Goal: Task Accomplishment & Management: Use online tool/utility

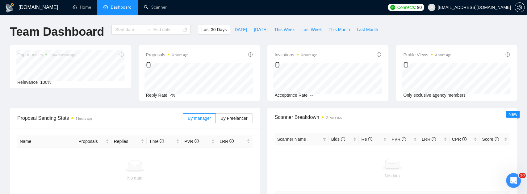
type input "2025-08-10"
type input "2025-09-09"
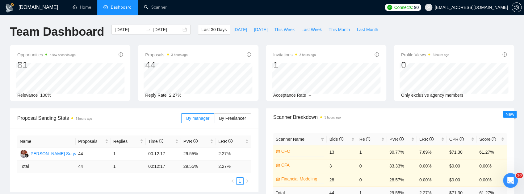
scroll to position [62, 0]
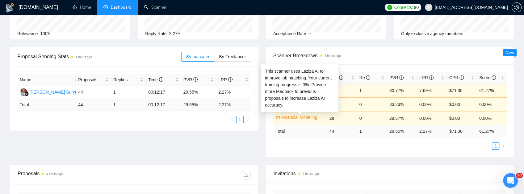
click at [294, 118] on link "Financial Modeling" at bounding box center [302, 117] width 42 height 7
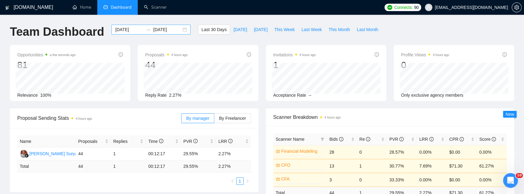
click at [129, 31] on input "2025-08-10" at bounding box center [129, 29] width 28 height 7
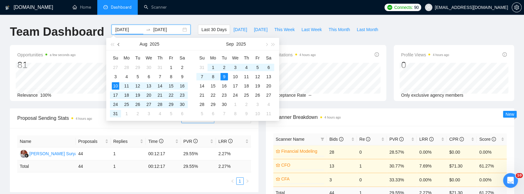
click at [118, 44] on button "button" at bounding box center [118, 44] width 7 height 12
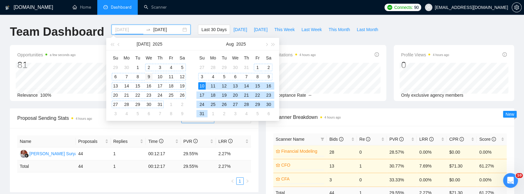
type input "2025-07-09"
click at [149, 77] on div "9" at bounding box center [148, 76] width 7 height 7
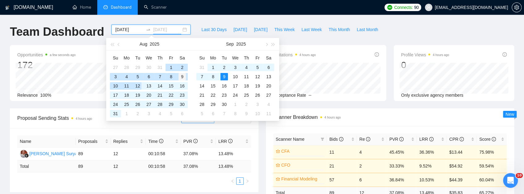
type input "2025-08-09"
click at [183, 78] on div "9" at bounding box center [181, 76] width 7 height 7
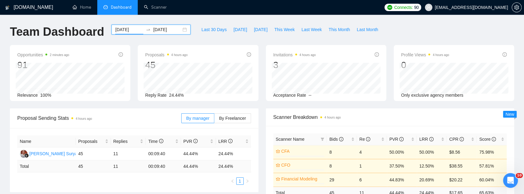
click at [116, 29] on input "2025-07-09" at bounding box center [129, 29] width 28 height 7
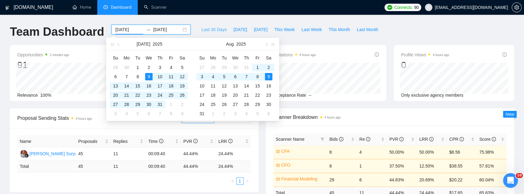
click at [210, 30] on span "Last 30 Days" at bounding box center [213, 29] width 25 height 7
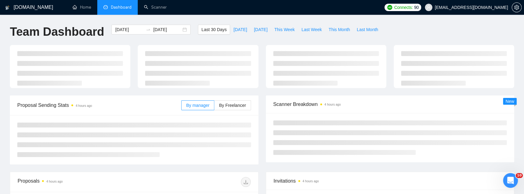
type input "2025-08-10"
type input "2025-09-09"
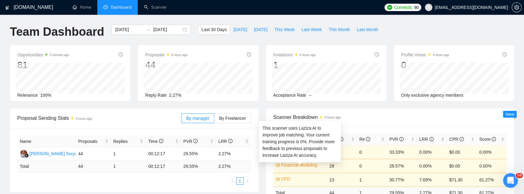
click at [300, 164] on link "Financial Modeling" at bounding box center [302, 165] width 42 height 7
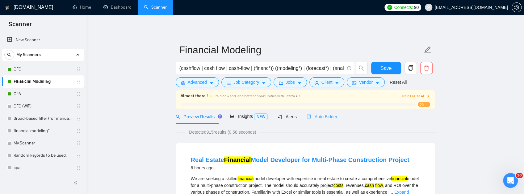
click at [318, 122] on div "Auto Bidder" at bounding box center [321, 117] width 31 height 15
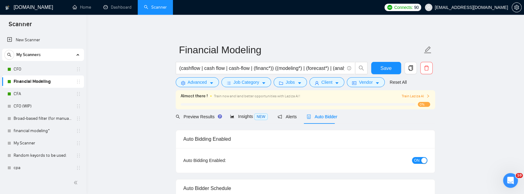
checkbox input "true"
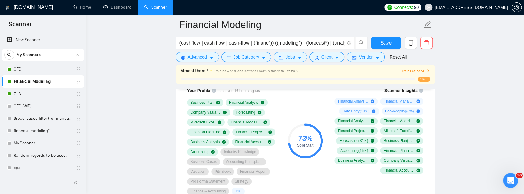
scroll to position [452, 0]
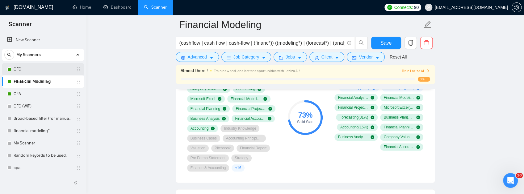
click at [20, 70] on link "CFO" at bounding box center [43, 69] width 59 height 12
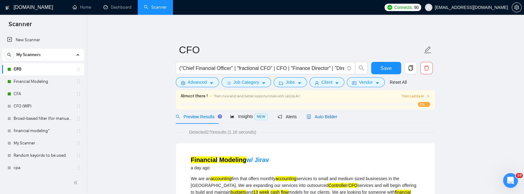
click at [331, 116] on span "Auto Bidder" at bounding box center [321, 117] width 31 height 5
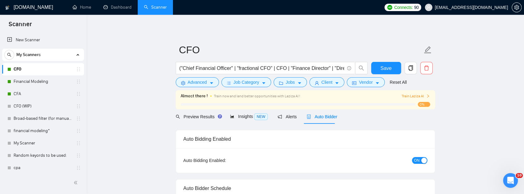
checkbox input "true"
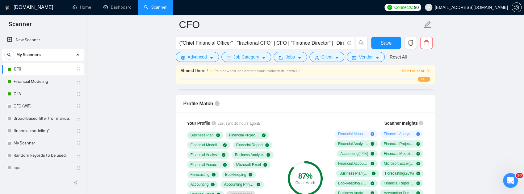
scroll to position [452, 0]
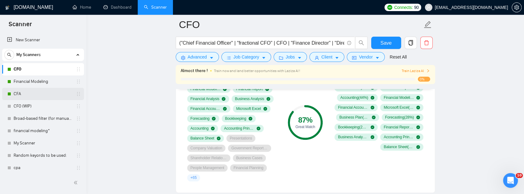
click at [20, 93] on link "CFA" at bounding box center [43, 94] width 59 height 12
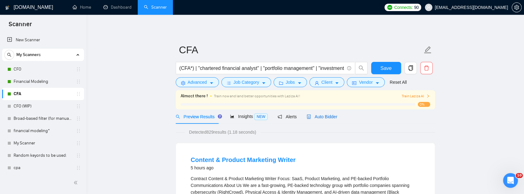
click at [320, 117] on span "Auto Bidder" at bounding box center [321, 117] width 31 height 5
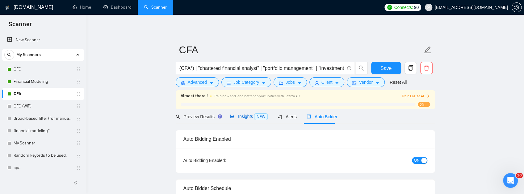
click at [246, 113] on div "Insights NEW" at bounding box center [249, 116] width 38 height 7
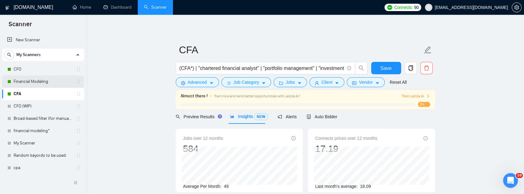
click at [42, 81] on link "Financial Modeling" at bounding box center [43, 82] width 59 height 12
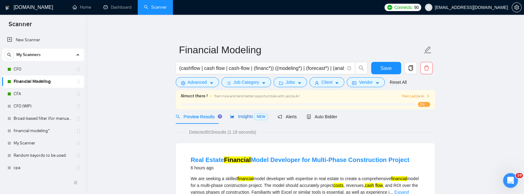
click at [243, 119] on span "Insights NEW" at bounding box center [249, 116] width 38 height 5
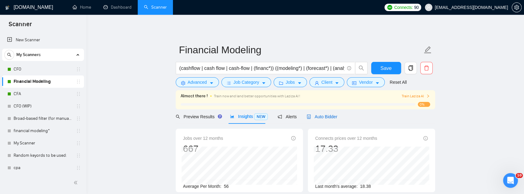
click at [317, 117] on span "Auto Bidder" at bounding box center [321, 117] width 31 height 5
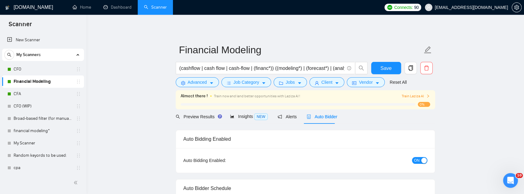
checkbox input "true"
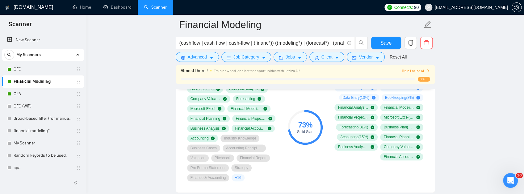
scroll to position [411, 0]
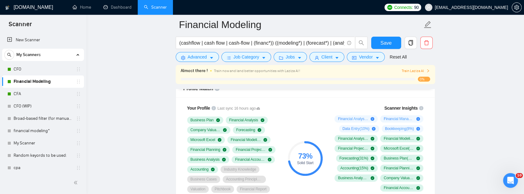
click at [215, 91] on icon "info-circle" at bounding box center [217, 88] width 5 height 5
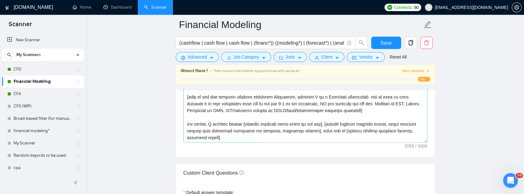
scroll to position [761, 0]
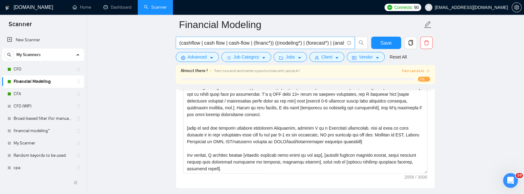
click at [323, 44] on input "(cashflow | cash flow | cash-flow | (financ*)) ((modeling*) | (forecast*) | (an…" at bounding box center [261, 43] width 165 height 8
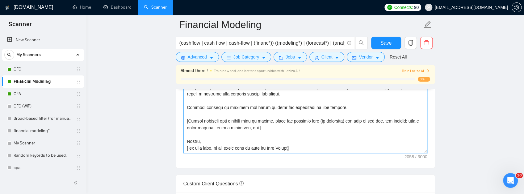
scroll to position [854, 0]
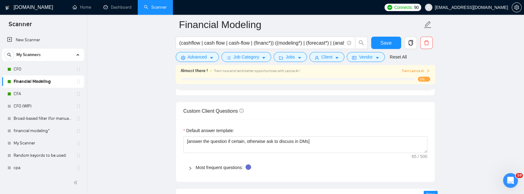
drag, startPoint x: 185, startPoint y: 141, endPoint x: 317, endPoint y: 115, distance: 133.7
click at [317, 81] on textarea "Cover letter template:" at bounding box center [305, 11] width 244 height 139
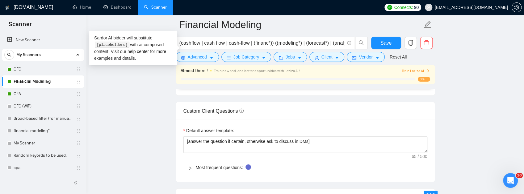
click at [468, 135] on main "Financial Modeling (cashflow | cash flow | cash-flow | (financ*)) ((modeling*) …" at bounding box center [305, 102] width 418 height 1862
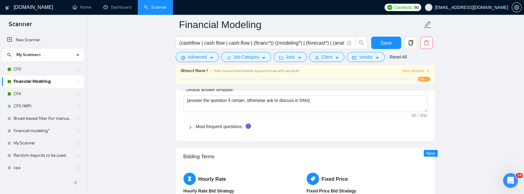
scroll to position [1039, 0]
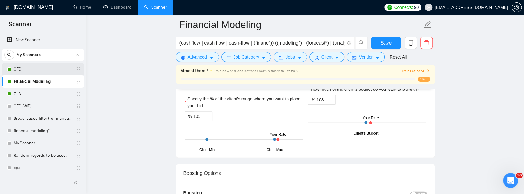
click at [38, 69] on link "CFO" at bounding box center [43, 69] width 59 height 12
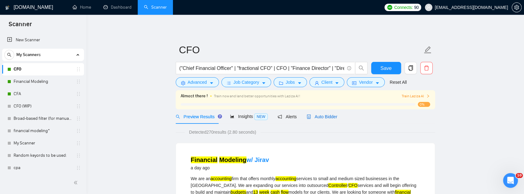
click at [333, 119] on span "Auto Bidder" at bounding box center [321, 117] width 31 height 5
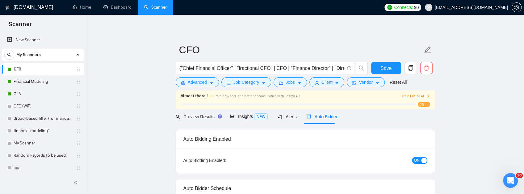
checkbox input "true"
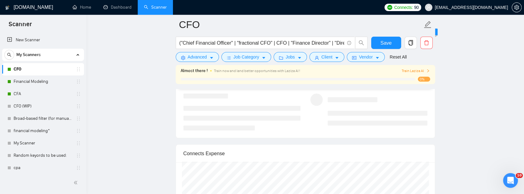
scroll to position [1196, 0]
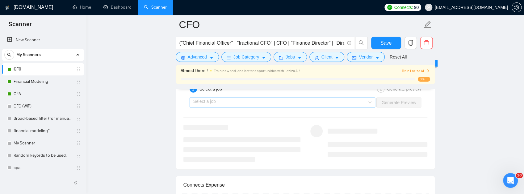
click at [367, 107] on input "search" at bounding box center [280, 102] width 174 height 9
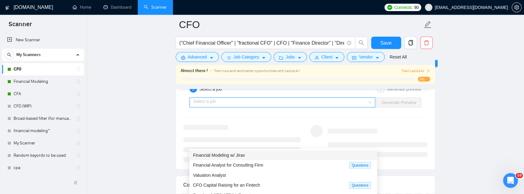
click at [256, 158] on div "Financial Modeling w/ Jirav" at bounding box center [283, 155] width 180 height 7
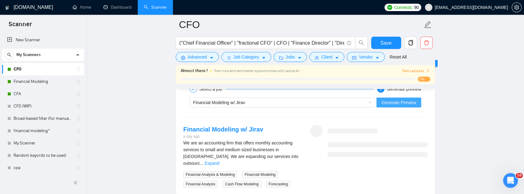
click at [393, 106] on span "Generate Preview" at bounding box center [398, 102] width 35 height 7
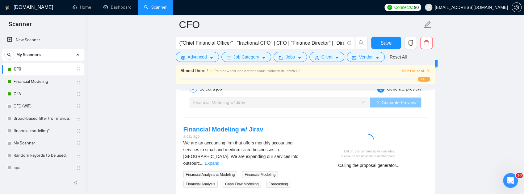
scroll to position [1258, 0]
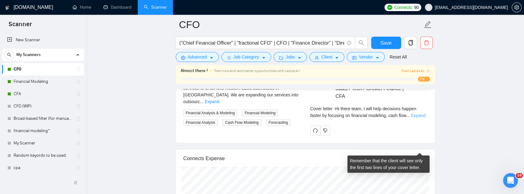
click at [418, 118] on link "Expand" at bounding box center [418, 115] width 15 height 5
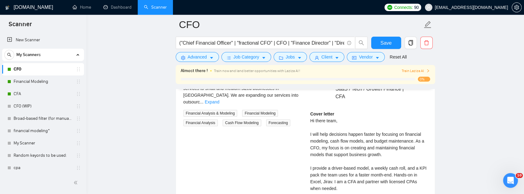
scroll to position [1238, 0]
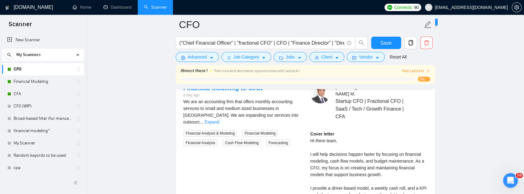
click at [270, 69] on div "Financial Modeling w/ Jirav Generate Preview" at bounding box center [305, 61] width 245 height 15
click at [272, 66] on div "Financial Modeling w/ Jirav" at bounding box center [279, 61] width 173 height 9
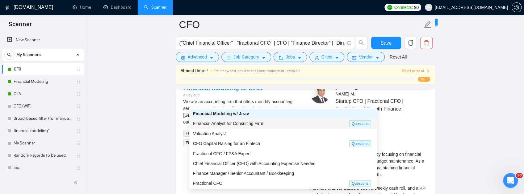
click at [238, 125] on span "Financial Analyst for Consulting Firm" at bounding box center [228, 123] width 70 height 5
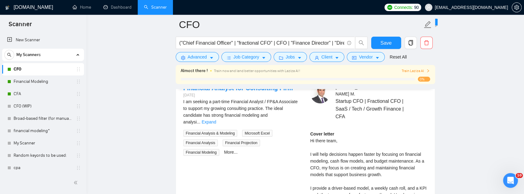
drag, startPoint x: 408, startPoint y: 99, endPoint x: 421, endPoint y: 107, distance: 15.0
click at [408, 65] on span "Generate Preview" at bounding box center [398, 61] width 35 height 7
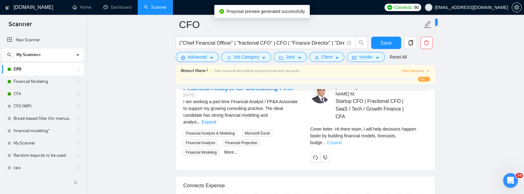
click at [341, 145] on link "Expand" at bounding box center [334, 142] width 15 height 5
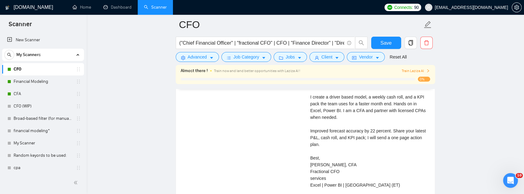
scroll to position [1443, 0]
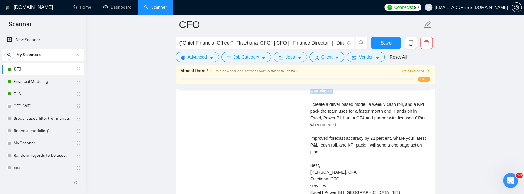
drag, startPoint x: 331, startPoint y: 117, endPoint x: 417, endPoint y: 125, distance: 87.2
click at [417, 125] on div "Cover letter Hi there team, I will help decisions happen faster by building fin…" at bounding box center [368, 121] width 117 height 149
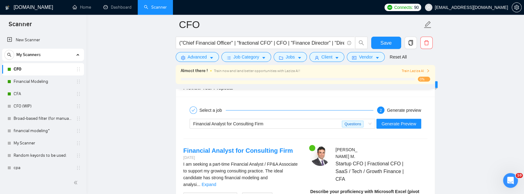
scroll to position [1238, 0]
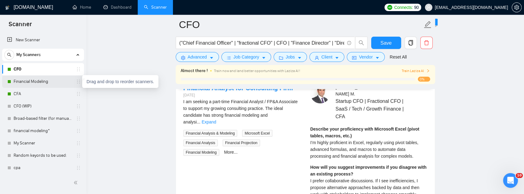
click at [78, 82] on icon "holder" at bounding box center [78, 81] width 5 height 5
drag, startPoint x: 75, startPoint y: 82, endPoint x: 57, endPoint y: 83, distance: 17.9
click at [57, 83] on link "Financial Modeling" at bounding box center [43, 82] width 59 height 12
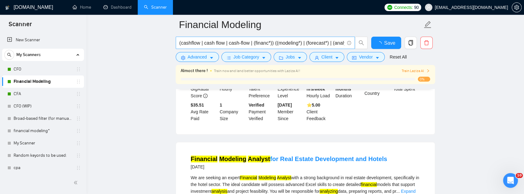
scroll to position [1238, 0]
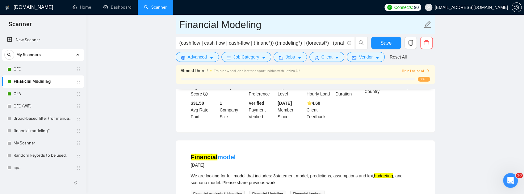
click at [277, 23] on input "Financial Modeling" at bounding box center [300, 24] width 243 height 15
type input "Financial Modeling (old - replaced [DATE])"
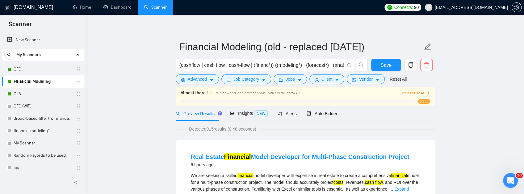
scroll to position [0, 0]
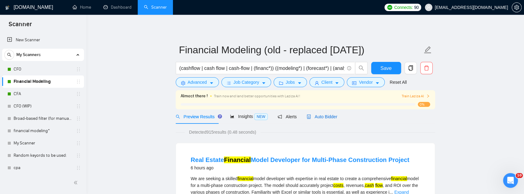
click at [332, 117] on span "Auto Bidder" at bounding box center [321, 117] width 31 height 5
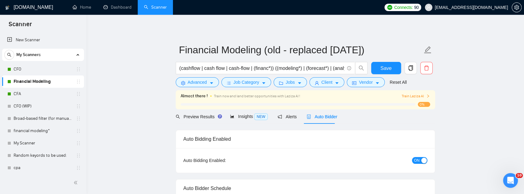
checkbox input "true"
click at [416, 161] on span "ON" at bounding box center [417, 160] width 6 height 7
click at [384, 68] on span "Save" at bounding box center [385, 69] width 11 height 8
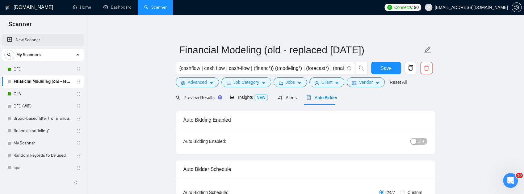
click at [23, 42] on link "New Scanner" at bounding box center [43, 40] width 72 height 12
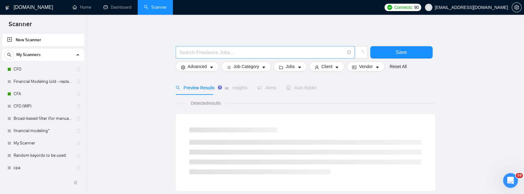
click at [231, 52] on input "text" at bounding box center [261, 53] width 165 height 8
paste input "("financial model" | "financial modeling" | "financial modelling" | (model*) (f…"
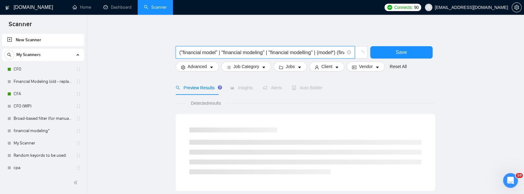
scroll to position [0, 364]
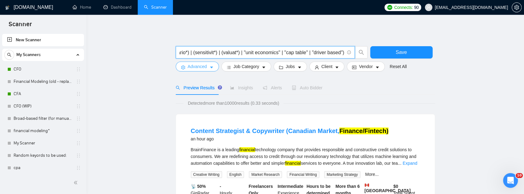
type input "("financial model" | "financial modeling" | "financial modelling" | (model*) (f…"
click at [199, 65] on span "Advanced" at bounding box center [197, 66] width 19 height 7
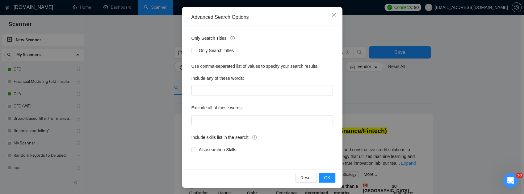
scroll to position [62, 0]
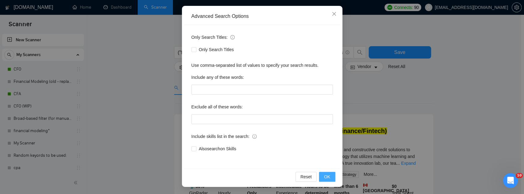
click at [326, 178] on span "OK" at bounding box center [327, 177] width 6 height 7
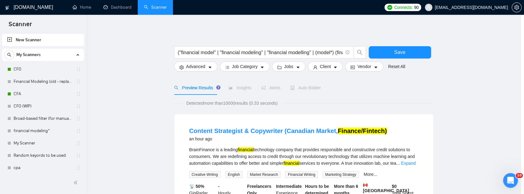
scroll to position [31, 0]
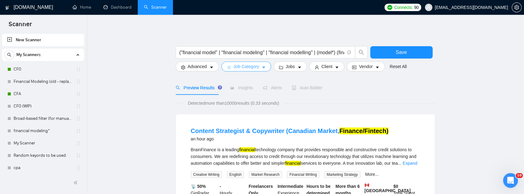
click at [256, 69] on span "Job Category" at bounding box center [246, 66] width 26 height 7
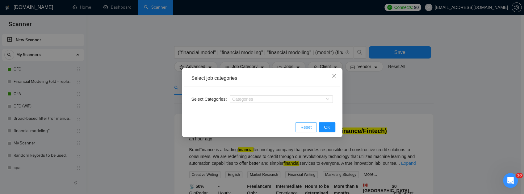
click at [307, 127] on span "Reset" at bounding box center [305, 127] width 11 height 7
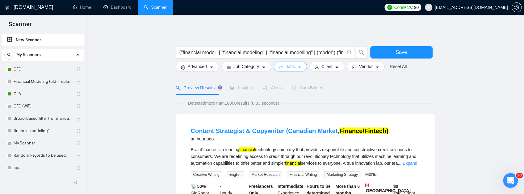
click at [288, 69] on span "Jobs" at bounding box center [289, 66] width 9 height 7
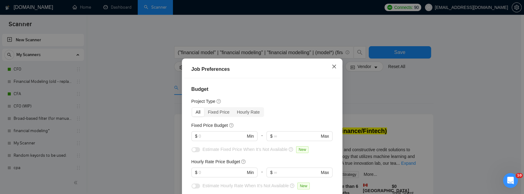
click at [336, 67] on span "Close" at bounding box center [334, 67] width 17 height 17
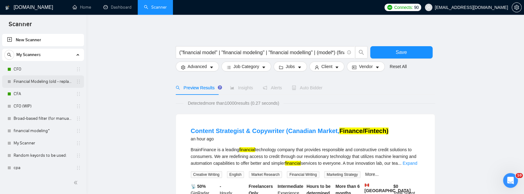
click at [41, 83] on link "Financial Modeling (old - replaced [DATE])" at bounding box center [43, 82] width 59 height 12
click at [195, 67] on span "Advanced" at bounding box center [197, 66] width 19 height 7
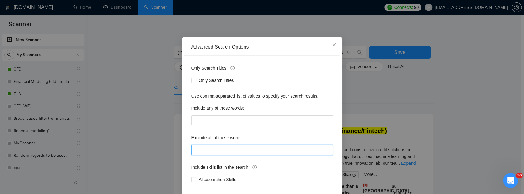
click at [232, 155] on input "text" at bounding box center [261, 150] width 141 height 10
paste input "(bloomberg)(terminal), (fund*), (fund*) (rais*), (capital) (rais*), Virtual Ass…"
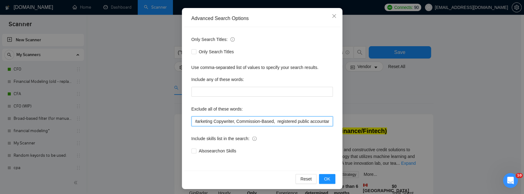
scroll to position [62, 0]
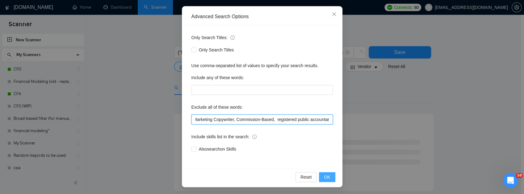
type input "(bloomberg)(terminal), (fund*), (fund*) (rais*), (capital) (rais*), Virtual Ass…"
click at [325, 174] on span "OK" at bounding box center [327, 177] width 6 height 7
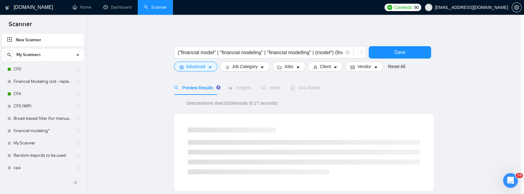
scroll to position [31, 0]
click at [259, 63] on button "Job Category" at bounding box center [246, 67] width 50 height 10
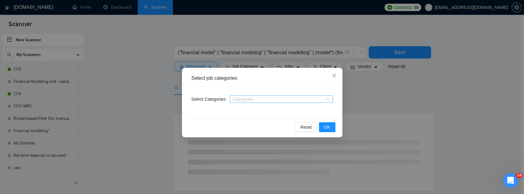
click at [330, 98] on div "Categories" at bounding box center [281, 99] width 103 height 7
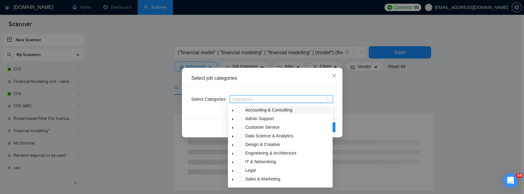
click at [285, 109] on span "Accounting & Consulting" at bounding box center [268, 110] width 47 height 5
click at [232, 111] on icon "caret-down" at bounding box center [232, 111] width 1 height 2
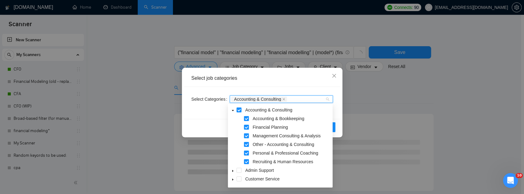
click at [232, 111] on icon "caret-down" at bounding box center [233, 110] width 2 height 1
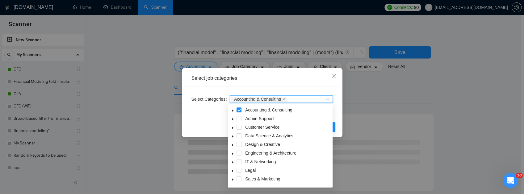
scroll to position [25, 0]
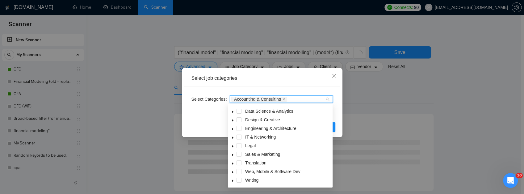
click at [335, 103] on div "Select Categories Accounting & Consulting" at bounding box center [262, 103] width 156 height 32
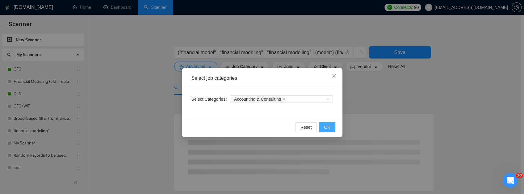
click at [327, 129] on span "OK" at bounding box center [327, 127] width 6 height 7
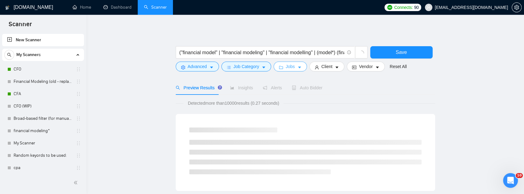
click at [291, 67] on span "Jobs" at bounding box center [289, 66] width 9 height 7
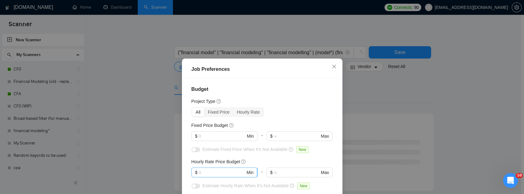
click at [219, 177] on span "$ Min" at bounding box center [224, 173] width 66 height 10
click at [219, 175] on input "text" at bounding box center [221, 172] width 47 height 7
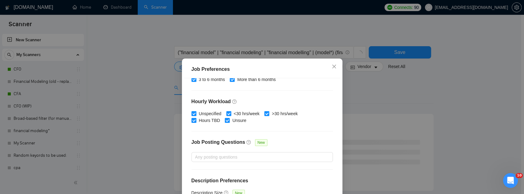
scroll to position [211, 0]
type input "40"
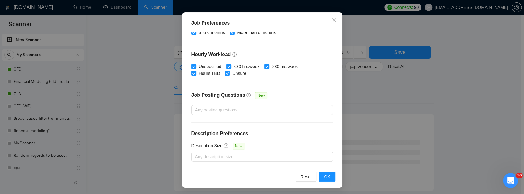
scroll to position [47, 0]
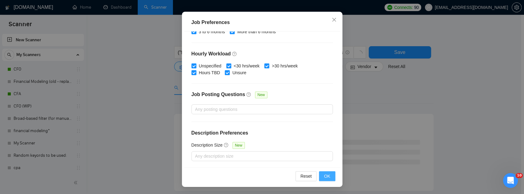
click at [324, 176] on span "OK" at bounding box center [327, 176] width 6 height 7
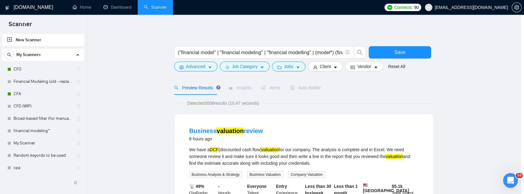
scroll to position [25, 0]
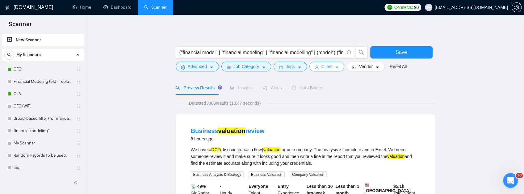
click at [324, 70] on span "Client" at bounding box center [326, 66] width 11 height 7
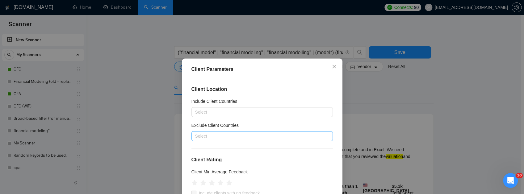
click at [217, 136] on div at bounding box center [259, 136] width 132 height 7
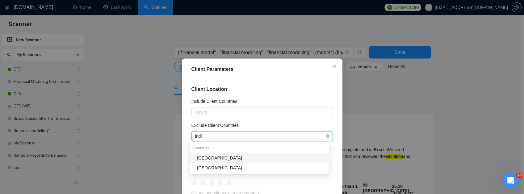
type input "indi"
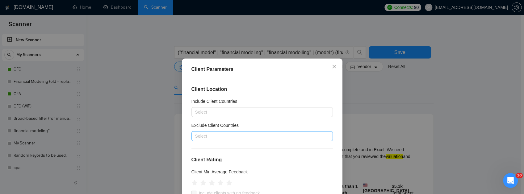
click at [217, 136] on div at bounding box center [259, 136] width 132 height 7
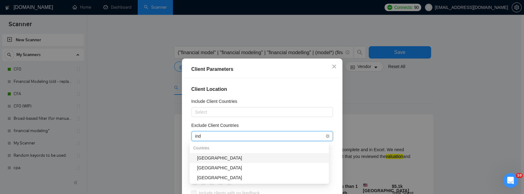
type input "indi"
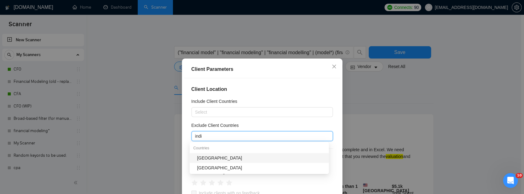
click at [212, 158] on div "[GEOGRAPHIC_DATA]" at bounding box center [261, 158] width 128 height 7
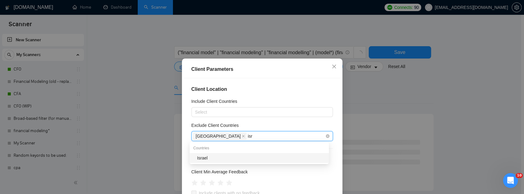
type input "isra"
click at [211, 158] on div "Israel" at bounding box center [261, 158] width 128 height 7
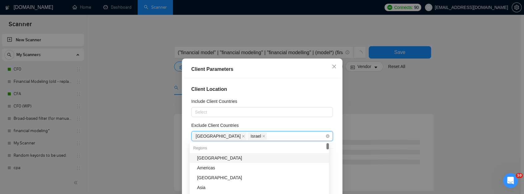
click at [246, 134] on div "India Israel" at bounding box center [259, 136] width 132 height 9
type input "phi"
click at [230, 158] on div "[GEOGRAPHIC_DATA]" at bounding box center [261, 158] width 128 height 7
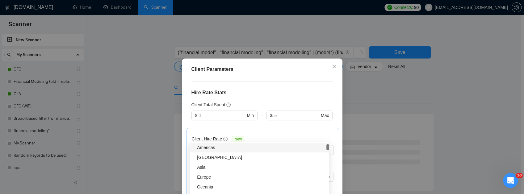
scroll to position [144, 0]
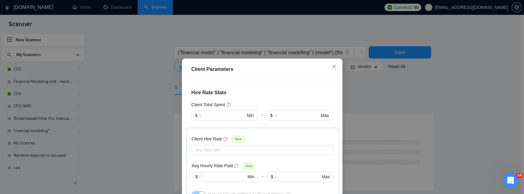
click at [335, 112] on div "Client Location Include Client Countries Select Exclude Client Countries India …" at bounding box center [262, 146] width 156 height 136
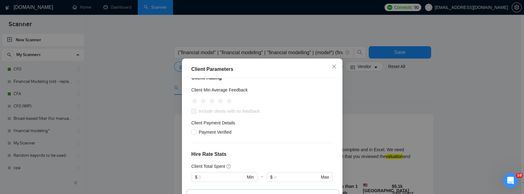
scroll to position [20, 0]
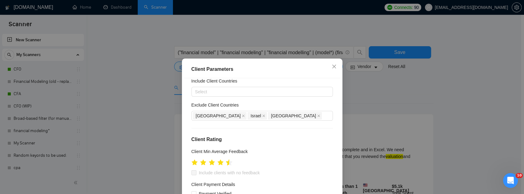
click at [227, 163] on icon "star" at bounding box center [229, 163] width 6 height 6
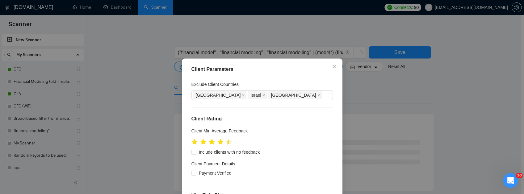
scroll to position [62, 0]
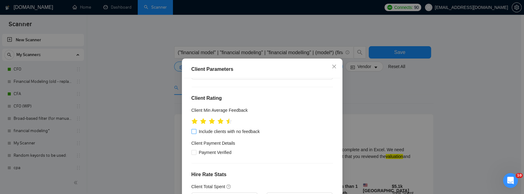
click at [191, 132] on input "Include clients with no feedback" at bounding box center [193, 131] width 4 height 4
checkbox input "true"
click at [193, 151] on input "Payment Verified" at bounding box center [193, 152] width 4 height 4
checkbox input "true"
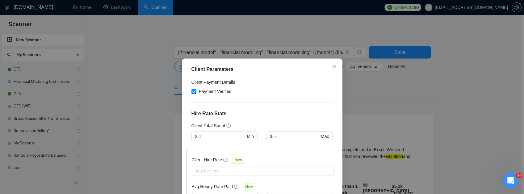
scroll to position [123, 0]
click at [210, 136] on input "text" at bounding box center [221, 136] width 47 height 7
click at [223, 171] on div at bounding box center [259, 170] width 133 height 7
type input "250"
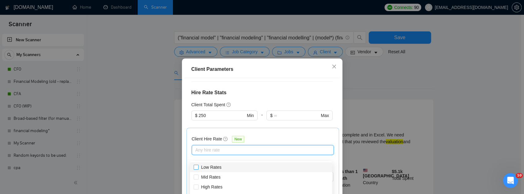
scroll to position [20, 0]
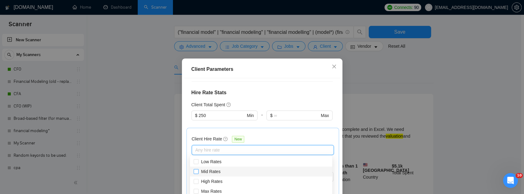
click at [222, 172] on span "Mid Rates" at bounding box center [210, 172] width 24 height 7
click at [198, 172] on input "Mid Rates" at bounding box center [196, 171] width 4 height 4
checkbox input "false"
click at [222, 181] on span "High Rates" at bounding box center [211, 181] width 26 height 7
click at [198, 181] on input "High Rates" at bounding box center [196, 181] width 4 height 4
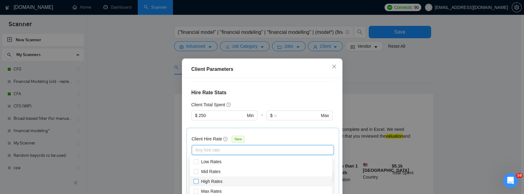
checkbox input "false"
click at [198, 170] on label "Mid Rates" at bounding box center [208, 172] width 29 height 7
click at [198, 170] on input "Mid Rates" at bounding box center [196, 171] width 4 height 4
click at [194, 173] on input "Mid Rates" at bounding box center [196, 171] width 4 height 4
checkbox input "true"
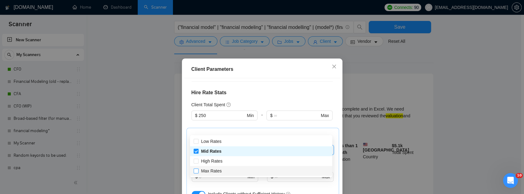
scroll to position [41, 0]
click at [197, 163] on input "High Rates" at bounding box center [196, 161] width 4 height 4
checkbox input "true"
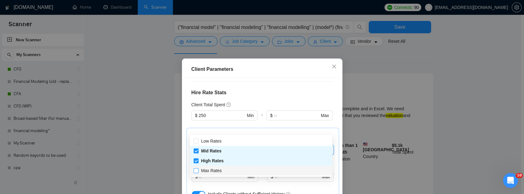
click at [198, 173] on span at bounding box center [196, 171] width 5 height 5
click at [198, 173] on input "Max Rates" at bounding box center [196, 171] width 4 height 4
click at [195, 173] on span at bounding box center [196, 171] width 5 height 5
click at [195, 173] on input "Max Rates" at bounding box center [196, 171] width 4 height 4
click at [196, 171] on input "Max Rates" at bounding box center [196, 171] width 4 height 4
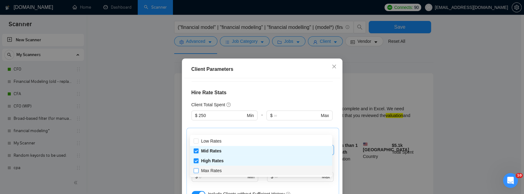
checkbox input "true"
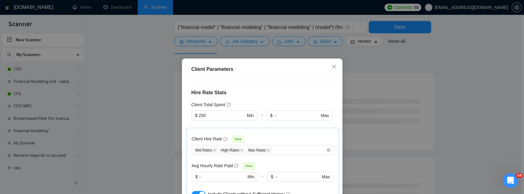
click at [336, 124] on div "Client Location Include Client Countries Select Exclude Client Countries India …" at bounding box center [262, 146] width 156 height 136
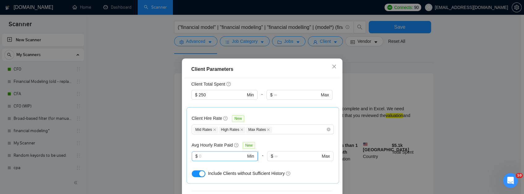
click at [220, 157] on input "text" at bounding box center [222, 156] width 47 height 7
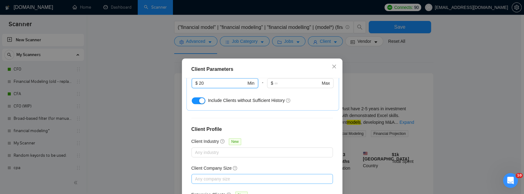
scroll to position [248, 0]
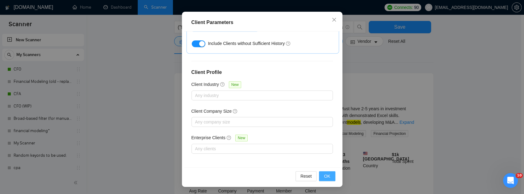
type input "20"
click at [333, 174] on button "OK" at bounding box center [327, 177] width 16 height 10
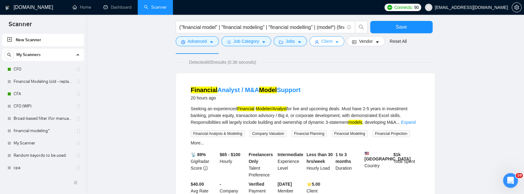
scroll to position [0, 0]
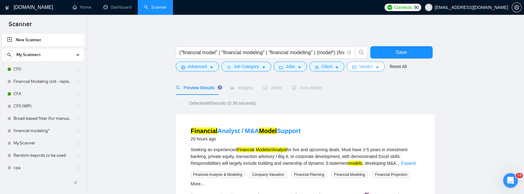
click at [364, 68] on span "Vendor" at bounding box center [366, 66] width 14 height 7
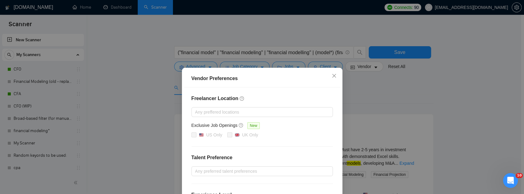
scroll to position [20, 0]
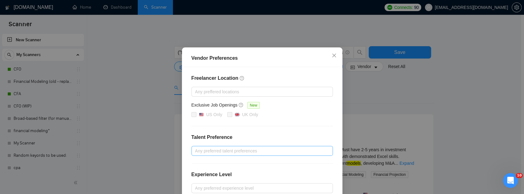
click at [240, 151] on div at bounding box center [259, 151] width 132 height 7
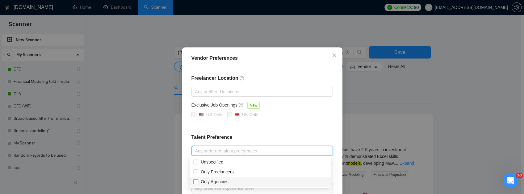
click at [194, 182] on input "Only Agencies" at bounding box center [195, 182] width 4 height 4
checkbox input "true"
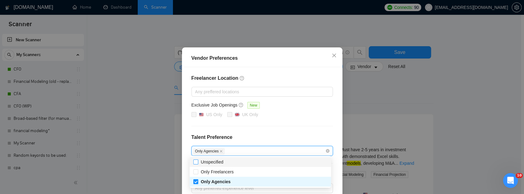
click at [198, 164] on span at bounding box center [195, 162] width 5 height 5
click at [198, 164] on input "Unspecified" at bounding box center [195, 162] width 4 height 4
click at [195, 164] on input "Unspecified" at bounding box center [195, 162] width 4 height 4
checkbox input "true"
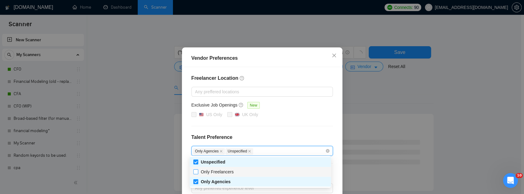
click at [195, 173] on input "Only Freelancers" at bounding box center [195, 172] width 4 height 4
checkbox input "true"
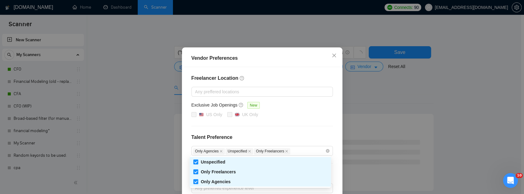
click at [277, 132] on div "Freelancer Location Any preffered locations Exclusive Job Openings New US Only …" at bounding box center [262, 152] width 156 height 171
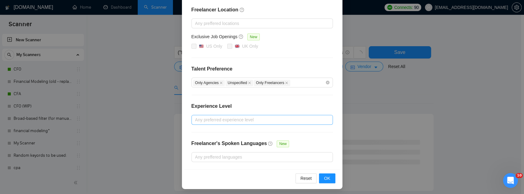
scroll to position [90, 0]
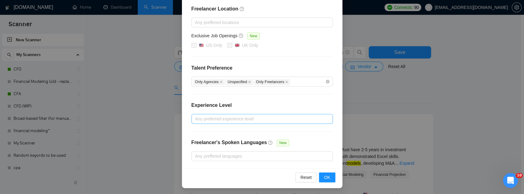
click at [236, 118] on div at bounding box center [259, 118] width 132 height 7
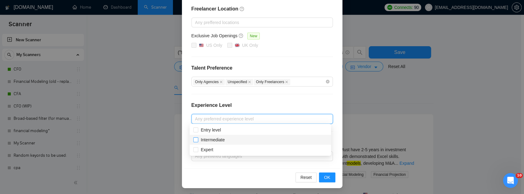
click at [197, 142] on input "Intermediate" at bounding box center [195, 140] width 4 height 4
checkbox input "true"
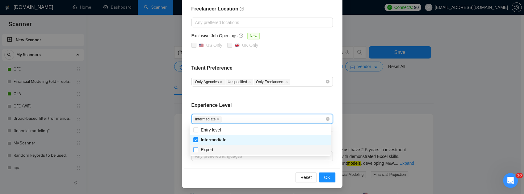
click at [197, 151] on input "Expert" at bounding box center [195, 150] width 4 height 4
checkbox input "true"
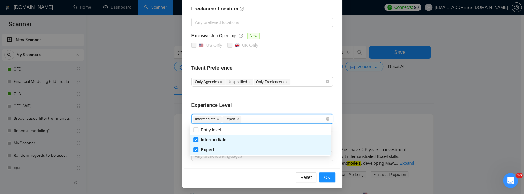
click at [218, 175] on div "Reset OK" at bounding box center [262, 178] width 156 height 18
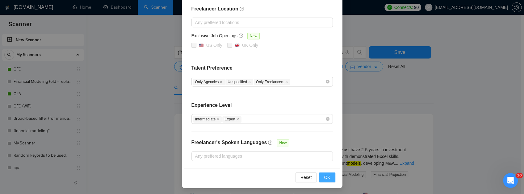
click at [325, 176] on span "OK" at bounding box center [327, 177] width 6 height 7
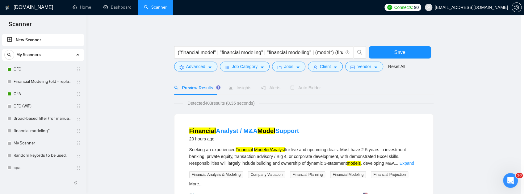
scroll to position [59, 0]
click at [226, 43] on div at bounding box center [305, 43] width 259 height 6
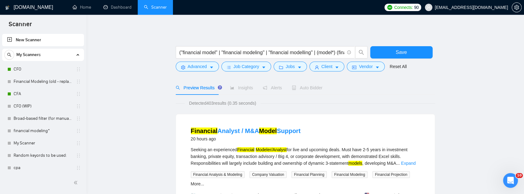
click at [396, 54] on span "Save" at bounding box center [400, 52] width 11 height 8
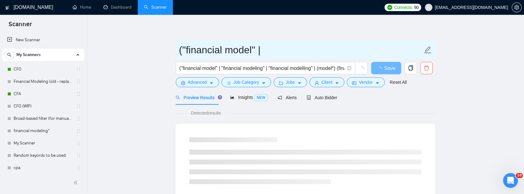
click at [269, 49] on input "("financial model" |" at bounding box center [300, 49] width 243 height 15
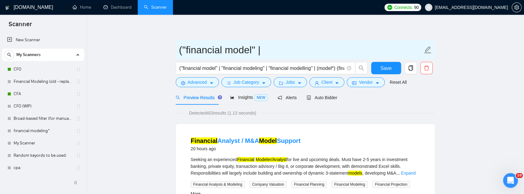
drag, startPoint x: 276, startPoint y: 50, endPoint x: 171, endPoint y: 51, distance: 104.6
type input "Financial Modeling"
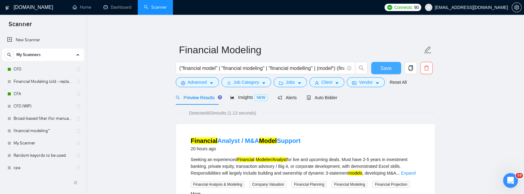
click at [393, 70] on button "Save" at bounding box center [386, 68] width 30 height 12
click at [330, 97] on span "Auto Bidder" at bounding box center [321, 97] width 31 height 5
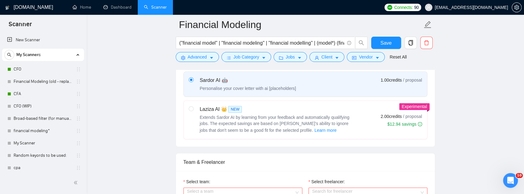
click at [206, 113] on div "Laziza AI 👑 NEW" at bounding box center [277, 109] width 154 height 7
click at [193, 111] on input "radio" at bounding box center [191, 108] width 4 height 4
radio input "true"
radio input "false"
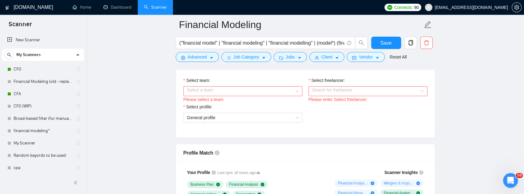
scroll to position [329, 0]
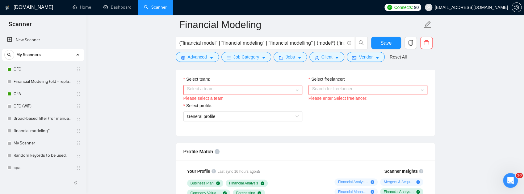
click at [288, 95] on input "Select team:" at bounding box center [240, 89] width 107 height 9
click at [225, 140] on div "UM Advisory" at bounding box center [242, 138] width 111 height 7
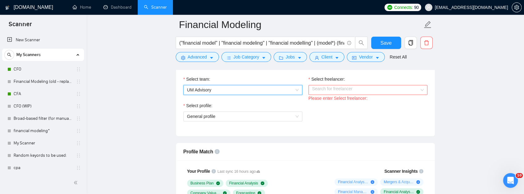
click at [358, 95] on input "Select freelancer:" at bounding box center [365, 89] width 107 height 9
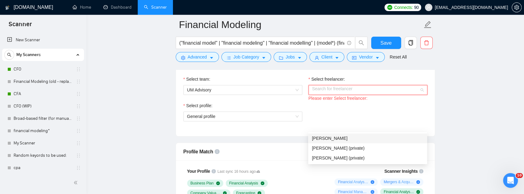
click at [343, 140] on div "[PERSON_NAME]" at bounding box center [367, 138] width 111 height 7
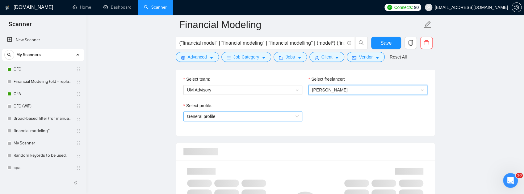
click at [282, 121] on span "General profile" at bounding box center [242, 116] width 111 height 9
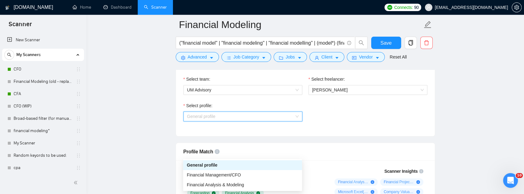
click at [301, 122] on div "General profile" at bounding box center [242, 117] width 119 height 10
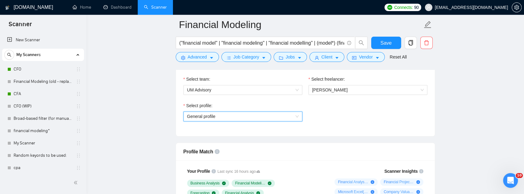
click at [269, 121] on span "General profile" at bounding box center [242, 116] width 111 height 9
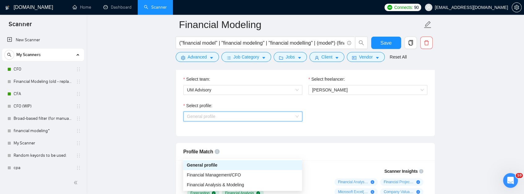
click at [271, 121] on span "General profile" at bounding box center [242, 116] width 111 height 9
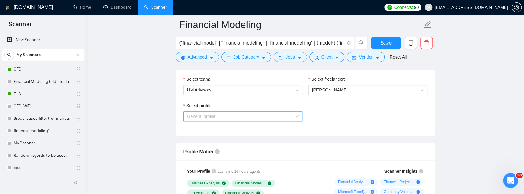
click at [268, 121] on span "General profile" at bounding box center [242, 116] width 111 height 9
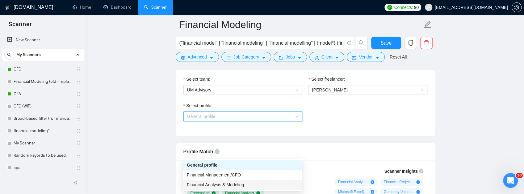
click at [243, 185] on span "Financial Analysis & Modeling" at bounding box center [215, 185] width 57 height 5
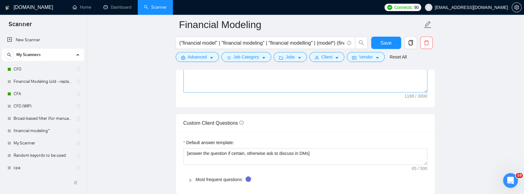
scroll to position [823, 0]
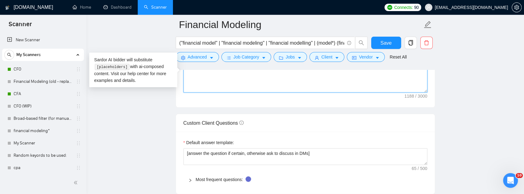
drag, startPoint x: 308, startPoint y: 99, endPoint x: 165, endPoint y: 19, distance: 163.7
click at [165, 19] on main "Financial Modeling ("financial model" | "financial modeling" | "financial model…" at bounding box center [305, 30] width 418 height 1657
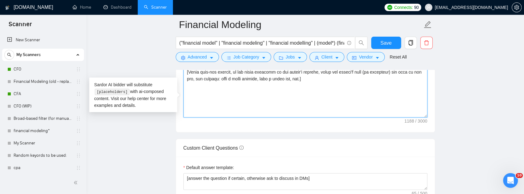
scroll to position [741, 0]
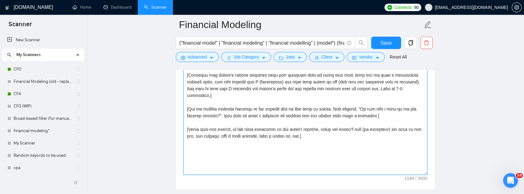
click at [201, 91] on textarea "Cover letter template:" at bounding box center [305, 105] width 244 height 139
drag, startPoint x: 186, startPoint y: 92, endPoint x: 335, endPoint y: 185, distance: 175.0
click at [335, 175] on textarea "Cover letter template:" at bounding box center [305, 105] width 244 height 139
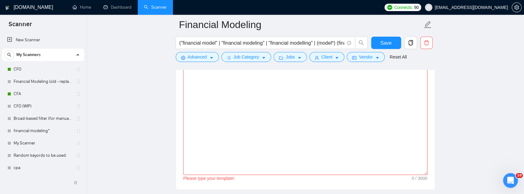
click at [255, 98] on textarea "Cover letter template:" at bounding box center [305, 105] width 244 height 139
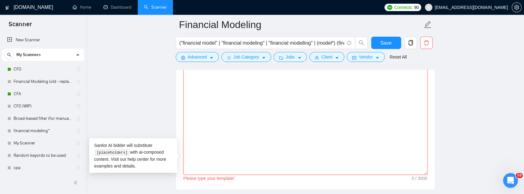
paste textarea "[Do not output bracketed text. Max 150 words total. Use 2–3 short paragraphs. N…"
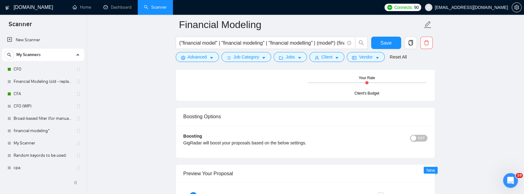
scroll to position [1039, 0]
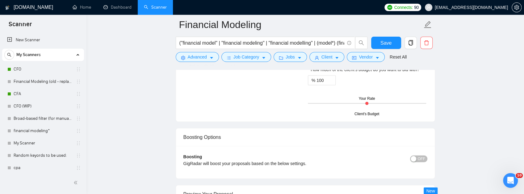
type textarea "[Do not output bracketed text. Max 150 words total. Use 2–3 short paragraphs. N…"
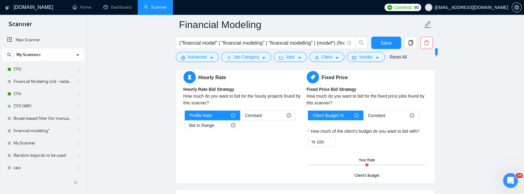
scroll to position [978, 0]
click at [215, 130] on div "Bid In Range" at bounding box center [212, 125] width 46 height 9
click at [185, 127] on input "Bid In Range" at bounding box center [185, 127] width 0 height 0
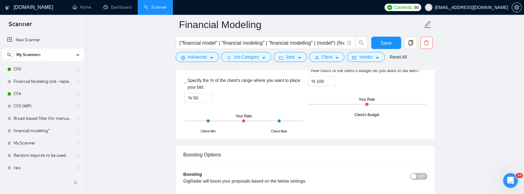
scroll to position [1039, 0]
click at [204, 102] on input "50" at bounding box center [202, 97] width 19 height 9
click at [210, 98] on span "up" at bounding box center [209, 96] width 4 height 4
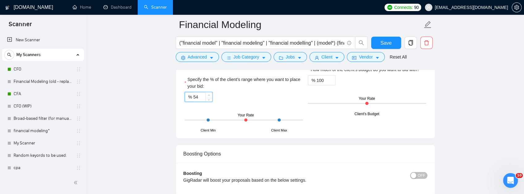
click at [210, 98] on span "up" at bounding box center [209, 96] width 4 height 4
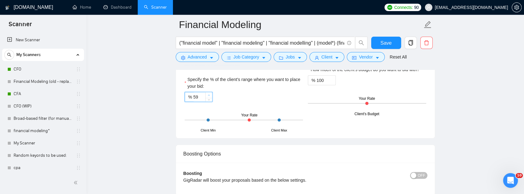
click at [210, 98] on span "up" at bounding box center [209, 96] width 4 height 4
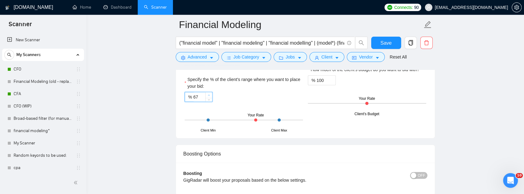
click at [210, 98] on span "up" at bounding box center [209, 96] width 4 height 4
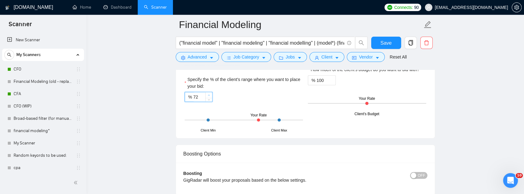
click at [210, 98] on span "up" at bounding box center [209, 96] width 4 height 4
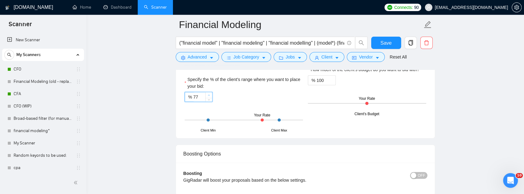
click at [210, 98] on span "up" at bounding box center [209, 96] width 4 height 4
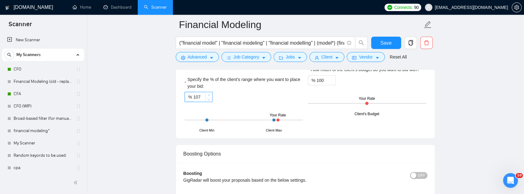
click at [210, 98] on span "up" at bounding box center [209, 96] width 4 height 4
type input "108"
click at [210, 98] on span "up" at bounding box center [209, 96] width 4 height 4
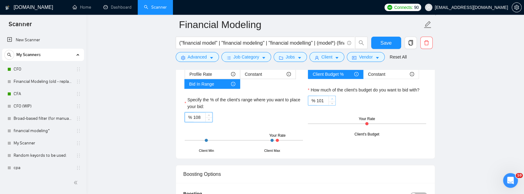
click at [332, 100] on icon "up" at bounding box center [332, 99] width 2 height 2
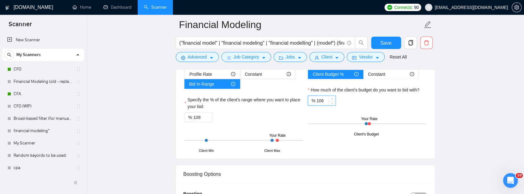
click at [332, 100] on icon "up" at bounding box center [332, 99] width 2 height 2
type input "108"
click at [332, 100] on icon "up" at bounding box center [332, 99] width 2 height 2
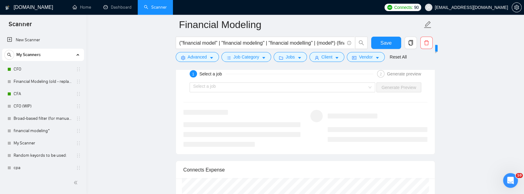
scroll to position [1204, 0]
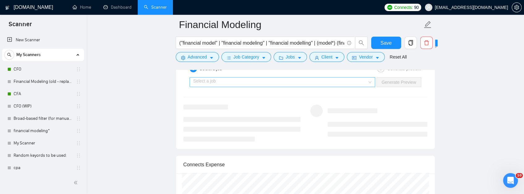
click at [341, 87] on input "search" at bounding box center [280, 82] width 174 height 9
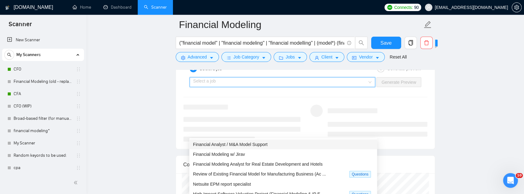
click at [273, 146] on div "Financial Analyst / M&A Model Support" at bounding box center [283, 144] width 180 height 7
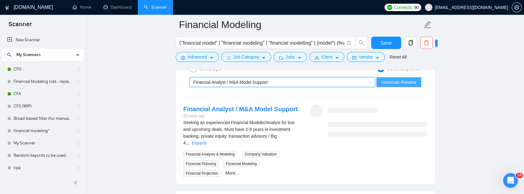
click at [393, 86] on span "Generate Preview" at bounding box center [398, 82] width 35 height 7
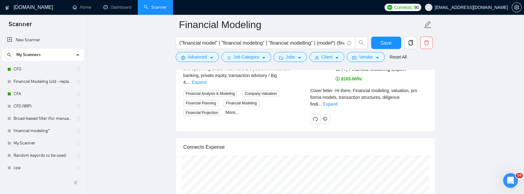
scroll to position [1266, 0]
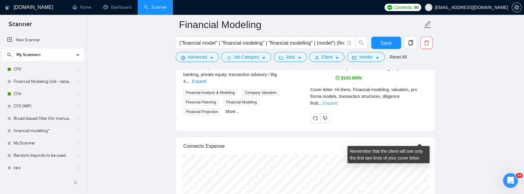
click at [337, 106] on link "Expand" at bounding box center [330, 103] width 15 height 5
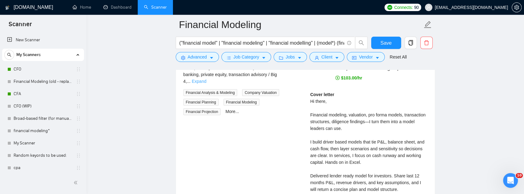
click at [206, 84] on link "Expand" at bounding box center [199, 81] width 15 height 5
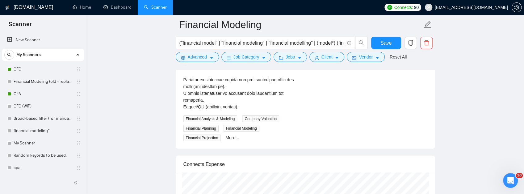
scroll to position [1472, 0]
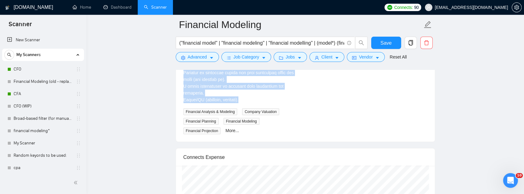
drag, startPoint x: 252, startPoint y: 153, endPoint x: 165, endPoint y: 29, distance: 150.9
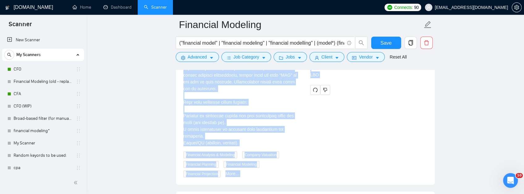
scroll to position [1505, 0]
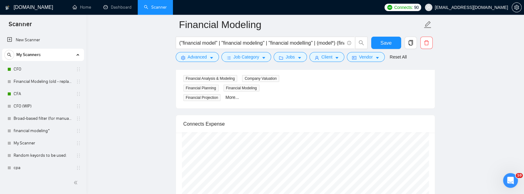
drag, startPoint x: 179, startPoint y: 97, endPoint x: 248, endPoint y: 116, distance: 71.4
copy div "Financial Analyst / M&A Model Support 20 hours ago Seeking an experienced Finan…"
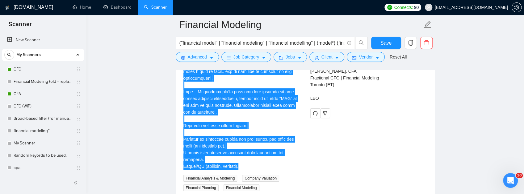
scroll to position [1402, 0]
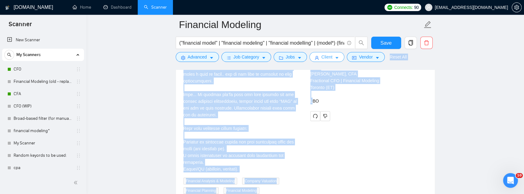
drag, startPoint x: 327, startPoint y: 145, endPoint x: 313, endPoint y: 62, distance: 84.9
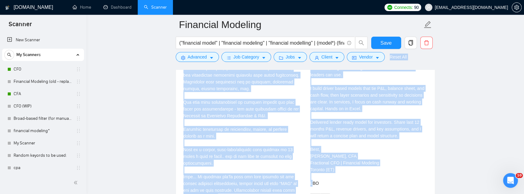
click at [361, 107] on div "Cover letter Hi there, Financial modeling, valuation, pro forma models, transac…" at bounding box center [368, 112] width 117 height 149
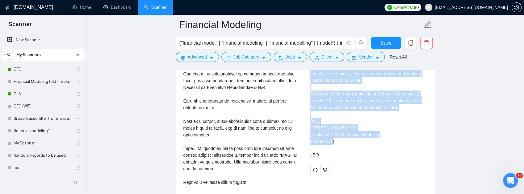
scroll to position [1404, 0]
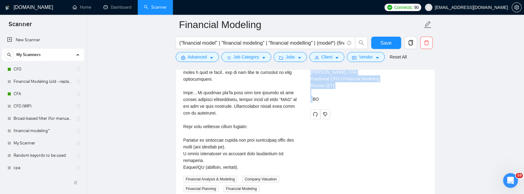
drag, startPoint x: 308, startPoint y: 91, endPoint x: 331, endPoint y: 140, distance: 53.4
click at [331, 119] on div "Umar M . Seasoned Finance Executive | CFA | Financial Modeling Expert $103.00/h…" at bounding box center [368, 12] width 127 height 214
copy div "Hi there, Financial modeling, valuation, pro forma models, transaction structur…"
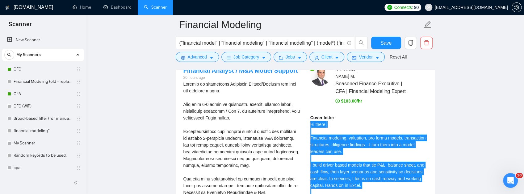
scroll to position [1239, 0]
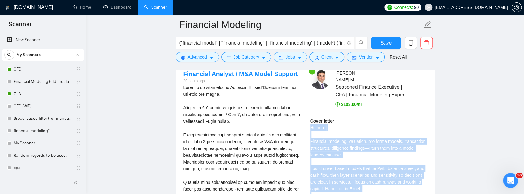
click at [326, 52] on div "Financial Analyst / M&A Model Support" at bounding box center [279, 47] width 173 height 9
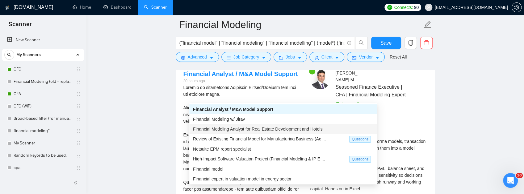
click at [264, 129] on span "Financial Modeling Analyst for Real Estate Development and Hotels" at bounding box center [257, 129] width 129 height 5
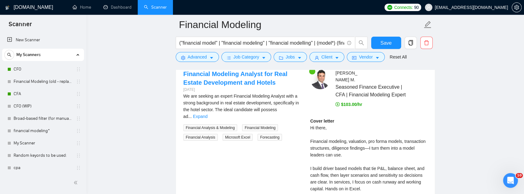
click at [397, 51] on span "Generate Preview" at bounding box center [398, 47] width 35 height 7
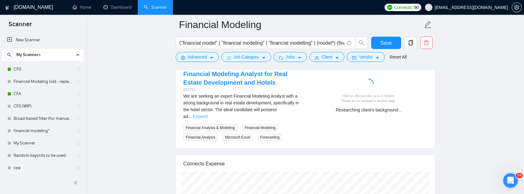
click at [207, 119] on link "Expand" at bounding box center [200, 116] width 15 height 5
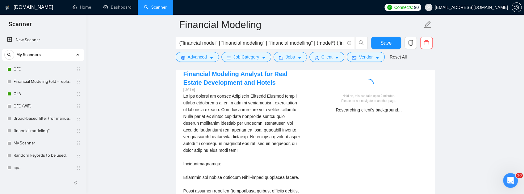
scroll to position [1260, 0]
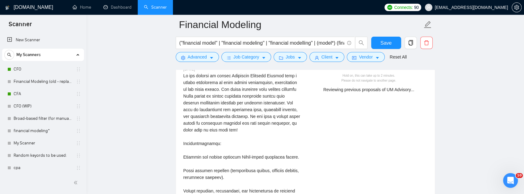
drag, startPoint x: 175, startPoint y: 102, endPoint x: 184, endPoint y: 107, distance: 10.2
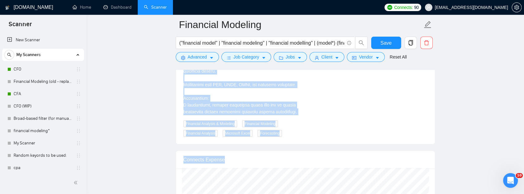
scroll to position [1563, 0]
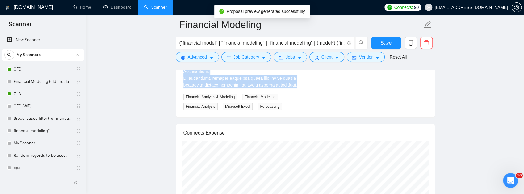
drag, startPoint x: 181, startPoint y: 104, endPoint x: 305, endPoint y: 127, distance: 126.0
copy div "Financial Modeling Analyst for Real Estate Development and Hotels 4 days ago We…"
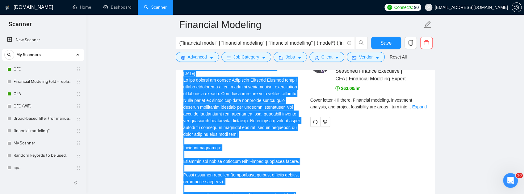
scroll to position [1275, 0]
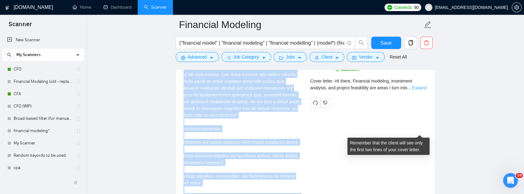
click at [414, 90] on link "Expand" at bounding box center [419, 87] width 15 height 5
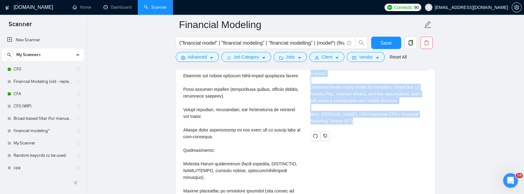
scroll to position [1342, 0]
drag, startPoint x: 310, startPoint y: 96, endPoint x: 343, endPoint y: 164, distance: 75.5
click at [343, 124] on div "Cover letter Hi there, Financial modeling, investment analysis, and project fea…" at bounding box center [368, 69] width 117 height 109
copy div "Hi there, Financial modeling, investment analysis, and project feasibility are …"
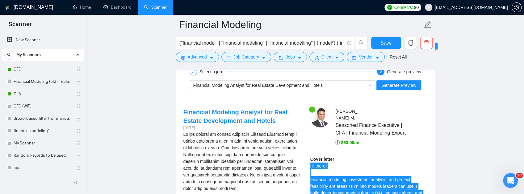
scroll to position [1239, 0]
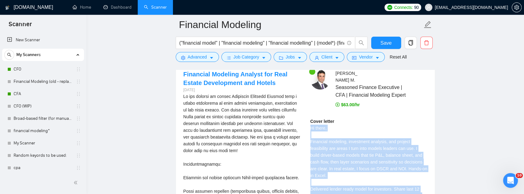
click at [317, 50] on span "Financial Modeling Analyst for Real Estate Development and Hotels" at bounding box center [257, 47] width 129 height 5
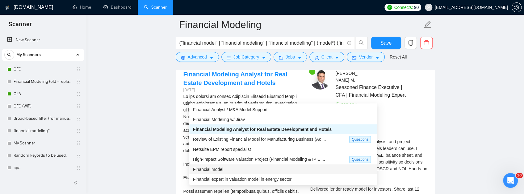
click at [250, 169] on div "Financial model" at bounding box center [283, 169] width 180 height 7
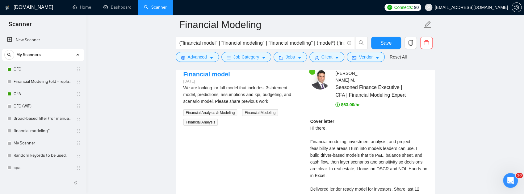
click at [403, 51] on span "Generate Preview" at bounding box center [398, 47] width 35 height 7
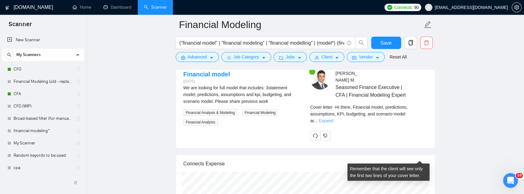
click at [333, 123] on link "Expand" at bounding box center [326, 121] width 15 height 5
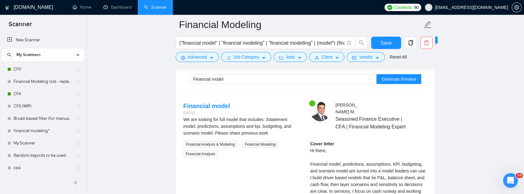
scroll to position [1177, 0]
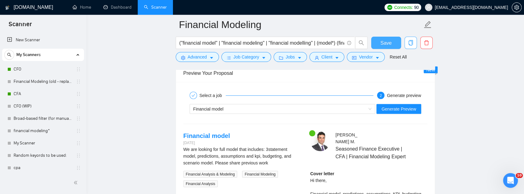
drag, startPoint x: 391, startPoint y: 45, endPoint x: 411, endPoint y: 44, distance: 19.5
click at [391, 45] on button "Save" at bounding box center [386, 43] width 30 height 12
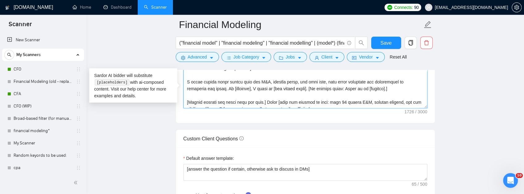
scroll to position [0, 0]
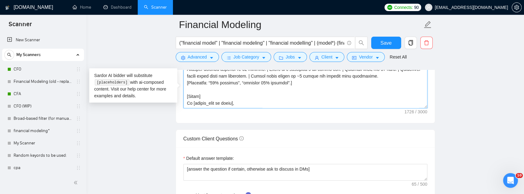
drag, startPoint x: 215, startPoint y: 151, endPoint x: 236, endPoint y: 93, distance: 61.7
click at [160, 16] on main "Financial Modeling ("financial model" | "financial modeling" | "financial model…" at bounding box center [305, 125] width 418 height 1815
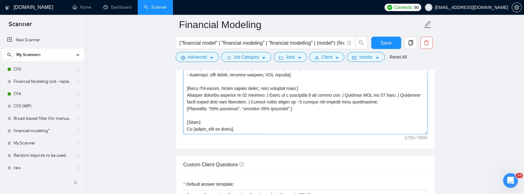
scroll to position [725, 0]
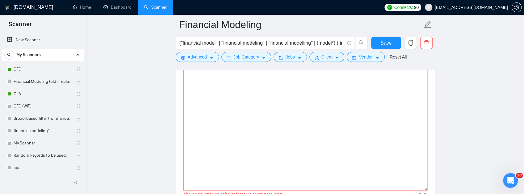
click at [234, 118] on textarea "Cover letter template:" at bounding box center [305, 121] width 244 height 139
paste textarea "[Max 150 words. Use 2 short paragraphs + 4-line signature. No emojis. No hyphen…"
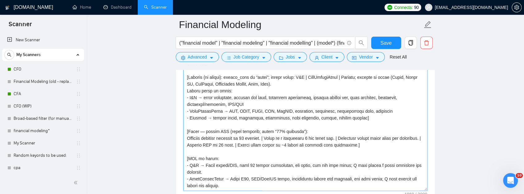
scroll to position [772, 0]
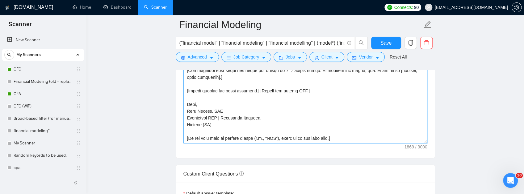
click at [194, 129] on textarea "Cover letter template:" at bounding box center [305, 74] width 244 height 139
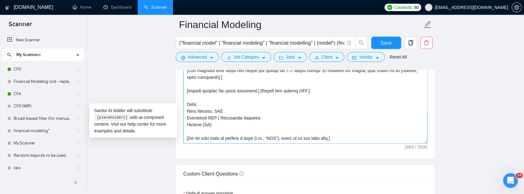
paste textarea "[If samples requested, print one line: “Samples: 3 statement and LBO model [lin…"
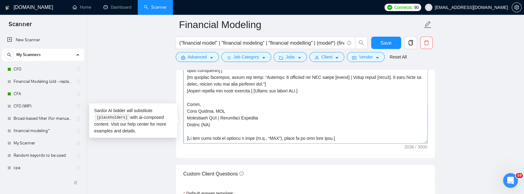
click at [330, 130] on textarea "Cover letter template:" at bounding box center [305, 74] width 244 height 139
drag, startPoint x: 363, startPoint y: 130, endPoint x: 372, endPoint y: 130, distance: 9.3
click at [372, 130] on textarea "Cover letter template:" at bounding box center [305, 74] width 244 height 139
paste textarea "https://docs.google.com/spreadsheets/d/1h8ARaR0nOJJty_794oeh6_0MziIxOZu8/edit?r…"
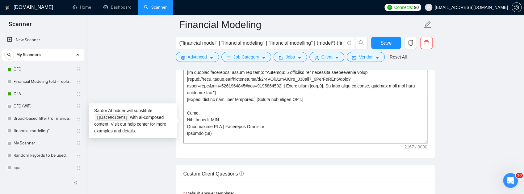
click at [282, 143] on textarea "Cover letter template:" at bounding box center [305, 74] width 244 height 139
paste textarea "https://docs.google.com/spreadsheets/d/1V3Fey1Zwbarr5sT-999sITPz-LrsFmXN/edit?r…"
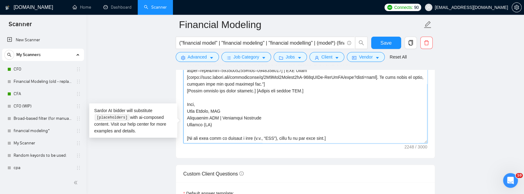
scroll to position [170, 0]
type textarea "[Max 150 words. Use 2 short paragraphs + 4-line signature. No emojis. No hyphen…"
click at [383, 45] on span "Save" at bounding box center [385, 43] width 11 height 8
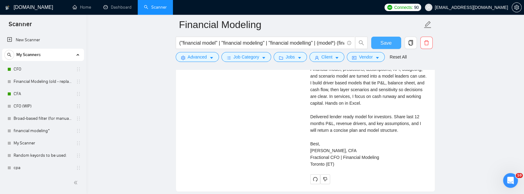
scroll to position [1245, 0]
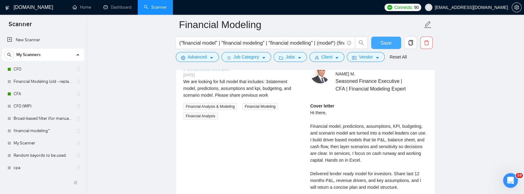
click at [217, 44] on span "Financial model" at bounding box center [208, 41] width 30 height 5
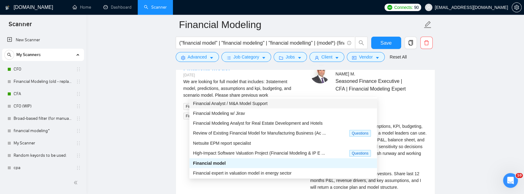
click at [222, 102] on span "Financial Analyst / M&A Model Support" at bounding box center [230, 103] width 74 height 5
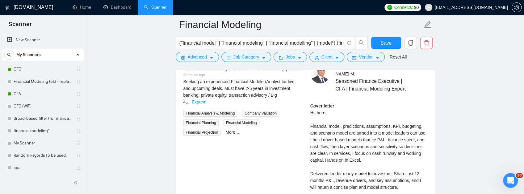
click at [398, 45] on span "Generate Preview" at bounding box center [398, 41] width 35 height 7
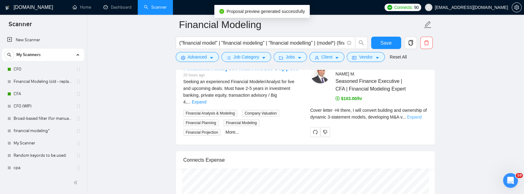
click at [421, 120] on link "Expand" at bounding box center [414, 117] width 15 height 5
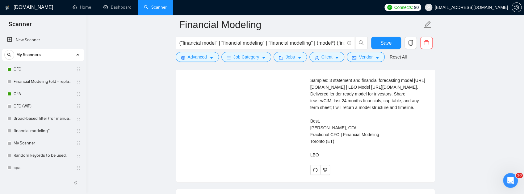
scroll to position [1348, 0]
drag, startPoint x: 376, startPoint y: 159, endPoint x: 310, endPoint y: 150, distance: 66.0
click at [310, 150] on div "Cover letter Hi there, I will convert building and ownership of dynamic 3-state…" at bounding box center [368, 83] width 117 height 149
copy div "https://docs.google.com/spreadsheets/d/1V3Fey1Zwbarr5sT-999sITPz-LrsFmXN/edit?r…"
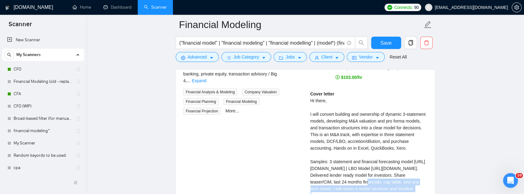
scroll to position [1225, 0]
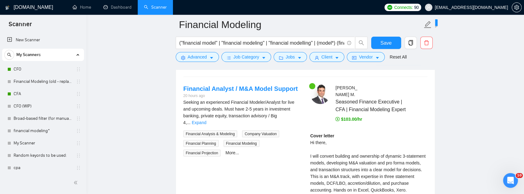
click at [326, 67] on div "Financial Analyst / M&A Model Support" at bounding box center [279, 61] width 173 height 9
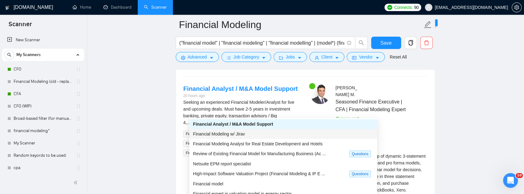
click at [248, 137] on div "Financial Modeling w/ Jirav" at bounding box center [283, 134] width 180 height 7
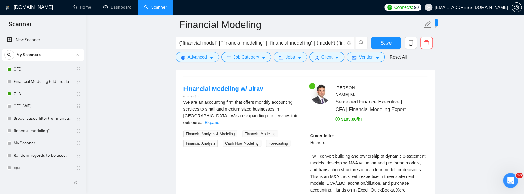
click at [389, 65] on span "Generate Preview" at bounding box center [398, 62] width 35 height 7
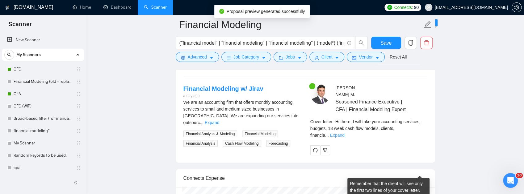
click at [344, 138] on link "Expand" at bounding box center [337, 135] width 15 height 5
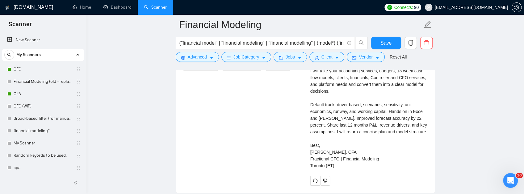
scroll to position [1266, 0]
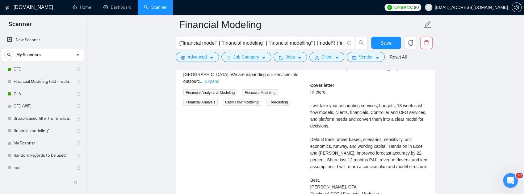
click at [219, 84] on link "Expand" at bounding box center [212, 81] width 15 height 5
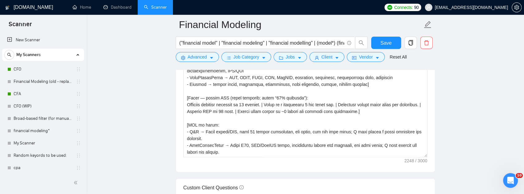
scroll to position [752, 0]
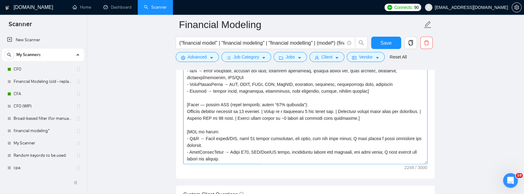
click at [204, 89] on textarea "Cover letter template:" at bounding box center [305, 94] width 244 height 139
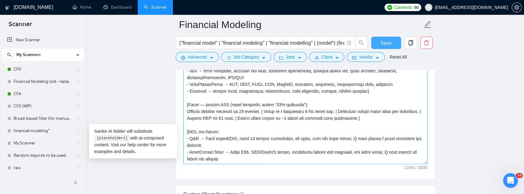
type textarea "[Max 200 words. Use 3 short paragraphs + 4-line signature. No emojis. No hyphen…"
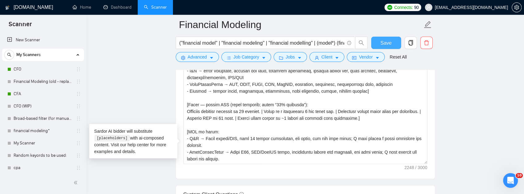
click at [381, 42] on span "Save" at bounding box center [385, 43] width 11 height 8
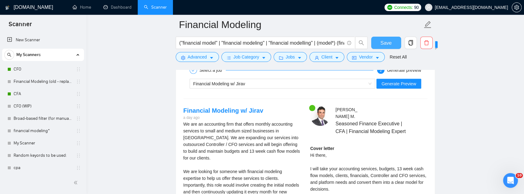
scroll to position [1184, 0]
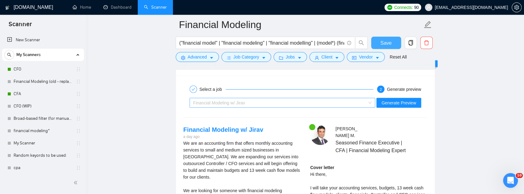
click at [283, 108] on div "Financial Modeling w/ Jirav" at bounding box center [279, 102] width 173 height 9
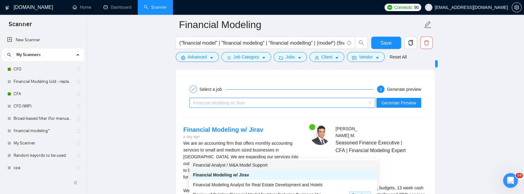
click at [253, 164] on span "Financial Analyst / M&A Model Support" at bounding box center [230, 165] width 74 height 5
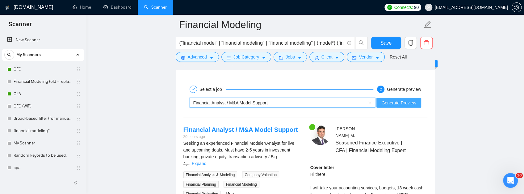
click at [396, 106] on span "Generate Preview" at bounding box center [398, 103] width 35 height 7
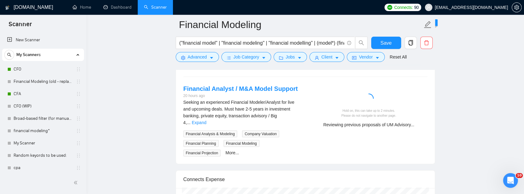
scroll to position [1266, 0]
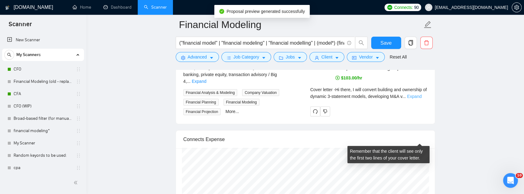
click at [416, 99] on link "Expand" at bounding box center [414, 96] width 15 height 5
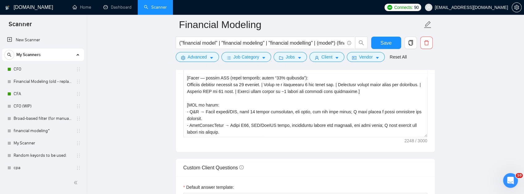
scroll to position [731, 0]
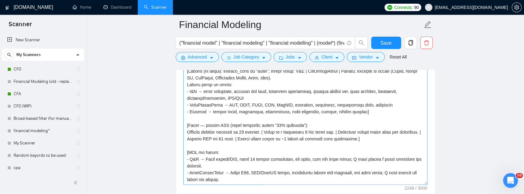
click at [186, 143] on textarea "Cover letter template:" at bounding box center [305, 115] width 244 height 139
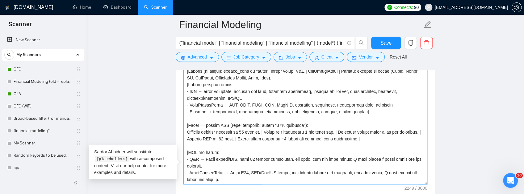
click at [362, 169] on textarea "Cover letter template:" at bounding box center [305, 115] width 244 height 139
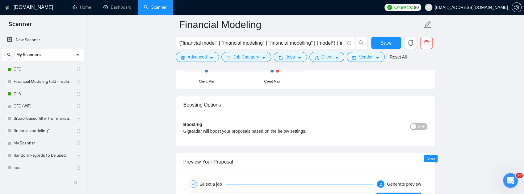
scroll to position [1019, 0]
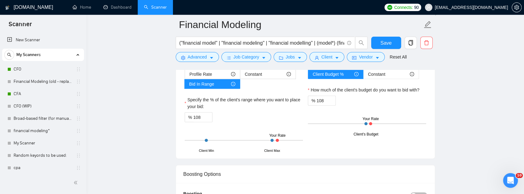
type textarea "[Max 200 words. Use 3 short paragraphs + 4-line signature. No emojis. No hyphen…"
click at [386, 42] on span "Save" at bounding box center [385, 43] width 11 height 8
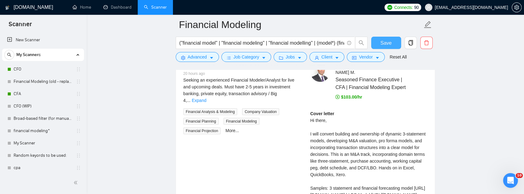
scroll to position [1245, 0]
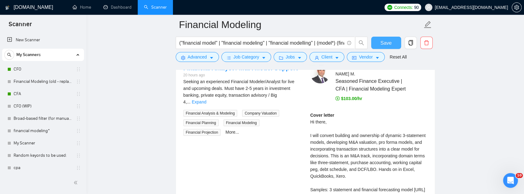
click at [268, 44] on span "Financial Analyst / M&A Model Support" at bounding box center [230, 41] width 74 height 5
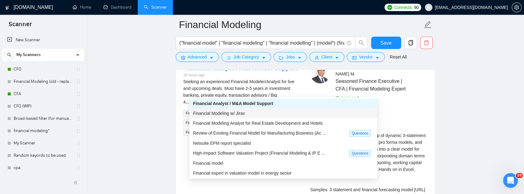
click at [250, 114] on div "Financial Modeling w/ Jirav" at bounding box center [283, 113] width 180 height 7
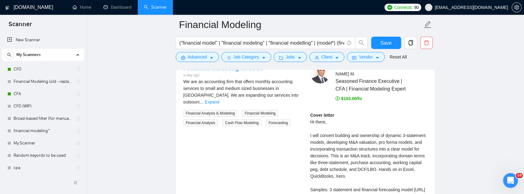
click at [267, 46] on div "Financial Modeling w/ Jirav" at bounding box center [279, 41] width 173 height 9
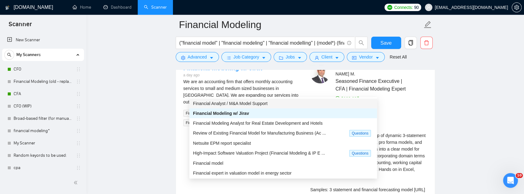
click at [251, 101] on span "Financial Analyst / M&A Model Support" at bounding box center [230, 103] width 74 height 5
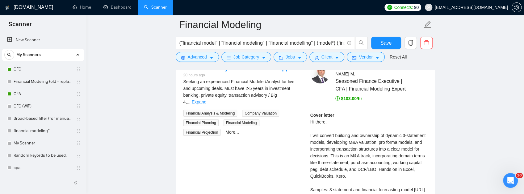
click at [402, 45] on span "Generate Preview" at bounding box center [398, 41] width 35 height 7
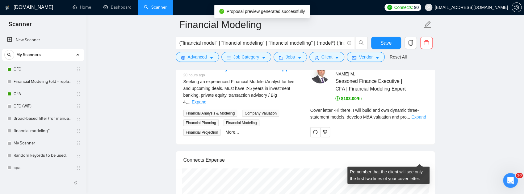
click at [419, 120] on link "Expand" at bounding box center [418, 117] width 15 height 5
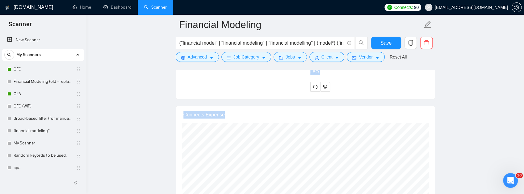
scroll to position [1494, 0]
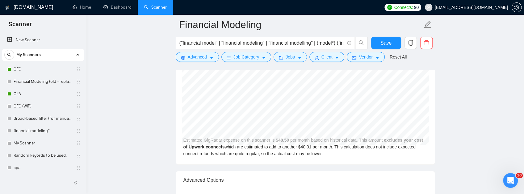
drag, startPoint x: 306, startPoint y: 104, endPoint x: 348, endPoint y: 93, distance: 43.0
copy div "Hi there, I will build and own dynamic three-statement models, develop M&A valu…"
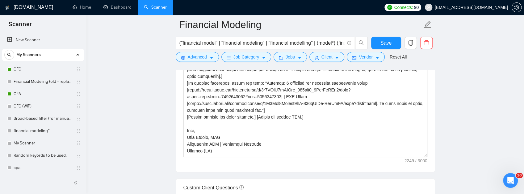
scroll to position [733, 0]
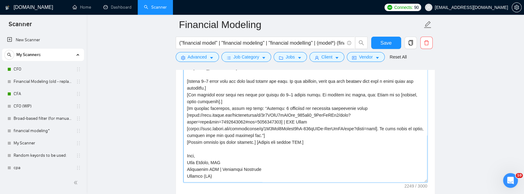
click at [288, 131] on textarea "Cover letter template:" at bounding box center [305, 113] width 244 height 139
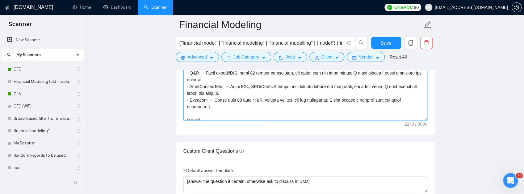
scroll to position [0, 0]
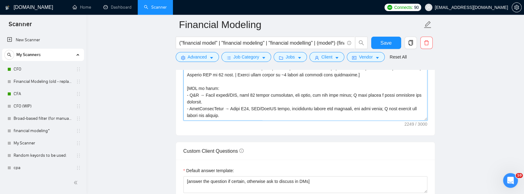
drag, startPoint x: 339, startPoint y: 161, endPoint x: 205, endPoint y: 70, distance: 162.3
click at [159, 9] on div "GigRadar.io Home Dashboard Scanner Connects: 90 umarmanzar@gmail.com Financial …" at bounding box center [304, 170] width 437 height 1930
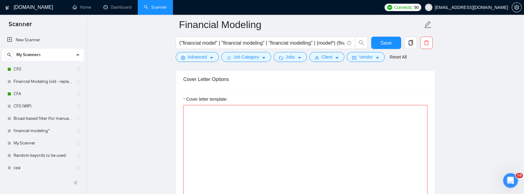
scroll to position [671, 0]
click at [210, 162] on textarea "Cover letter template:" at bounding box center [305, 175] width 244 height 139
paste textarea "[Do not output bracketed text. Max 150 words including signature. Use 2 short p…"
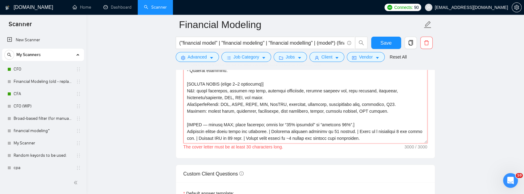
scroll to position [202, 0]
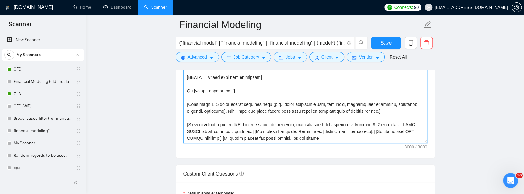
click at [211, 144] on textarea "Cover letter template:" at bounding box center [305, 74] width 244 height 139
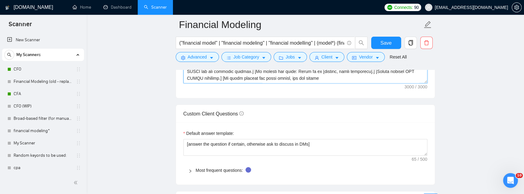
scroll to position [854, 0]
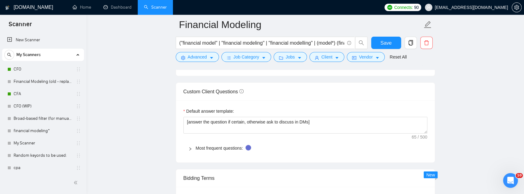
type textarea "[Do not output bracketed text. Max 150 words including signature. Use 2 short p…"
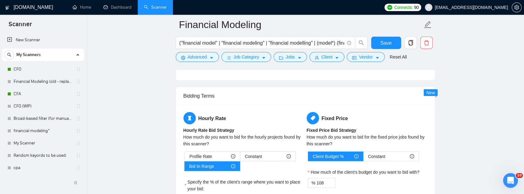
scroll to position [834, 0]
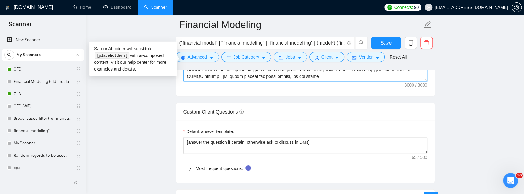
drag, startPoint x: 410, startPoint y: 128, endPoint x: 116, endPoint y: 40, distance: 307.5
click at [116, 40] on main "Financial Modeling ("financial model" | "financial modeling" | "financial model…" at bounding box center [305, 120] width 418 height 1858
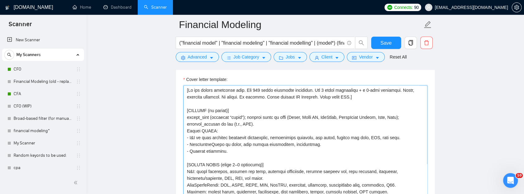
scroll to position [690, 0]
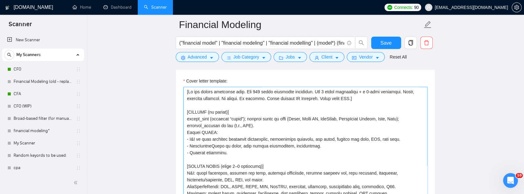
click at [244, 145] on textarea "Cover letter template:" at bounding box center [305, 156] width 244 height 139
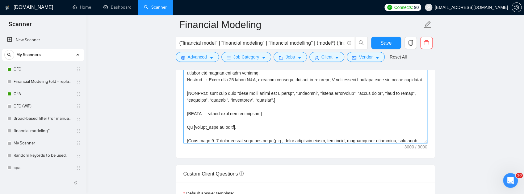
scroll to position [814, 0]
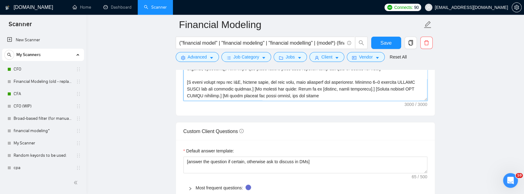
drag, startPoint x: 186, startPoint y: 142, endPoint x: 341, endPoint y: 157, distance: 155.7
click at [341, 116] on div "Cover letter template:" at bounding box center [305, 31] width 259 height 170
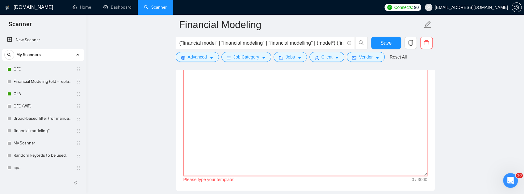
scroll to position [732, 0]
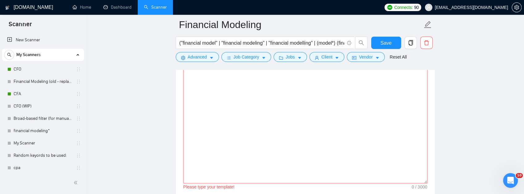
click at [210, 105] on textarea "Cover letter template:" at bounding box center [305, 114] width 244 height 139
paste textarea "[Do not output bracketed text. <=150 words incl. signature. Exactly 2 paragraph…"
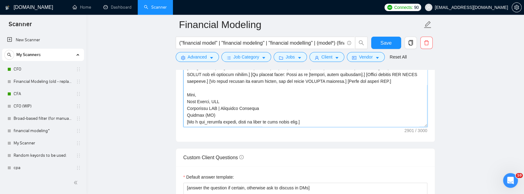
scroll to position [793, 0]
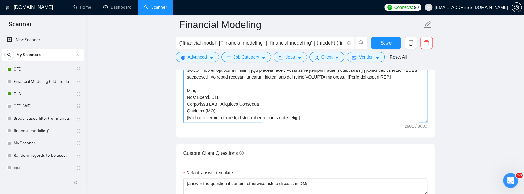
drag, startPoint x: 296, startPoint y: 162, endPoint x: 174, endPoint y: 160, distance: 122.2
click at [174, 160] on main "Financial Modeling ("financial model" | "financial modeling" | "financial model…" at bounding box center [305, 161] width 418 height 1858
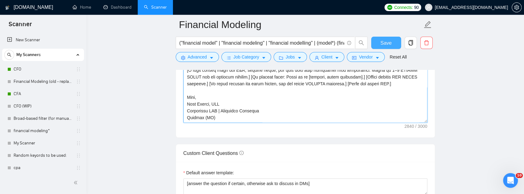
type textarea "[Do not output bracketed text. <=150 words incl. signature. Exactly 2 paragraph…"
click at [382, 41] on span "Save" at bounding box center [385, 43] width 11 height 8
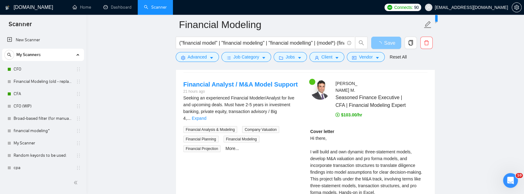
scroll to position [1225, 0]
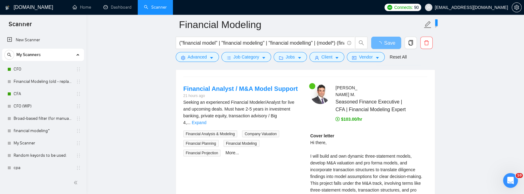
click at [278, 131] on div "Company Valuation" at bounding box center [262, 134] width 42 height 7
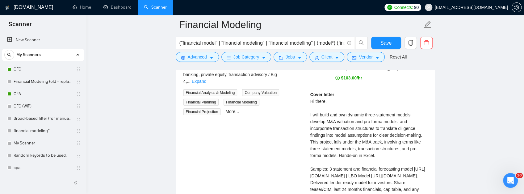
scroll to position [1204, 0]
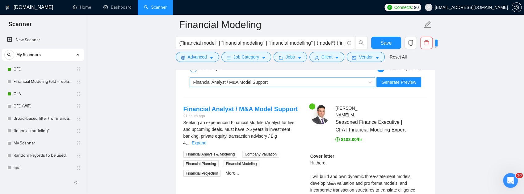
click at [302, 87] on div "Financial Analyst / M&A Model Support" at bounding box center [279, 82] width 173 height 9
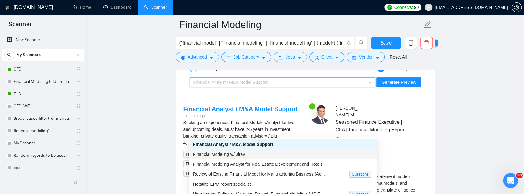
click at [247, 156] on div "Financial Modeling w/ Jirav" at bounding box center [283, 154] width 180 height 7
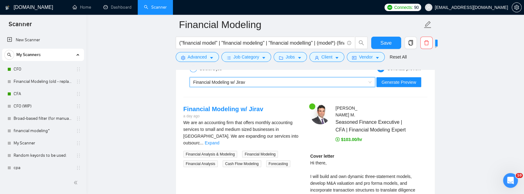
click at [278, 87] on div "Financial Modeling w/ Jirav" at bounding box center [283, 82] width 186 height 10
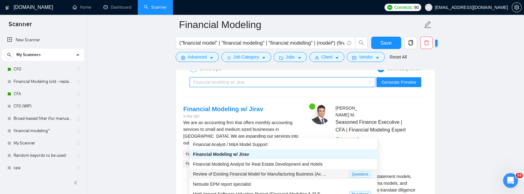
scroll to position [20, 0]
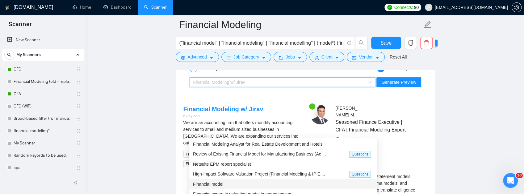
click at [244, 184] on div "Financial model" at bounding box center [283, 184] width 180 height 7
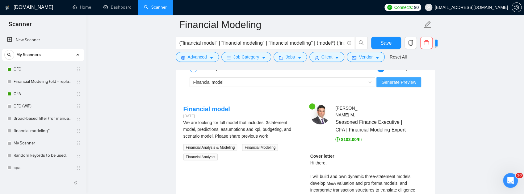
click at [401, 86] on span "Generate Preview" at bounding box center [398, 82] width 35 height 7
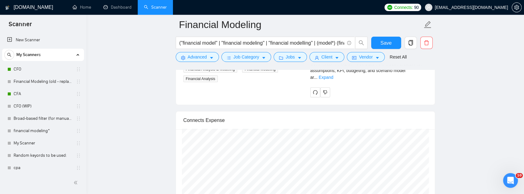
scroll to position [1307, 0]
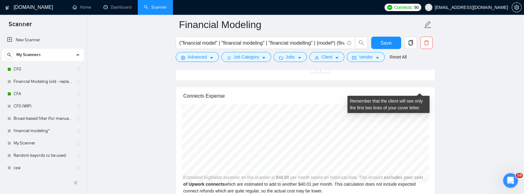
click at [333, 56] on link "Expand" at bounding box center [326, 53] width 15 height 5
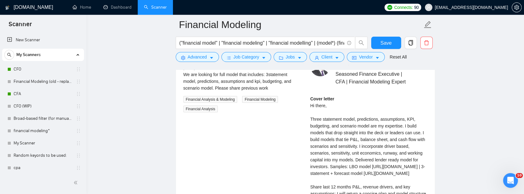
scroll to position [1245, 0]
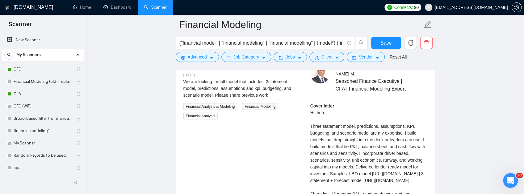
click at [336, 46] on div "Financial model" at bounding box center [279, 41] width 173 height 9
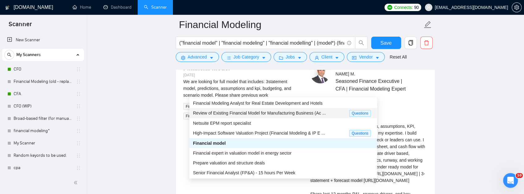
click at [239, 112] on span "Review of Existing Financial Model for Manufacturing Business (Ac ..." at bounding box center [259, 113] width 133 height 5
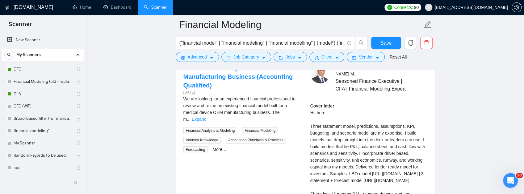
click at [403, 45] on span "Generate Preview" at bounding box center [398, 41] width 35 height 7
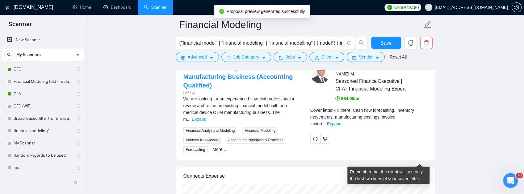
click at [417, 132] on div "Cover letter - Hi there, Cash flow forecasting, inventory movements, manufactur…" at bounding box center [368, 119] width 117 height 25
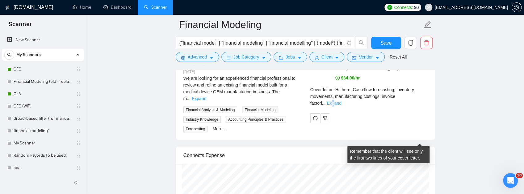
click at [341, 106] on link "Expand" at bounding box center [334, 103] width 15 height 5
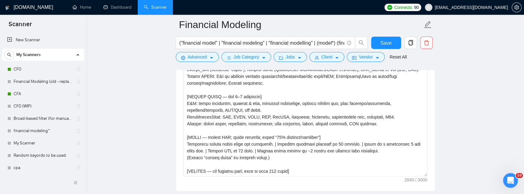
scroll to position [710, 0]
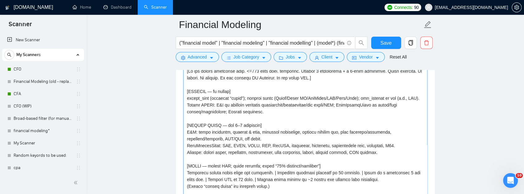
click at [244, 134] on textarea "Cover letter template:" at bounding box center [305, 135] width 244 height 139
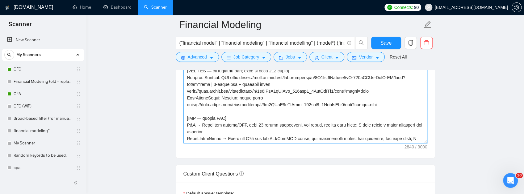
scroll to position [64, 0]
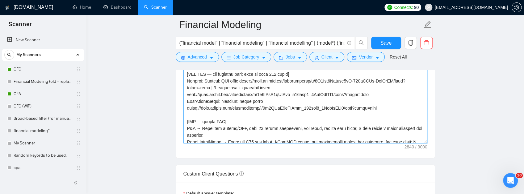
drag, startPoint x: 186, startPoint y: 122, endPoint x: 296, endPoint y: 112, distance: 110.4
click at [296, 112] on textarea "Cover letter template:" at bounding box center [305, 74] width 244 height 139
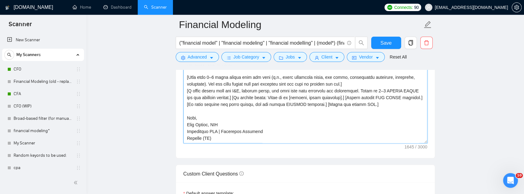
scroll to position [820, 0]
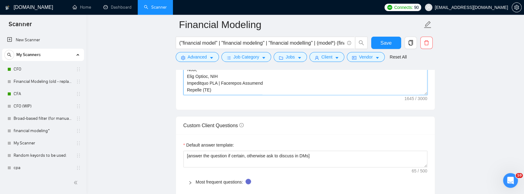
drag, startPoint x: 187, startPoint y: 119, endPoint x: 288, endPoint y: 133, distance: 102.3
click at [288, 95] on textarea "Cover letter template:" at bounding box center [305, 25] width 244 height 139
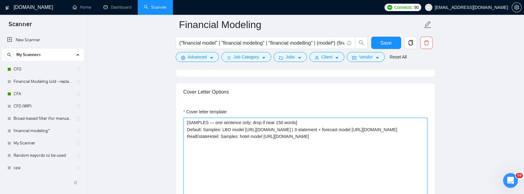
scroll to position [697, 0]
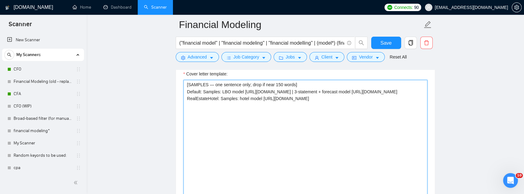
drag, startPoint x: 203, startPoint y: 140, endPoint x: 203, endPoint y: 137, distance: 3.1
click at [203, 140] on textarea "[SAMPLES — one sentence only; drop if near 150 words] Default: Samples: LBO mod…" at bounding box center [305, 149] width 244 height 139
click at [202, 137] on textarea "[SAMPLES — one sentence only; drop if near 150 words] Default: Samples: LBO mod…" at bounding box center [305, 149] width 244 height 139
click at [198, 136] on textarea "[SAMPLES — one sentence only; drop if near 150 words] Default: Samples: LBO mod…" at bounding box center [305, 149] width 244 height 139
paste textarea
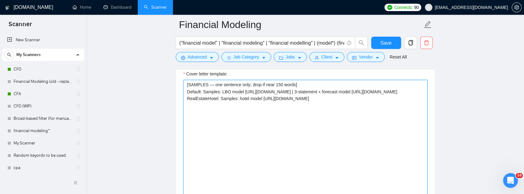
type textarea "[SAMPLES — one sentence only; drop if near 150 words] Default: Samples: LBO mod…"
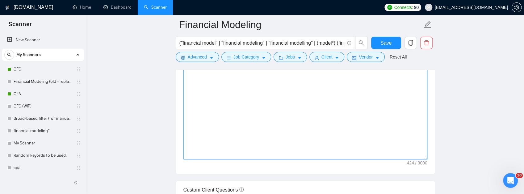
scroll to position [702, 0]
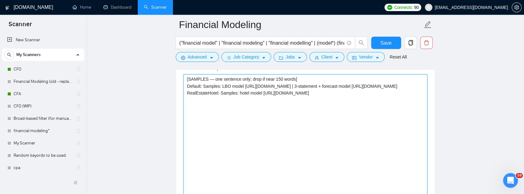
click at [205, 131] on textarea "[SAMPLES — one sentence only; drop if near 150 words] Default: Samples: LBO mod…" at bounding box center [305, 143] width 244 height 139
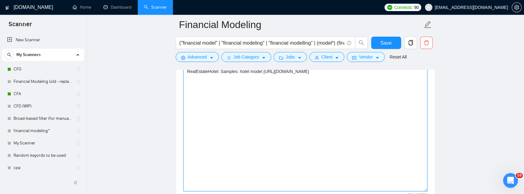
scroll to position [764, 0]
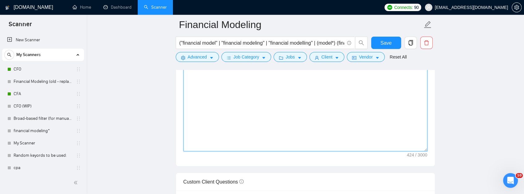
drag, startPoint x: 382, startPoint y: 137, endPoint x: 182, endPoint y: 102, distance: 202.5
click at [182, 102] on div "Cover letter template: [SAMPLES — one sentence only; drop if near 150 words] De…" at bounding box center [305, 81] width 259 height 170
click at [303, 132] on textarea "[SAMPLES — one sentence only; drop if near 150 words] Default: Samples: LBO mod…" at bounding box center [305, 82] width 244 height 139
drag, startPoint x: 379, startPoint y: 137, endPoint x: 170, endPoint y: 94, distance: 213.4
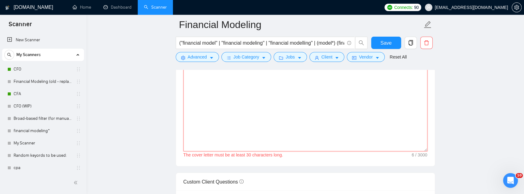
click at [238, 82] on textarea "Cover letter template:" at bounding box center [305, 82] width 244 height 139
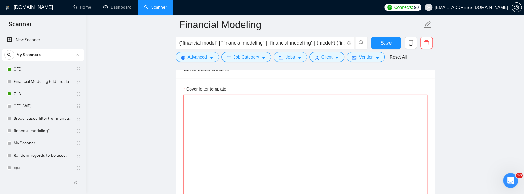
click at [214, 152] on textarea "Cover letter template:" at bounding box center [305, 164] width 244 height 139
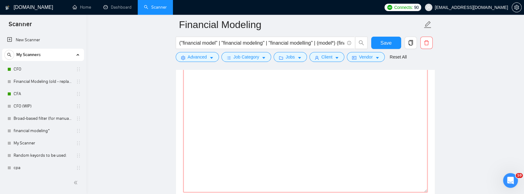
scroll to position [723, 0]
click at [207, 113] on textarea "Cover letter template:" at bounding box center [305, 123] width 244 height 139
click at [192, 54] on div "Cover letter template:" at bounding box center [305, 49] width 244 height 9
click at [191, 109] on textarea "Cover letter template:" at bounding box center [305, 123] width 244 height 139
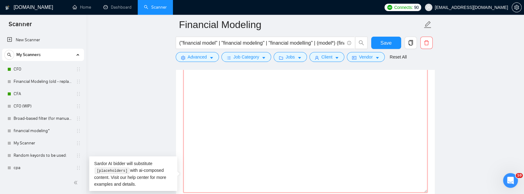
paste textarea "[Do not output bracketed text. 140–165 words incl. signature. EXACTLY 2 paragra…"
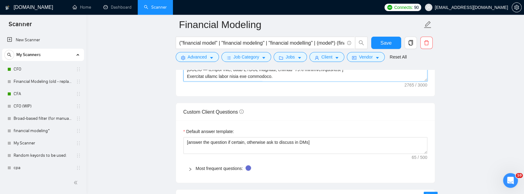
scroll to position [813, 0]
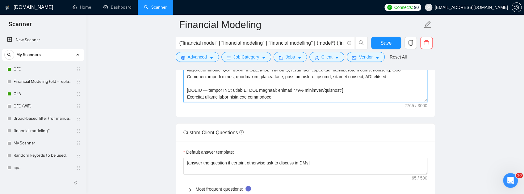
click at [265, 90] on textarea "Cover letter template:" at bounding box center [305, 33] width 244 height 139
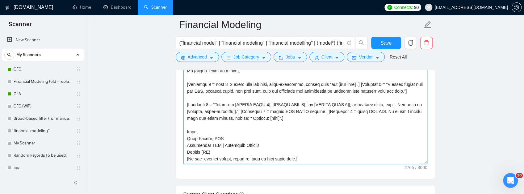
scroll to position [251, 0]
type textarea "[Do not output bracketed text. 140–165 words incl. signature. EXACTLY 2 paragra…"
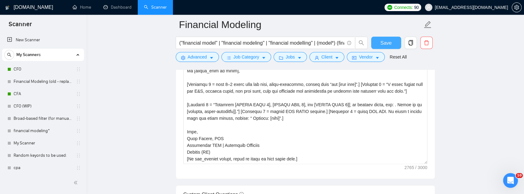
click at [381, 39] on span "Save" at bounding box center [385, 43] width 11 height 8
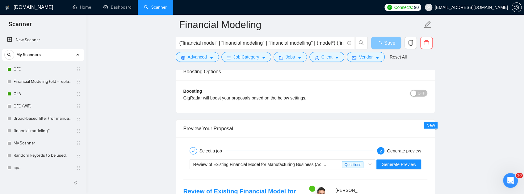
scroll to position [1225, 0]
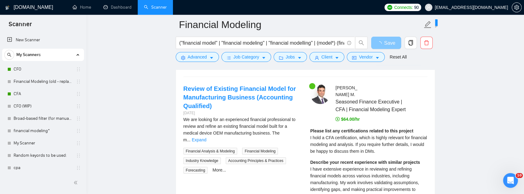
click at [290, 67] on div "Review of Existing Financial Model for Manufacturing Business (Ac ..." at bounding box center [267, 61] width 149 height 9
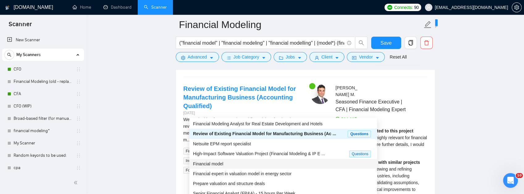
scroll to position [0, 0]
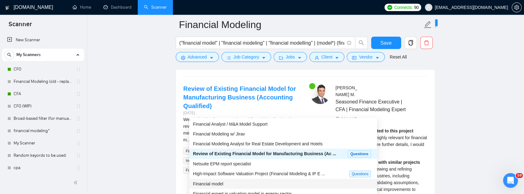
click at [265, 65] on span "Review of Existing Financial Model for Manufacturing Business (Ac ..." at bounding box center [259, 62] width 133 height 5
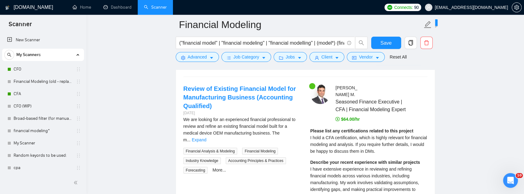
click at [262, 65] on span "Review of Existing Financial Model for Manufacturing Business (Ac ..." at bounding box center [259, 62] width 133 height 5
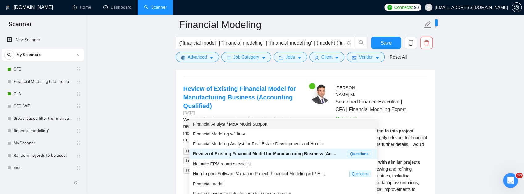
click at [248, 123] on span "Financial Analyst / M&A Model Support" at bounding box center [230, 124] width 74 height 5
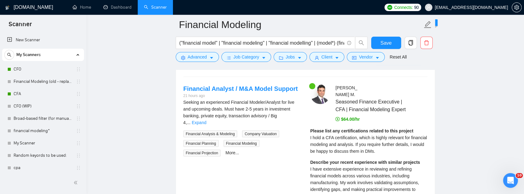
click at [393, 65] on span "Generate Preview" at bounding box center [398, 62] width 35 height 7
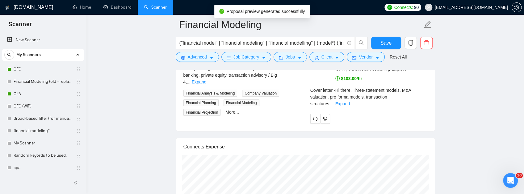
scroll to position [1266, 0]
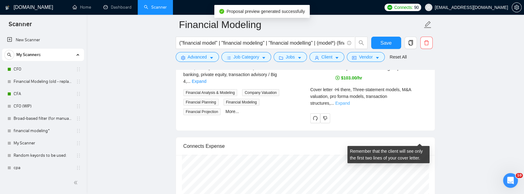
click at [350, 106] on link "Expand" at bounding box center [342, 103] width 15 height 5
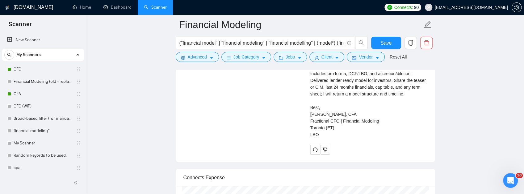
scroll to position [1286, 0]
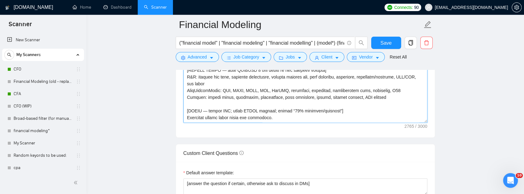
click at [334, 123] on textarea "Cover letter template:" at bounding box center [305, 53] width 244 height 139
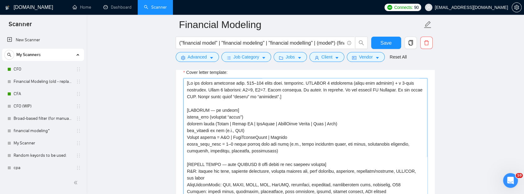
scroll to position [752, 0]
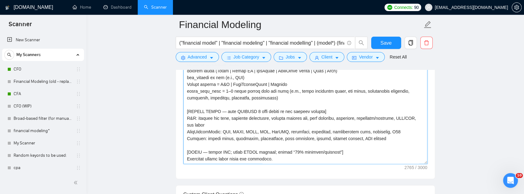
click at [305, 118] on textarea "Cover letter template:" at bounding box center [305, 94] width 244 height 139
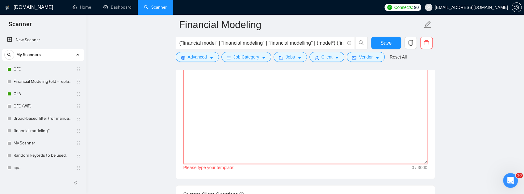
paste textarea "[Do not output bracketed text. ≤150 words including signature. Exactly 2 short …"
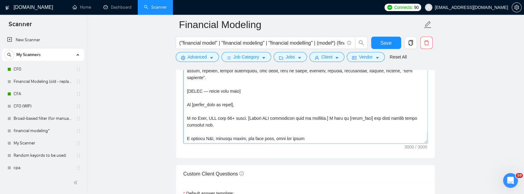
scroll to position [265, 0]
type textarea "[Do not output bracketed text. ≤150 words including signature. Exactly 2 short …"
click at [386, 38] on button "Save" at bounding box center [386, 43] width 30 height 12
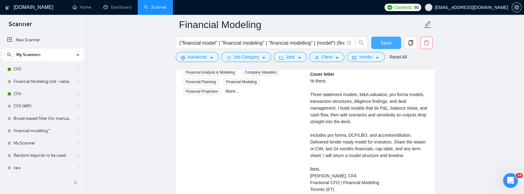
scroll to position [1225, 0]
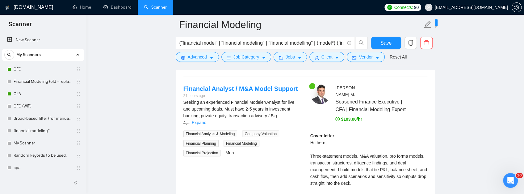
click at [300, 69] on div "Financial Analyst / M&A Model Support Generate Preview" at bounding box center [305, 62] width 245 height 15
click at [298, 67] on div "Financial Analyst / M&A Model Support" at bounding box center [279, 61] width 173 height 9
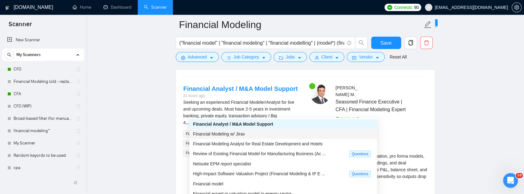
click at [236, 135] on span "Financial Modeling w/ Jirav" at bounding box center [219, 134] width 52 height 5
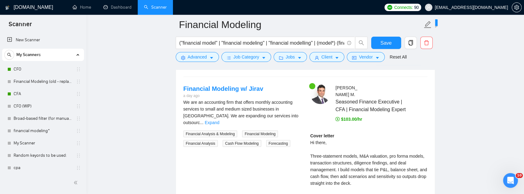
click at [393, 67] on button "Generate Preview" at bounding box center [398, 62] width 44 height 10
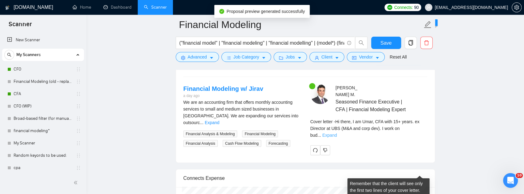
click at [337, 138] on link "Expand" at bounding box center [329, 135] width 15 height 5
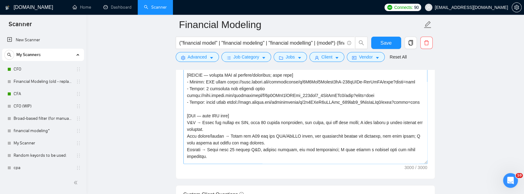
scroll to position [185, 0]
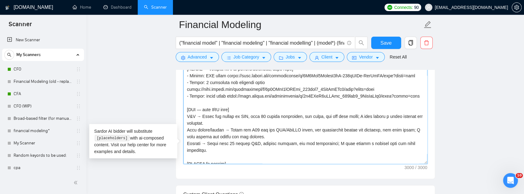
drag, startPoint x: 418, startPoint y: 148, endPoint x: 184, endPoint y: 147, distance: 233.9
click at [184, 147] on textarea "Cover letter template:" at bounding box center [305, 94] width 244 height 139
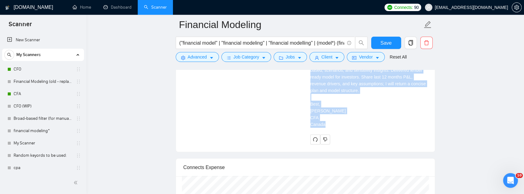
scroll to position [1369, 0]
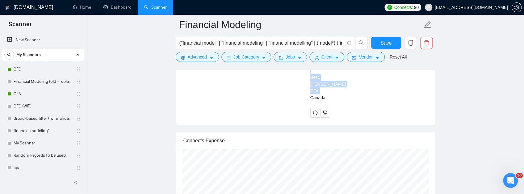
drag, startPoint x: 308, startPoint y: 93, endPoint x: 334, endPoint y: 144, distance: 57.4
click at [334, 118] on div "Umar M . Seasoned Finance Executive | CFA | Financial Modeling Expert Cover let…" at bounding box center [368, 29] width 127 height 178
copy div "Hi there, I am Umar, CFA with 15+ years. ex Director at UBS (M&A and corp dev).…"
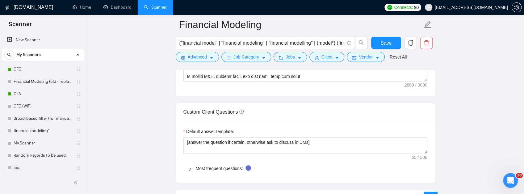
scroll to position [814, 0]
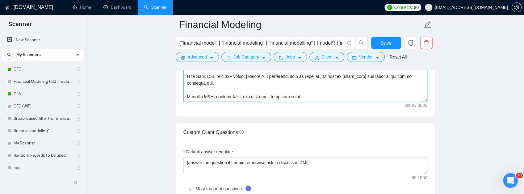
click at [342, 102] on textarea "Cover letter template:" at bounding box center [305, 32] width 244 height 139
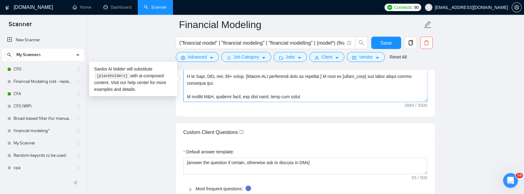
drag, startPoint x: 311, startPoint y: 150, endPoint x: 178, endPoint y: 50, distance: 166.4
click at [178, 50] on div "Financial Modeling ("financial model" | "financial modeling" | "financial model…" at bounding box center [305, 118] width 259 height 1815
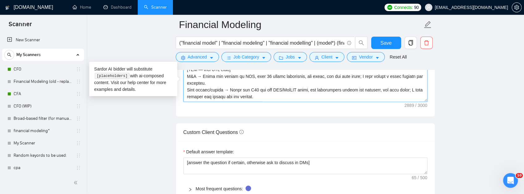
scroll to position [163, 0]
drag, startPoint x: 274, startPoint y: 146, endPoint x: 170, endPoint y: 35, distance: 152.0
click at [170, 35] on main "Financial Modeling ("financial model" | "financial modeling" | "financial model…" at bounding box center [305, 118] width 418 height 1815
type textarea "[Do not output bracketed text. ≤150 words including signature. Exactly 2 short …"
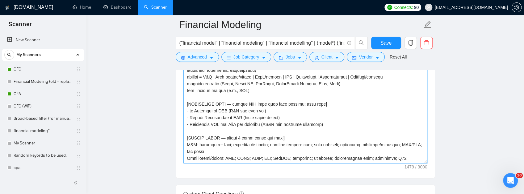
scroll to position [48, 0]
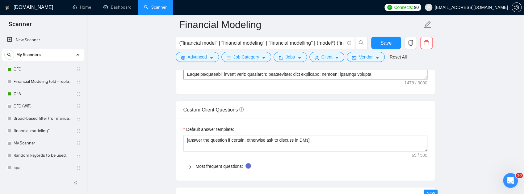
drag, startPoint x: 185, startPoint y: 164, endPoint x: 347, endPoint y: 117, distance: 168.4
click at [347, 80] on textarea "Cover letter template:" at bounding box center [305, 10] width 244 height 139
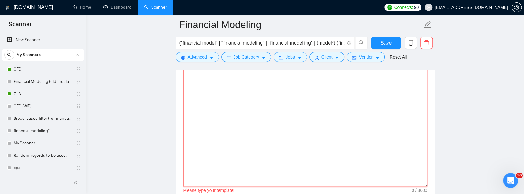
scroll to position [727, 0]
click at [199, 105] on textarea "Cover letter template:" at bounding box center [305, 119] width 244 height 139
paste textarea "[Do not output bracketed text. ≤150 words incl. signature. Exactly 2 short para…"
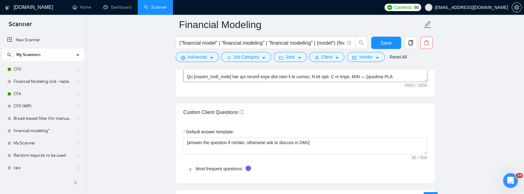
scroll to position [834, 0]
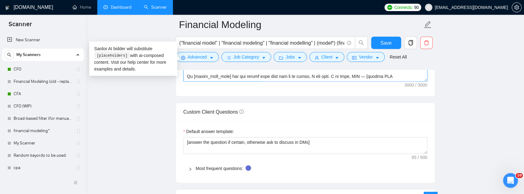
drag, startPoint x: 286, startPoint y: 130, endPoint x: 123, endPoint y: 13, distance: 200.8
click at [123, 13] on div "GigRadar.io Home Dashboard Scanner Connects: 90 umarmanzar@gmail.com Financial …" at bounding box center [304, 109] width 437 height 1887
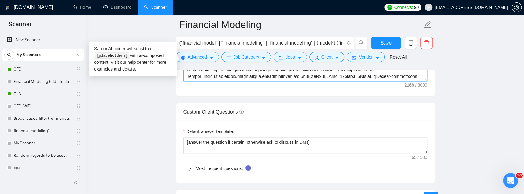
scroll to position [88, 0]
drag, startPoint x: 193, startPoint y: 125, endPoint x: 168, endPoint y: 39, distance: 90.0
click at [168, 39] on main "Financial Modeling ("financial model" | "financial modeling" | "financial model…" at bounding box center [305, 98] width 418 height 1815
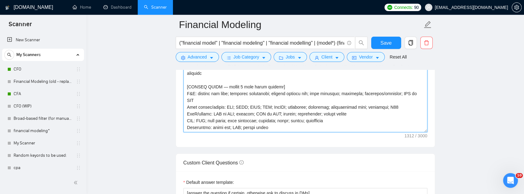
scroll to position [813, 0]
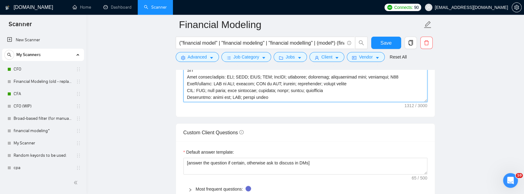
drag, startPoint x: 276, startPoint y: 136, endPoint x: 144, endPoint y: 35, distance: 165.7
click at [144, 35] on main "Financial Modeling ("financial model" | "financial modeling" | "financial model…" at bounding box center [305, 118] width 418 height 1815
type textarea "[Do not output bracketed text. ≤150 words incl. signature. Exactly 2 short para…"
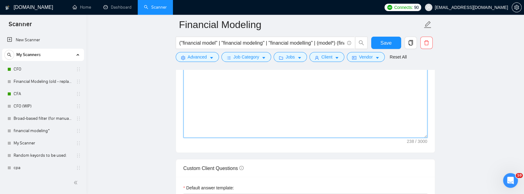
scroll to position [710, 0]
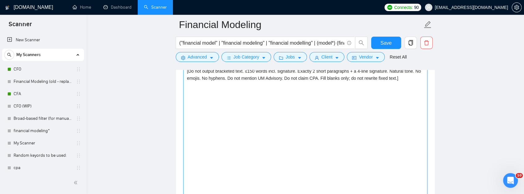
drag, startPoint x: 186, startPoint y: 123, endPoint x: 407, endPoint y: 138, distance: 221.5
click at [407, 138] on textarea "[Do not output bracketed text. ≤150 words incl. signature. Exactly 2 short para…" at bounding box center [305, 135] width 244 height 139
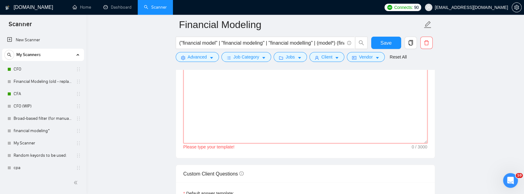
click at [226, 81] on textarea "Cover letter template:" at bounding box center [305, 74] width 244 height 139
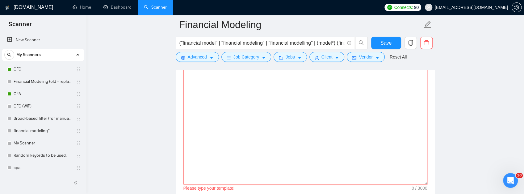
click at [204, 98] on textarea "Cover letter template:" at bounding box center [305, 115] width 244 height 139
paste textarea "[Do not output bracketed text. ≤150 words including signature. Exactly 2 short …"
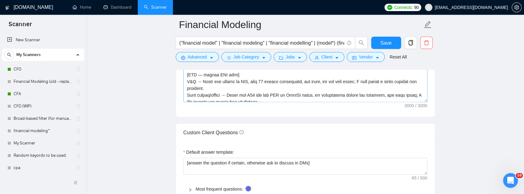
scroll to position [135, 0]
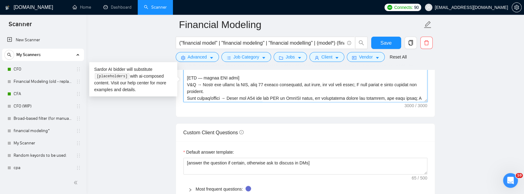
drag, startPoint x: 405, startPoint y: 110, endPoint x: 183, endPoint y: 110, distance: 222.2
click at [183, 102] on textarea "Cover letter template:" at bounding box center [305, 33] width 244 height 139
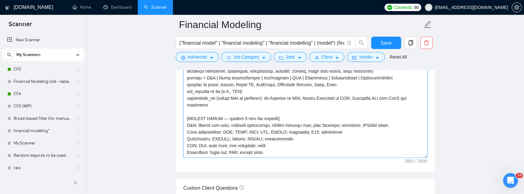
scroll to position [752, 0]
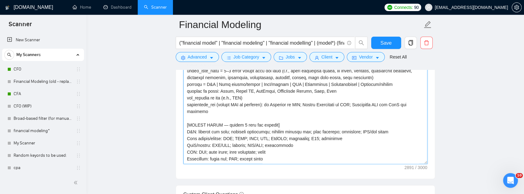
click at [270, 156] on textarea "Cover letter template:" at bounding box center [305, 94] width 244 height 139
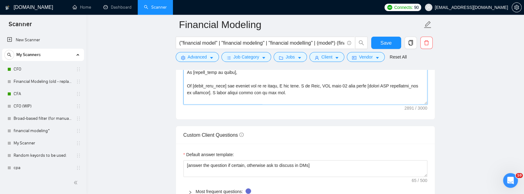
scroll to position [813, 0]
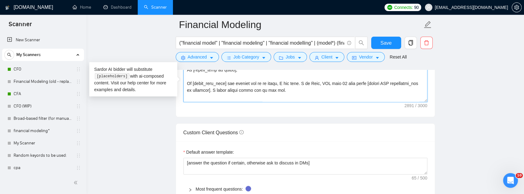
drag, startPoint x: 396, startPoint y: 150, endPoint x: 423, endPoint y: 175, distance: 36.5
click at [423, 175] on form "Auto Bidding Enabled Auto Bidding Enabled: OFF Auto Bidder Schedule Auto Biddin…" at bounding box center [305, 110] width 259 height 1614
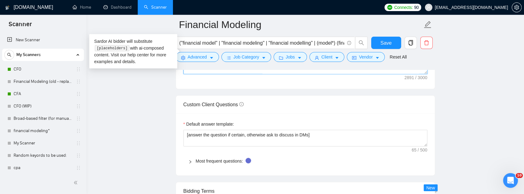
scroll to position [875, 0]
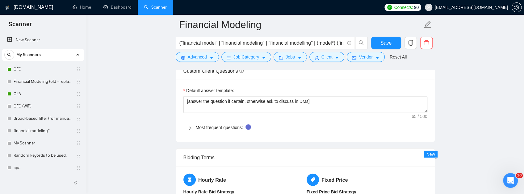
paste textarea "_3][; if systems present add: . Hands on in [systems, comma separated]]. [Inser…"
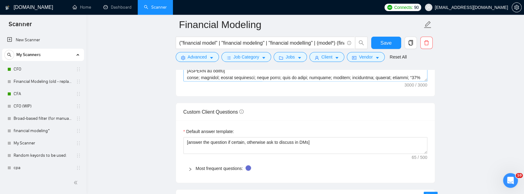
scroll to position [154, 0]
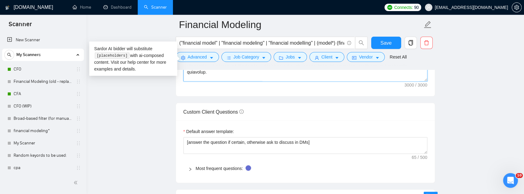
drag, startPoint x: 251, startPoint y: 101, endPoint x: 177, endPoint y: 99, distance: 74.4
click at [177, 97] on div "Cover letter template:" at bounding box center [305, 11] width 259 height 170
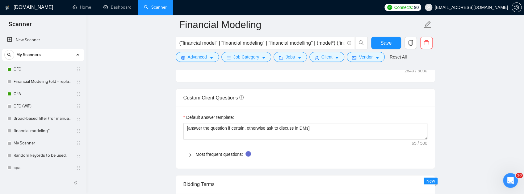
scroll to position [854, 0]
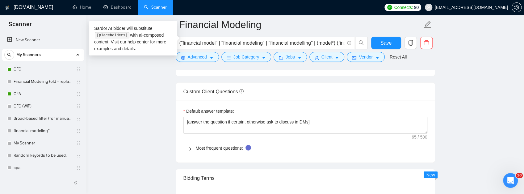
drag, startPoint x: 393, startPoint y: 108, endPoint x: 425, endPoint y: 129, distance: 37.9
click at [425, 129] on form "Auto Bidding Enabled Auto Bidding Enabled: OFF Auto Bidder Schedule Auto Biddin…" at bounding box center [305, 69] width 259 height 1614
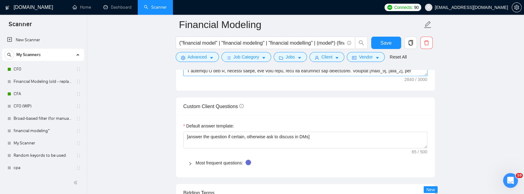
scroll to position [834, 0]
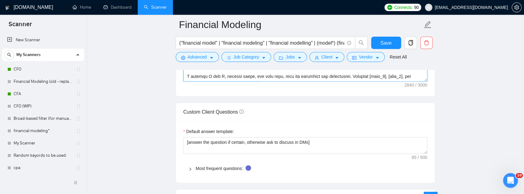
paste textarea "l frame, day 5 scenarios, day 7 deck outputs. [If space and useful, add ONE sam…"
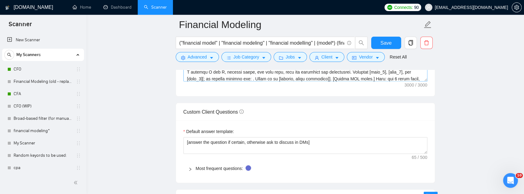
scroll to position [215, 0]
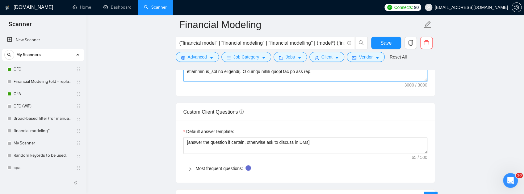
drag, startPoint x: 354, startPoint y: 111, endPoint x: 361, endPoint y: 109, distance: 7.0
click at [354, 82] on textarea "Cover letter template:" at bounding box center [305, 12] width 244 height 139
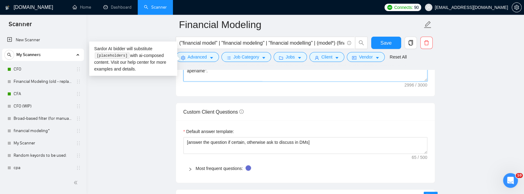
scroll to position [176, 0]
drag, startPoint x: 190, startPoint y: 102, endPoint x: 178, endPoint y: 92, distance: 15.5
click at [178, 92] on div "Cover letter template:" at bounding box center [305, 11] width 259 height 170
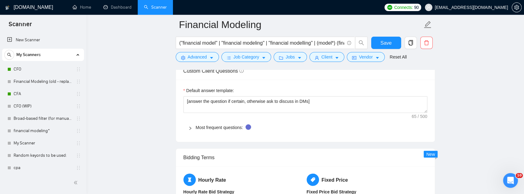
scroll to position [210, 0]
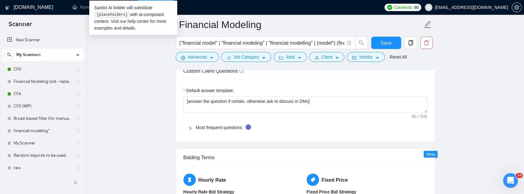
paste textarea "] Best, Umar Manzar, CFA Fractional CFO | Financial Modeling Toronto (ET) [If r…"
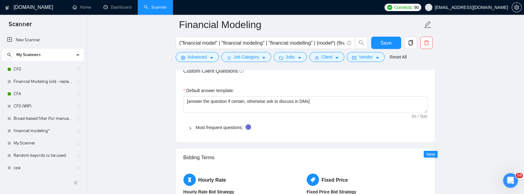
scroll to position [306, 0]
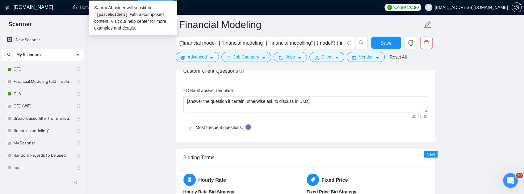
drag, startPoint x: 209, startPoint y: 88, endPoint x: 181, endPoint y: 78, distance: 29.4
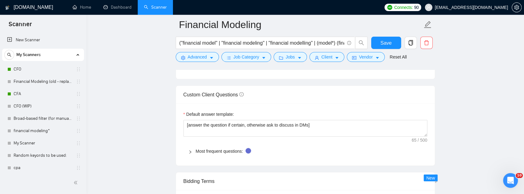
scroll to position [875, 0]
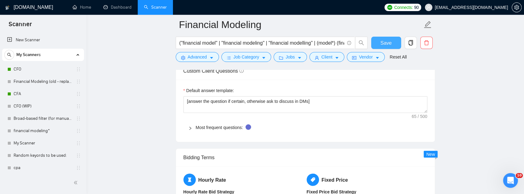
type textarea "[Do not output bracketed text. ≤150 words including signature. Exactly 2 short …"
click at [388, 43] on span "Save" at bounding box center [385, 43] width 11 height 8
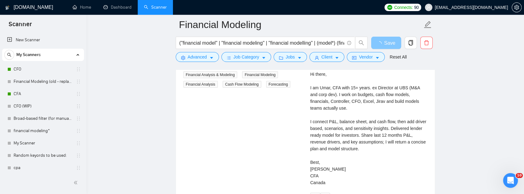
scroll to position [1225, 0]
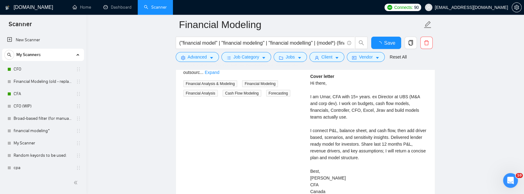
click at [337, 112] on div "Cover letter Hi there, I am Umar, CFA with 15+ years. ex Director at UBS (M&A a…" at bounding box center [368, 134] width 117 height 122
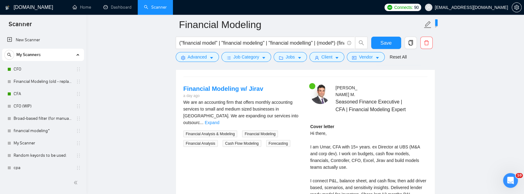
scroll to position [1184, 0]
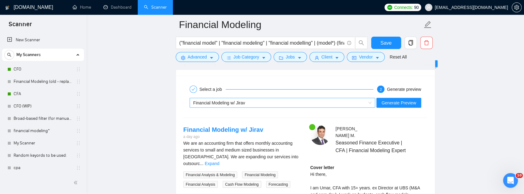
click at [297, 108] on div "Financial Modeling w/ Jirav" at bounding box center [279, 102] width 173 height 9
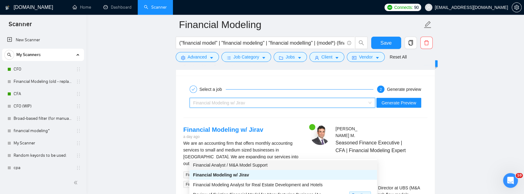
click at [242, 169] on div "Financial Analyst / M&A Model Support" at bounding box center [283, 165] width 188 height 10
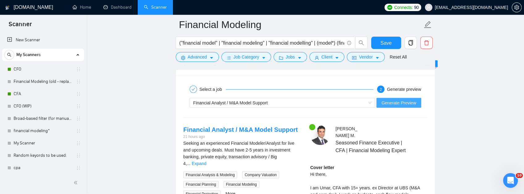
click at [402, 106] on span "Generate Preview" at bounding box center [398, 103] width 35 height 7
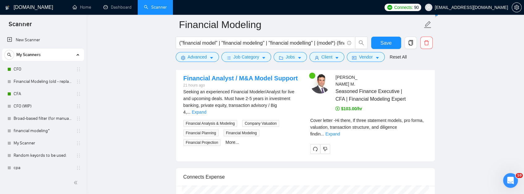
scroll to position [1286, 0]
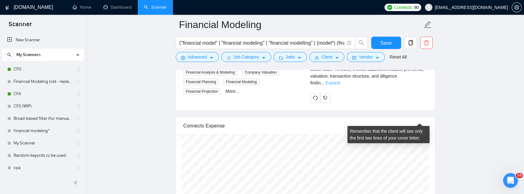
click at [340, 85] on link "Expand" at bounding box center [332, 83] width 15 height 5
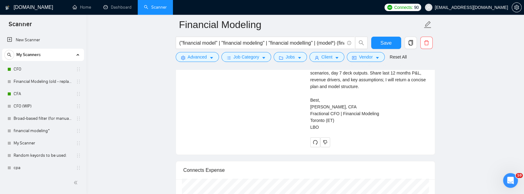
scroll to position [1389, 0]
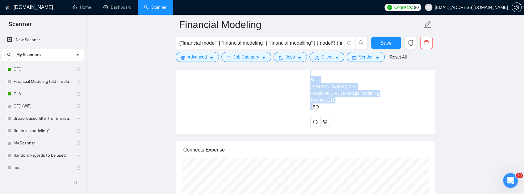
drag, startPoint x: 312, startPoint y: 137, endPoint x: 323, endPoint y: 96, distance: 42.4
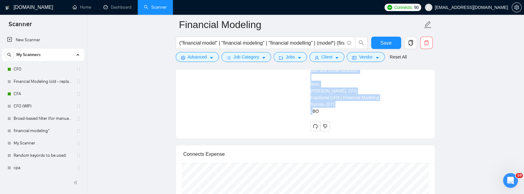
scroll to position [1307, 0]
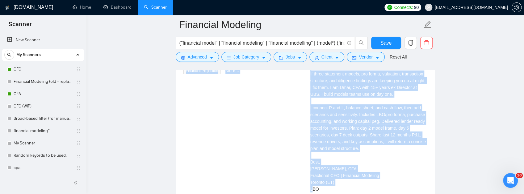
click at [334, 116] on div "Cover letter Hi there, If three statement models, pro forma, valuation, transac…" at bounding box center [368, 121] width 117 height 143
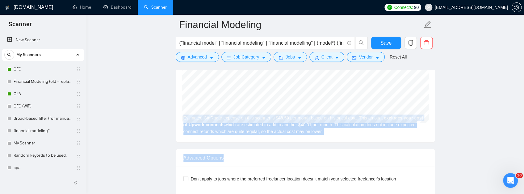
scroll to position [1503, 0]
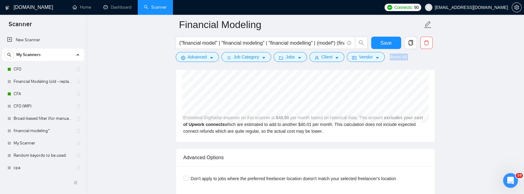
drag, startPoint x: 309, startPoint y: 104, endPoint x: 382, endPoint y: 78, distance: 77.3
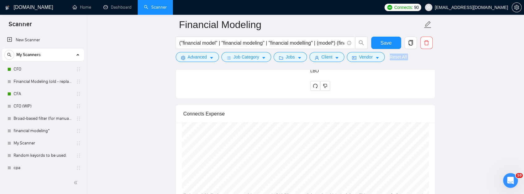
scroll to position [1421, 0]
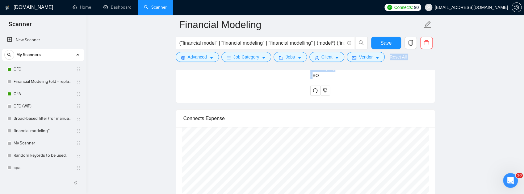
drag, startPoint x: 322, startPoint y: 120, endPoint x: 368, endPoint y: 97, distance: 51.9
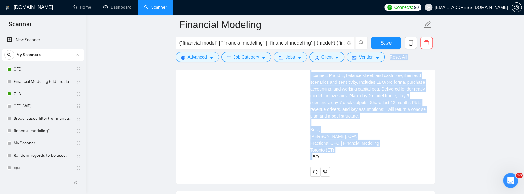
scroll to position [1339, 0]
click at [358, 113] on div "Cover letter Hi there, If three statement models, pro forma, valuation, transac…" at bounding box center [368, 90] width 117 height 143
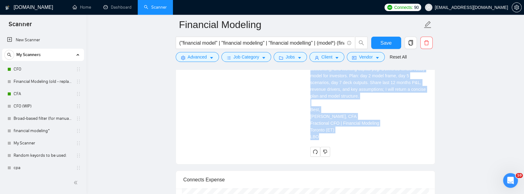
scroll to position [1373, 0]
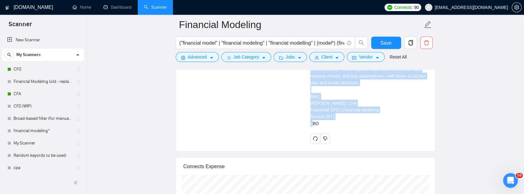
drag, startPoint x: 310, startPoint y: 73, endPoint x: 349, endPoint y: 171, distance: 106.5
click at [349, 144] on div "Umar M . Seasoned Finance Executive | CFA | Financial Modeling Expert $103.00/h…" at bounding box center [368, 39] width 127 height 207
copy div "Hi there, If three statement models, pro forma, valuation, transaction structur…"
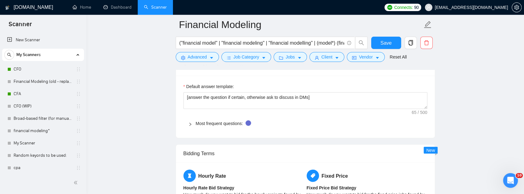
scroll to position [244, 0]
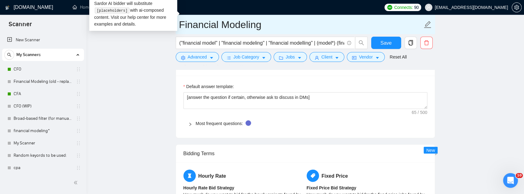
drag, startPoint x: 207, startPoint y: 79, endPoint x: 181, endPoint y: 34, distance: 52.3
click at [181, 34] on div "Financial Modeling ("financial model" | "financial modeling" | "financial model…" at bounding box center [305, 68] width 259 height 1844
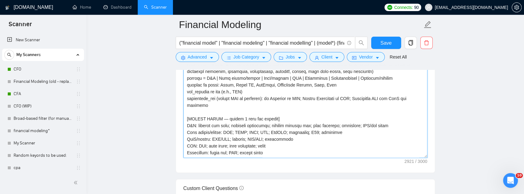
scroll to position [714, 0]
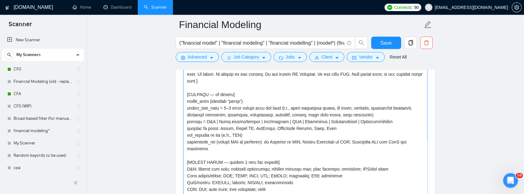
click at [230, 129] on textarea "Cover letter template:" at bounding box center [305, 132] width 244 height 139
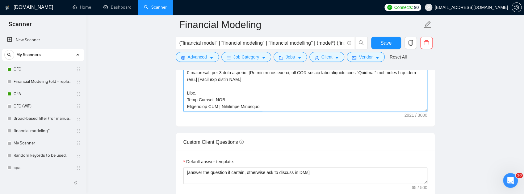
scroll to position [828, 0]
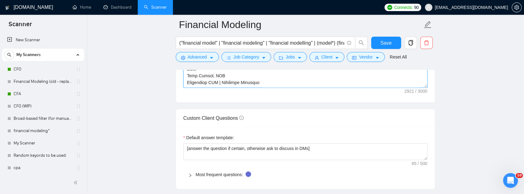
drag, startPoint x: 186, startPoint y: 119, endPoint x: 281, endPoint y: 146, distance: 98.9
click at [281, 103] on div "Cover letter template:" at bounding box center [305, 17] width 259 height 170
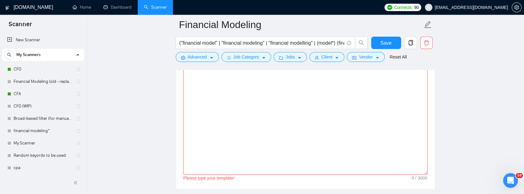
scroll to position [704, 0]
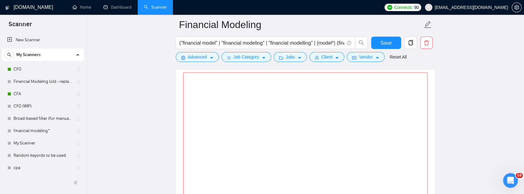
click at [199, 133] on textarea "Cover letter template:" at bounding box center [305, 142] width 244 height 139
paste textarea "[Do not output bracketed text. ≤150 words including signature. Exactly 2 paragr…"
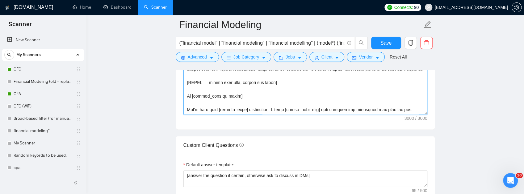
scroll to position [854, 0]
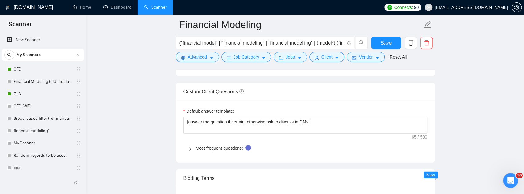
type textarea "[Do not output bracketed text. ≤150 words including signature. Exactly 2 paragr…"
drag, startPoint x: 279, startPoint y: 106, endPoint x: 289, endPoint y: 107, distance: 9.6
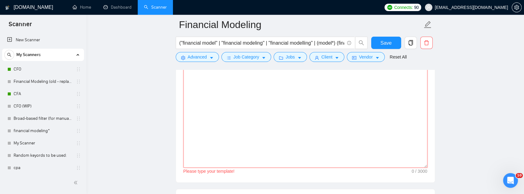
scroll to position [748, 0]
click at [326, 100] on textarea "Cover letter template:" at bounding box center [305, 98] width 244 height 139
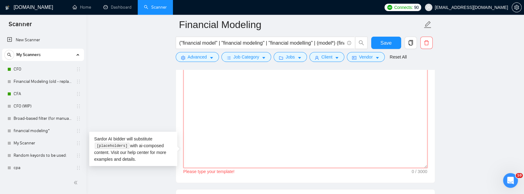
paste textarea "[Do not output bracketed text. ≤150 words incl. signature. Exactly 2 short para…"
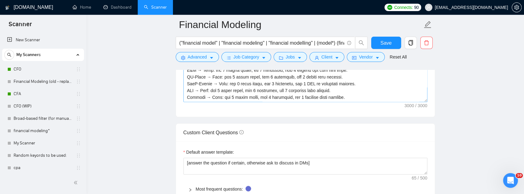
scroll to position [210, 0]
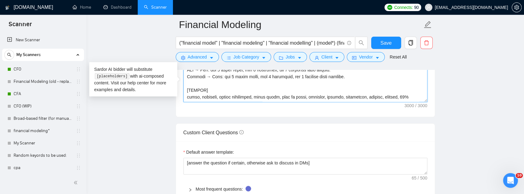
drag, startPoint x: 340, startPoint y: 109, endPoint x: 172, endPoint y: 108, distance: 167.9
click at [172, 108] on main "Financial Modeling ("financial model" | "financial modeling" | "financial model…" at bounding box center [305, 133] width 418 height 1844
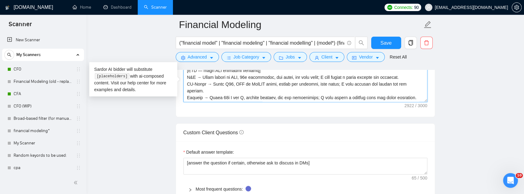
scroll to position [121, 0]
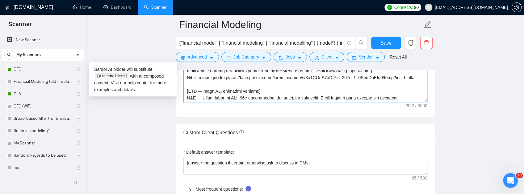
drag, startPoint x: 185, startPoint y: 122, endPoint x: 414, endPoint y: 123, distance: 229.0
click at [414, 102] on textarea "Cover letter template:" at bounding box center [305, 33] width 244 height 139
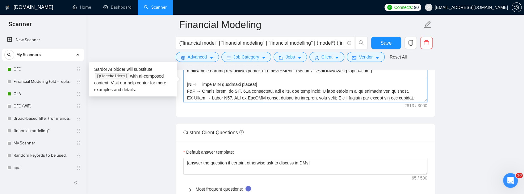
scroll to position [80, 0]
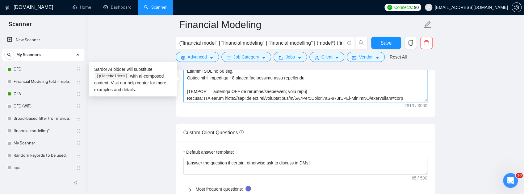
click at [242, 102] on textarea "Cover letter template:" at bounding box center [305, 33] width 244 height 139
drag, startPoint x: 268, startPoint y: 110, endPoint x: 139, endPoint y: 109, distance: 129.3
click at [139, 109] on main "Financial Modeling ("financial model" | "financial modeling" | "financial model…" at bounding box center [305, 133] width 418 height 1844
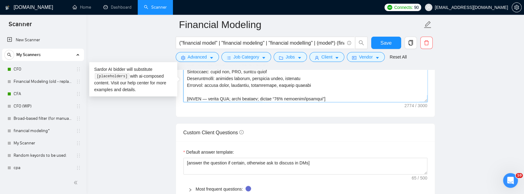
scroll to position [19, 0]
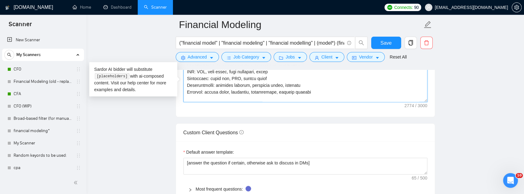
drag, startPoint x: 274, startPoint y: 117, endPoint x: 149, endPoint y: 115, distance: 125.0
click at [149, 115] on main "Financial Modeling ("financial model" | "financial modeling" | "financial model…" at bounding box center [305, 133] width 418 height 1844
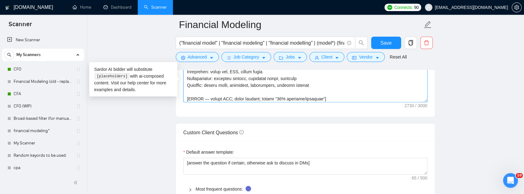
drag, startPoint x: 321, startPoint y: 104, endPoint x: 154, endPoint y: 103, distance: 167.3
click at [154, 103] on main "Financial Modeling ("financial model" | "financial modeling" | "financial model…" at bounding box center [305, 133] width 418 height 1844
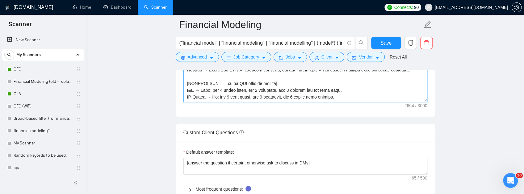
scroll to position [177, 0]
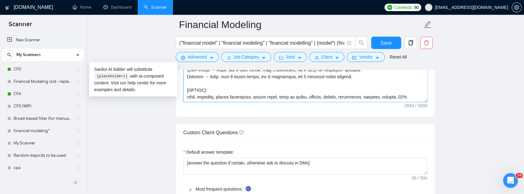
drag, startPoint x: 187, startPoint y: 148, endPoint x: 223, endPoint y: 149, distance: 36.4
click at [223, 102] on textarea "Cover letter template:" at bounding box center [305, 33] width 244 height 139
paste textarea "t only this, filling the blanks] Hi [client_name or there], Let’s make your [pr…"
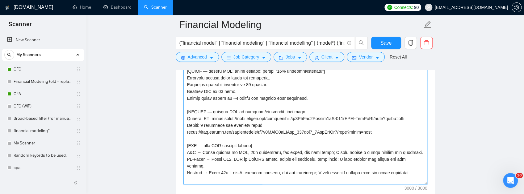
scroll to position [123, 0]
type textarea "[Do not output bracketed text. ≤150 words incl. signature. Exactly 2 short para…"
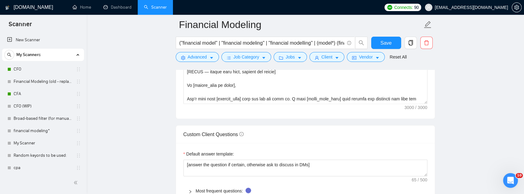
scroll to position [813, 0]
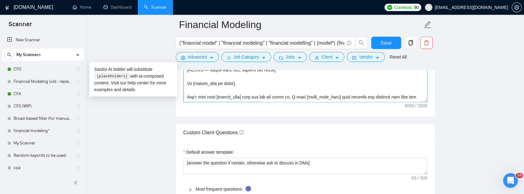
drag, startPoint x: 279, startPoint y: 149, endPoint x: 206, endPoint y: 102, distance: 87.2
click at [206, 102] on textarea "Cover letter template:" at bounding box center [305, 33] width 244 height 139
click at [290, 102] on textarea "Cover letter template:" at bounding box center [305, 33] width 244 height 139
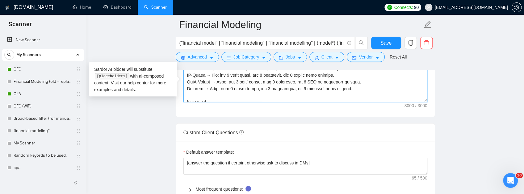
scroll to position [162, 0]
click at [398, 102] on textarea "Cover letter template:" at bounding box center [305, 33] width 244 height 139
drag, startPoint x: 420, startPoint y: 150, endPoint x: 166, endPoint y: 52, distance: 271.6
click at [166, 52] on main "Financial Modeling ("financial model" | "financial modeling" | "financial model…" at bounding box center [305, 133] width 418 height 1844
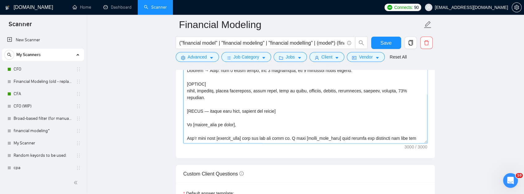
scroll to position [859, 0]
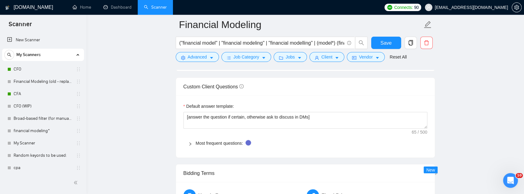
drag, startPoint x: 186, startPoint y: 101, endPoint x: 352, endPoint y: 102, distance: 165.7
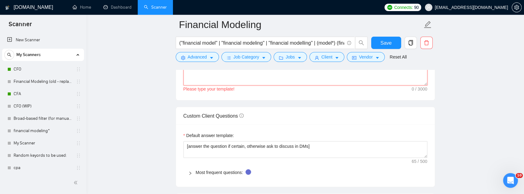
paste textarea "[Do not output bracketed text. ≤150 words incl. signature. Exactly 2 short para…"
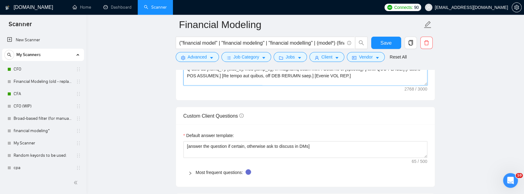
scroll to position [201, 0]
type textarea "[Do not output bracketed text. ≤150 words incl. signature. Exactly 2 short para…"
click at [386, 44] on span "Save" at bounding box center [385, 43] width 11 height 8
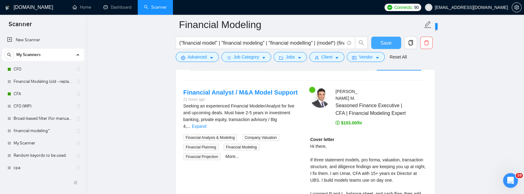
scroll to position [1200, 0]
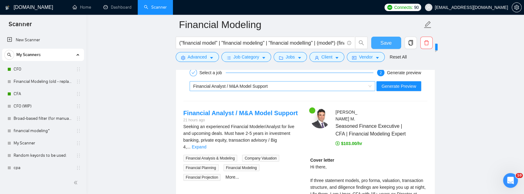
click at [302, 91] on div "Financial Analyst / M&A Model Support" at bounding box center [279, 86] width 173 height 9
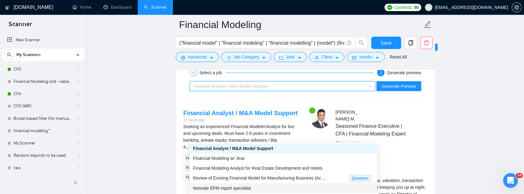
scroll to position [20, 0]
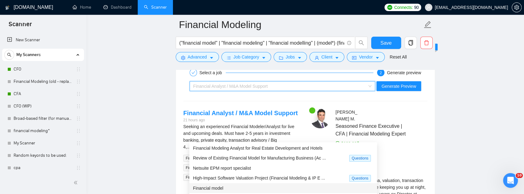
click at [229, 186] on div "Financial model" at bounding box center [283, 188] width 180 height 7
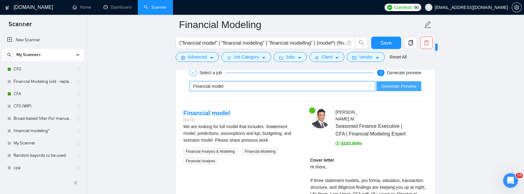
click at [389, 90] on span "Generate Preview" at bounding box center [398, 86] width 35 height 7
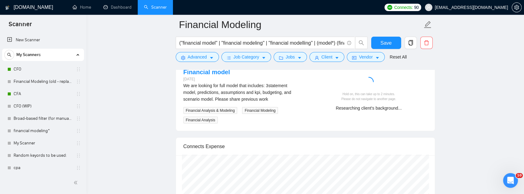
scroll to position [1241, 0]
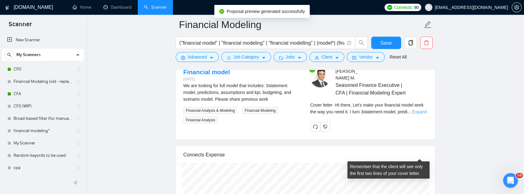
click at [417, 115] on link "Expand" at bounding box center [419, 112] width 15 height 5
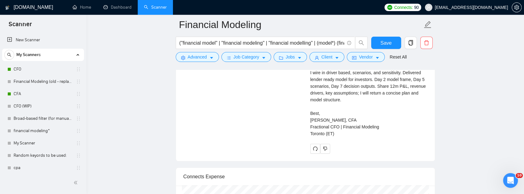
scroll to position [1365, 0]
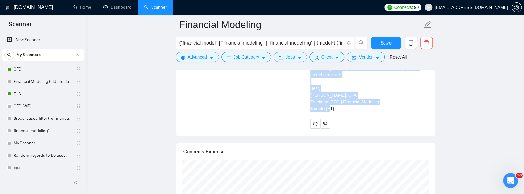
drag, startPoint x: 338, startPoint y: 154, endPoint x: 303, endPoint y: 85, distance: 77.7
click at [303, 85] on div "Financial model 10 days ago We are looking for full model that includes: 3state…" at bounding box center [305, 36] width 254 height 185
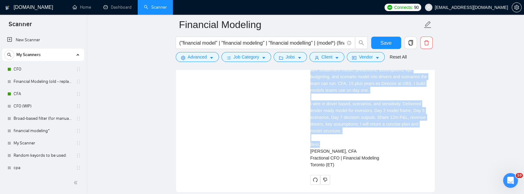
scroll to position [1346, 0]
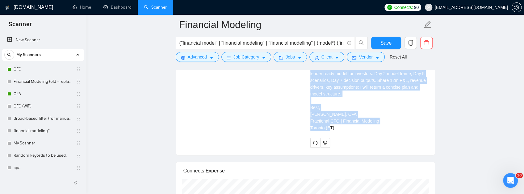
drag, startPoint x: 308, startPoint y: 99, endPoint x: 338, endPoint y: 172, distance: 79.3
click at [338, 148] on div "Umar M . Seasoned Finance Executive | CFA | Financial Modeling Expert Cover let…" at bounding box center [368, 56] width 127 height 185
copy div "Hi there, Let’s make your financial model work the way you need it. I turn 3sta…"
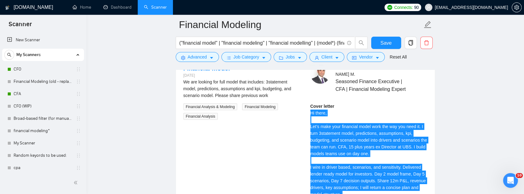
scroll to position [1222, 0]
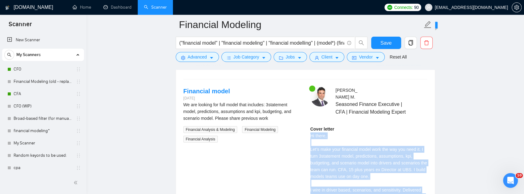
click at [302, 69] on div "Financial model" at bounding box center [279, 64] width 173 height 9
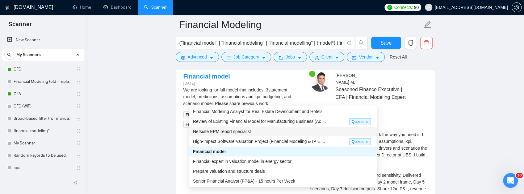
scroll to position [1243, 0]
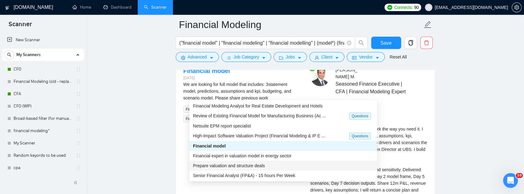
click at [266, 164] on div "Prepare valuation and structure deals" at bounding box center [283, 166] width 180 height 7
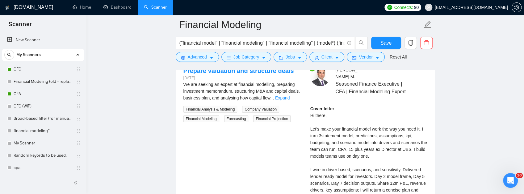
click at [402, 48] on span "Generate Preview" at bounding box center [398, 44] width 35 height 7
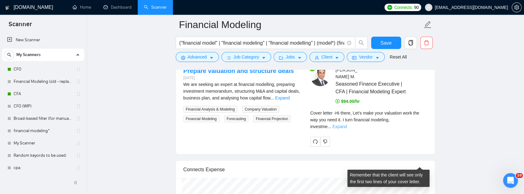
click at [347, 129] on link "Expand" at bounding box center [339, 126] width 15 height 5
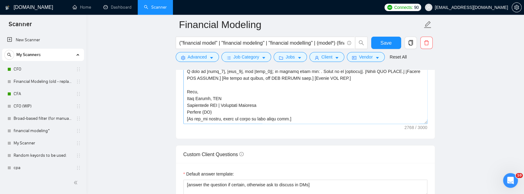
scroll to position [852, 0]
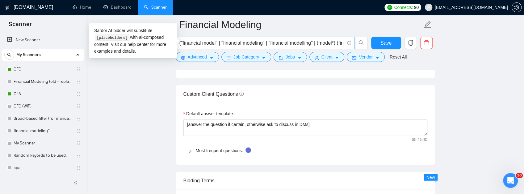
drag, startPoint x: 280, startPoint y: 105, endPoint x: 192, endPoint y: 49, distance: 104.2
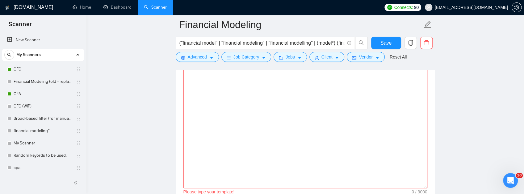
scroll to position [727, 0]
click at [218, 109] on textarea "Cover letter template:" at bounding box center [305, 119] width 244 height 139
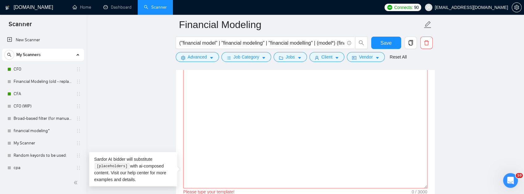
paste textarea "[Do not output bracketed text. ≤150 words incl. signature. Exactly 2 short para…"
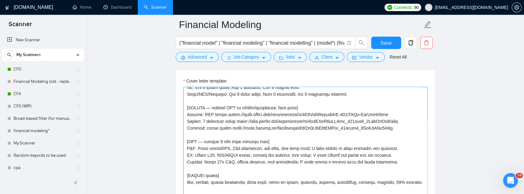
scroll to position [222, 0]
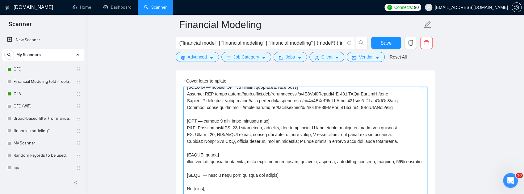
drag, startPoint x: 396, startPoint y: 160, endPoint x: 183, endPoint y: 160, distance: 212.7
click at [183, 160] on textarea "Cover letter template:" at bounding box center [305, 156] width 244 height 139
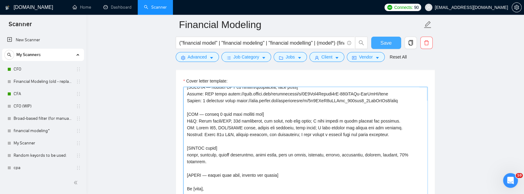
type textarea "[Do not output bracketed text. ≤150 words incl. signature. Exactly 2 short para…"
drag, startPoint x: 391, startPoint y: 43, endPoint x: 391, endPoint y: 47, distance: 3.5
click at [391, 47] on button "Save" at bounding box center [386, 43] width 30 height 12
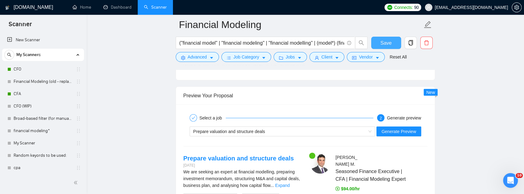
scroll to position [1184, 0]
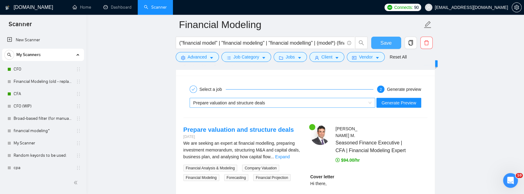
click at [287, 108] on div "Prepare valuation and structure deals" at bounding box center [279, 102] width 173 height 9
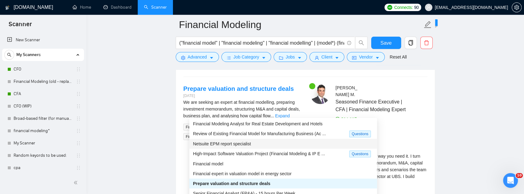
scroll to position [1245, 0]
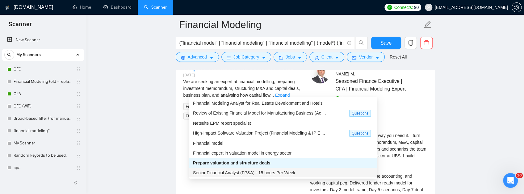
click at [268, 172] on span "Senior Financial Analyst (FP&A) - 15 hours Per Week" at bounding box center [244, 173] width 102 height 5
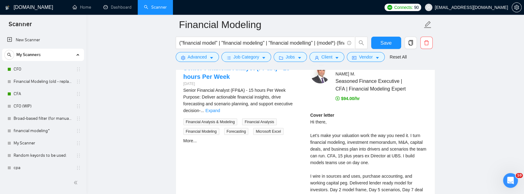
click at [395, 45] on span "Generate Preview" at bounding box center [398, 41] width 35 height 7
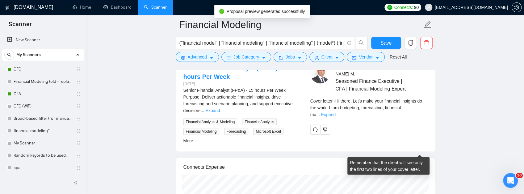
click at [335, 117] on link "Expand" at bounding box center [328, 114] width 15 height 5
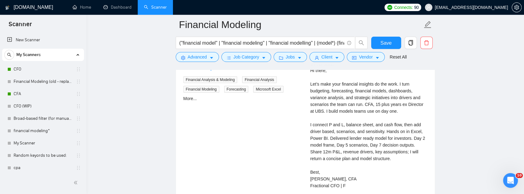
scroll to position [1286, 0]
click at [220, 72] on link "Expand" at bounding box center [212, 69] width 15 height 5
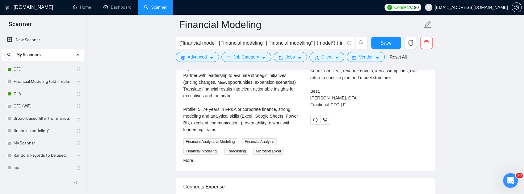
scroll to position [1389, 0]
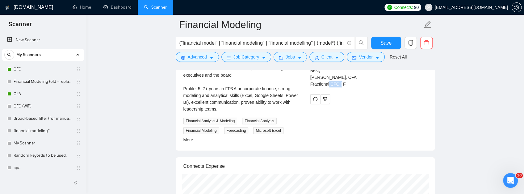
drag, startPoint x: 343, startPoint y: 128, endPoint x: 331, endPoint y: 128, distance: 11.1
click at [331, 88] on div "Cover letter Hi there, Let’s make your financial insights do the work. I turn b…" at bounding box center [368, 23] width 117 height 129
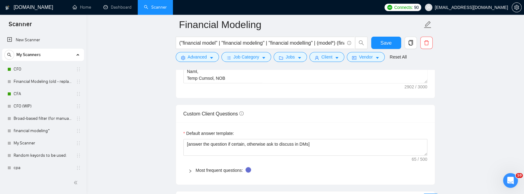
scroll to position [834, 0]
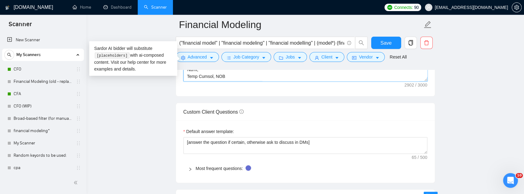
click at [222, 82] on textarea "Cover letter template:" at bounding box center [305, 12] width 244 height 139
click at [219, 82] on textarea "Cover letter template:" at bounding box center [305, 12] width 244 height 139
paste textarea "inancial Modeling Toronto (ET)"
type textarea "[Do not output bracketed text. ≤150 words incl. signature. Exactly 2 short para…"
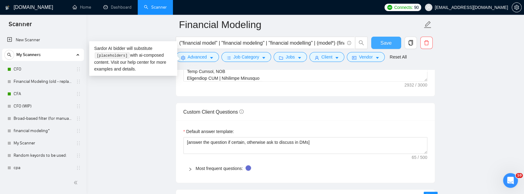
click at [387, 45] on span "Save" at bounding box center [385, 43] width 11 height 8
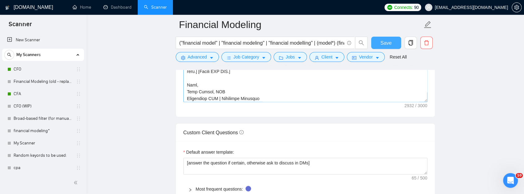
scroll to position [265, 0]
click at [215, 102] on textarea "Cover letter template:" at bounding box center [305, 33] width 244 height 139
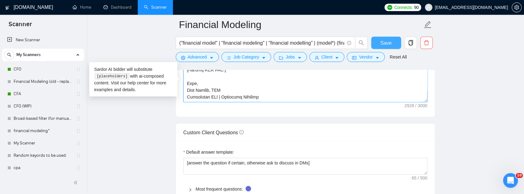
type textarea "[Do not output bracketed text. ≤150 words incl. signature. Exactly 2 short para…"
click at [380, 47] on button "Save" at bounding box center [386, 43] width 30 height 12
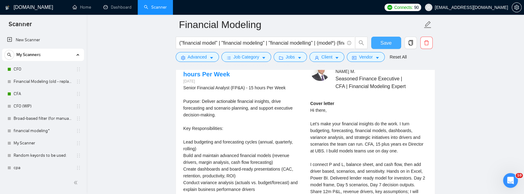
scroll to position [1184, 0]
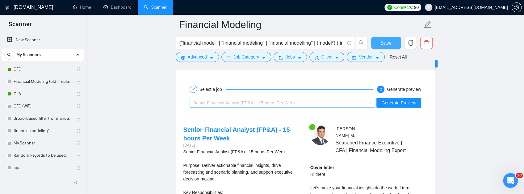
click at [312, 108] on div "Senior Financial Analyst (FP&A) - 15 hours Per Week" at bounding box center [279, 102] width 173 height 9
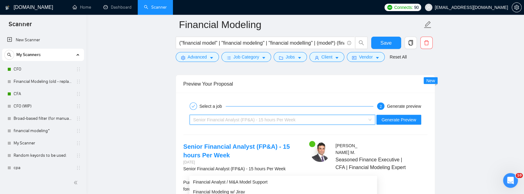
scroll to position [1163, 0]
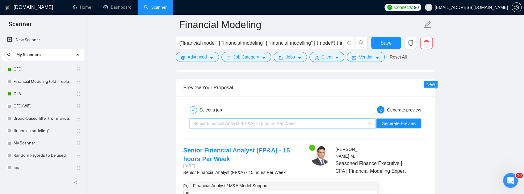
click at [270, 186] on div "Financial Analyst / M&A Model Support" at bounding box center [283, 186] width 180 height 7
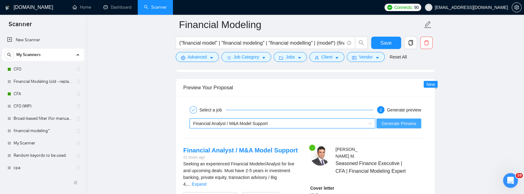
click at [396, 127] on span "Generate Preview" at bounding box center [398, 123] width 35 height 7
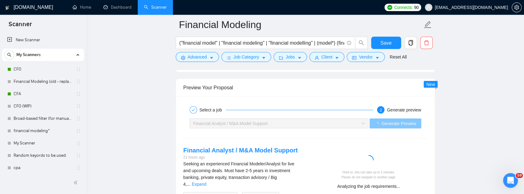
scroll to position [1245, 0]
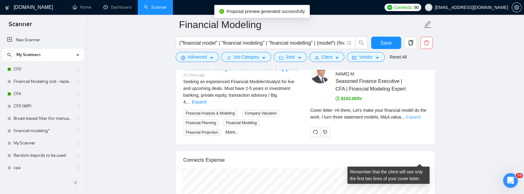
click at [419, 120] on link "Expand" at bounding box center [413, 117] width 15 height 5
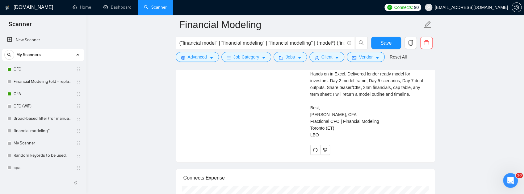
scroll to position [1369, 0]
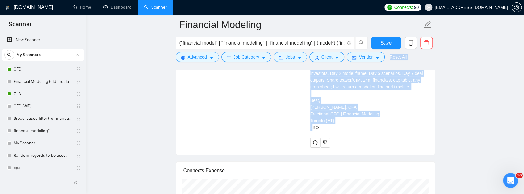
drag, startPoint x: 322, startPoint y: 169, endPoint x: 312, endPoint y: 70, distance: 99.3
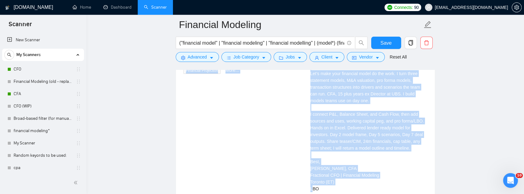
scroll to position [1307, 0]
click at [328, 115] on div "Cover letter Hi there, Let’s make your financial model do the work. I turn thre…" at bounding box center [368, 121] width 117 height 143
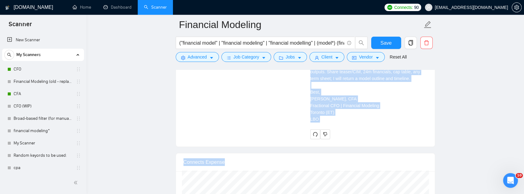
scroll to position [1426, 0]
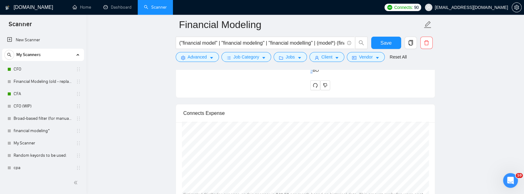
drag, startPoint x: 309, startPoint y: 105, endPoint x: 327, endPoint y: 113, distance: 19.3
copy div "Hi there, Let’s make your financial model do the work. I turn three statement m…"
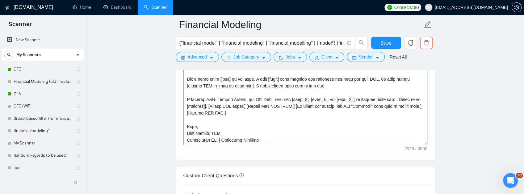
scroll to position [788, 0]
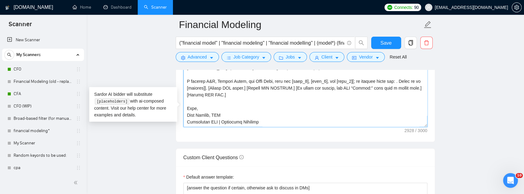
drag, startPoint x: 221, startPoint y: 173, endPoint x: 182, endPoint y: 92, distance: 89.6
click at [182, 92] on div "Cover letter template:" at bounding box center [305, 57] width 259 height 170
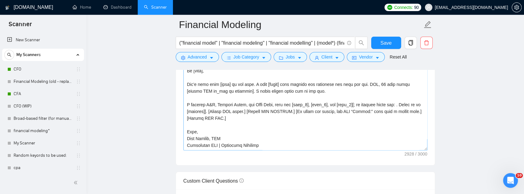
scroll to position [830, 0]
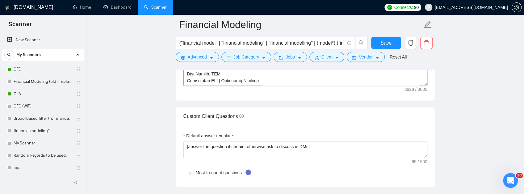
click at [285, 86] on textarea "Cover letter template:" at bounding box center [305, 16] width 244 height 139
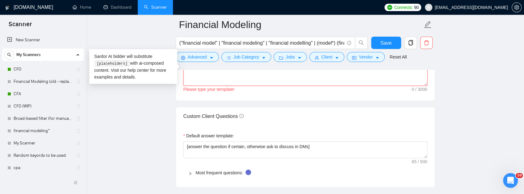
scroll to position [0, 0]
paste textarea "[Do not output bracketed text. 155–175 words including signature. Exactly 2 sho…"
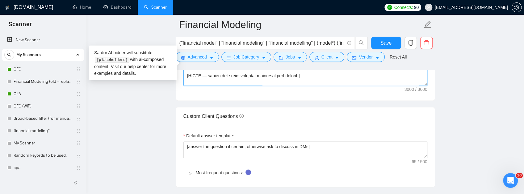
scroll to position [202, 0]
drag, startPoint x: 394, startPoint y: 108, endPoint x: 181, endPoint y: 108, distance: 213.0
click at [181, 101] on div "Cover letter template:" at bounding box center [305, 16] width 259 height 170
drag, startPoint x: 242, startPoint y: 123, endPoint x: 169, endPoint y: 115, distance: 73.8
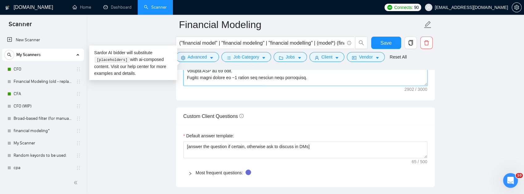
click at [169, 115] on main "Financial Modeling ("financial model" | "financial modeling" | "financial model…" at bounding box center [305, 117] width 418 height 1844
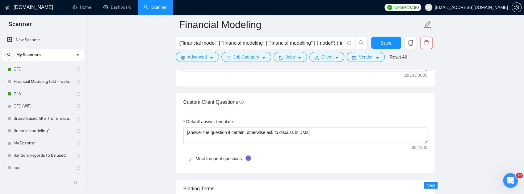
scroll to position [850, 0]
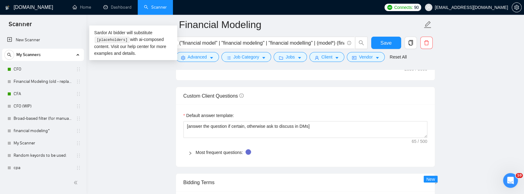
drag, startPoint x: 288, startPoint y: 112, endPoint x: 336, endPoint y: 113, distance: 48.2
paste textarea "years [insert ONE xp_tag if relevant]. I connect P&L, balance sheet, and cash f…"
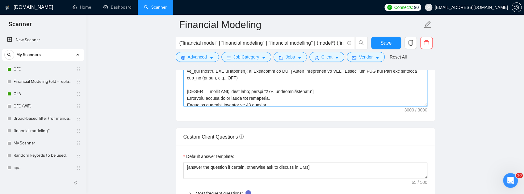
scroll to position [10, 0]
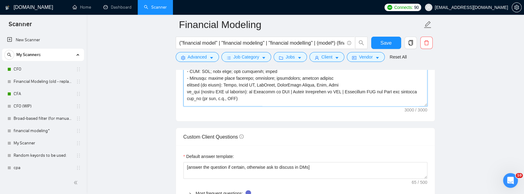
drag, startPoint x: 273, startPoint y: 124, endPoint x: 180, endPoint y: 122, distance: 93.8
click at [180, 122] on div "Cover letter template:" at bounding box center [305, 36] width 259 height 170
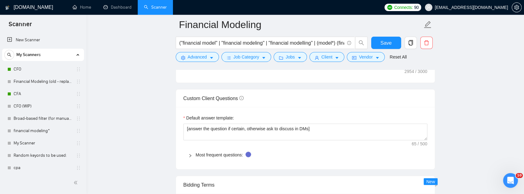
scroll to position [850, 0]
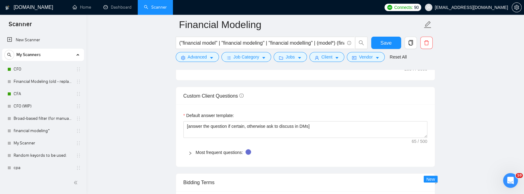
type textarea "[Do not output bracketed text. 155–175 words including signature. Exactly 2 sho…"
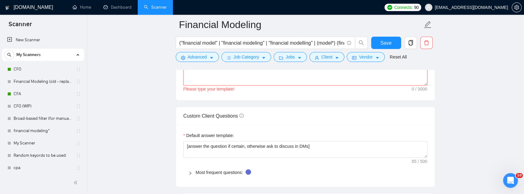
paste textarea "[Do not output bracketed text. 150–165 words including signature. Exactly 2 sho…"
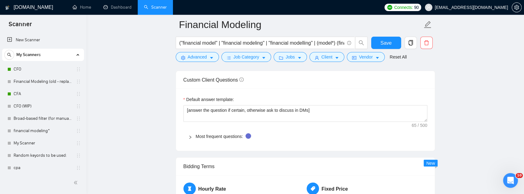
scroll to position [871, 0]
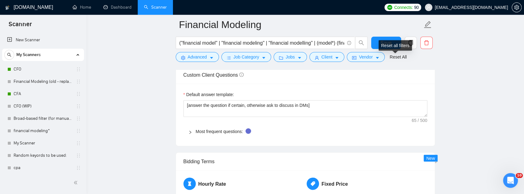
type textarea "[Do not output bracketed text. 150–165 words including signature. Exactly 2 sho…"
click at [394, 44] on div "Reset all filters" at bounding box center [394, 45] width 33 height 10
click at [388, 41] on div "Reset all filters" at bounding box center [394, 45] width 33 height 10
click at [377, 40] on button "Save" at bounding box center [386, 43] width 30 height 12
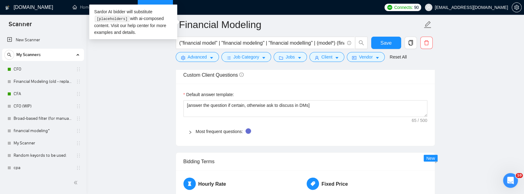
drag, startPoint x: 292, startPoint y: 83, endPoint x: 174, endPoint y: 86, distance: 117.9
click at [174, 86] on main "Financial Modeling ("financial model" | "financial modeling" | "financial model…" at bounding box center [305, 76] width 418 height 1844
type textarea "[Do not output bracketed text. 150–165 words including signature. Exactly 2 sho…"
click at [384, 43] on span "Save" at bounding box center [385, 43] width 11 height 8
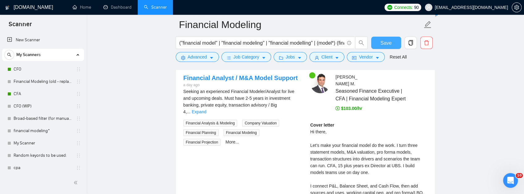
scroll to position [1200, 0]
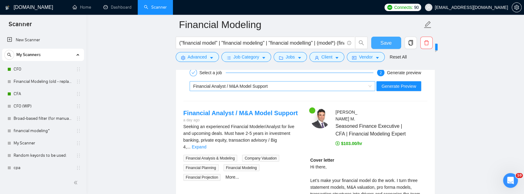
click at [269, 91] on div "Financial Analyst / M&A Model Support" at bounding box center [279, 86] width 173 height 9
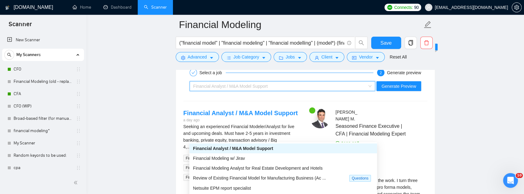
click at [262, 151] on span "Financial Analyst / M&A Model Support" at bounding box center [233, 148] width 80 height 5
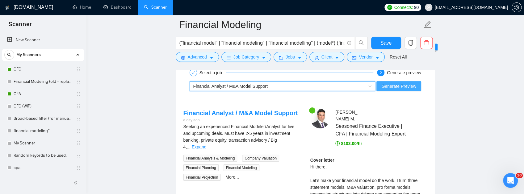
click at [410, 90] on span "Generate Preview" at bounding box center [398, 86] width 35 height 7
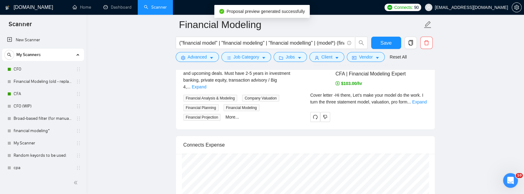
scroll to position [1262, 0]
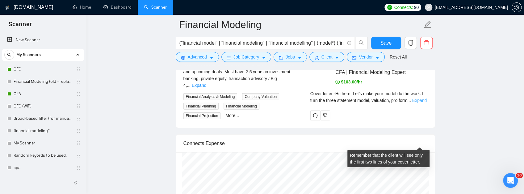
click at [415, 103] on link "Expand" at bounding box center [419, 100] width 15 height 5
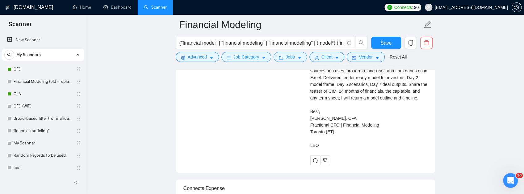
scroll to position [1365, 0]
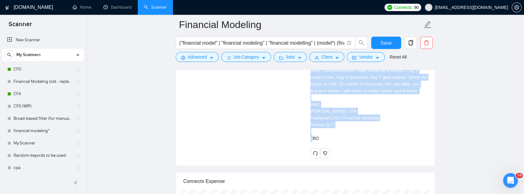
drag, startPoint x: 325, startPoint y: 175, endPoint x: 318, endPoint y: 74, distance: 101.5
click at [318, 74] on div "Cover letter Hi there, Let’s make your model do the work. I turn the three stat…" at bounding box center [368, 67] width 117 height 149
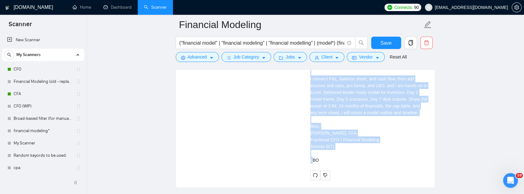
scroll to position [1303, 0]
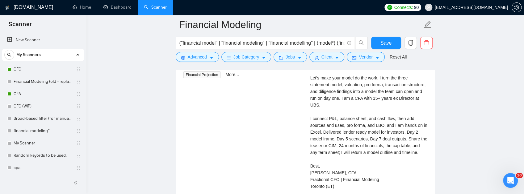
click at [332, 128] on div "Cover letter Hi there, Let’s make your model do the work. I turn the three stat…" at bounding box center [368, 128] width 117 height 149
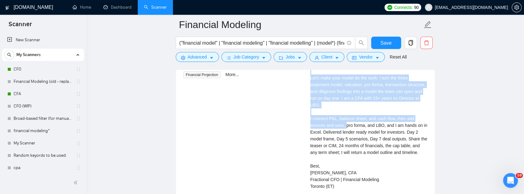
drag, startPoint x: 310, startPoint y: 107, endPoint x: 346, endPoint y: 159, distance: 63.4
click at [345, 163] on div "Cover letter Hi there, Let’s make your model do the work. I turn the three stat…" at bounding box center [368, 128] width 117 height 149
click at [356, 147] on div "Cover letter Hi there, Let’s make your model do the work. I turn the three stat…" at bounding box center [368, 128] width 117 height 149
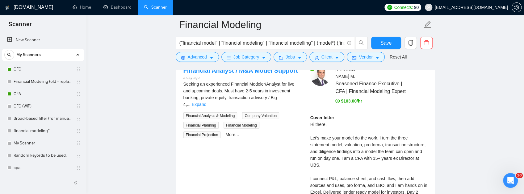
scroll to position [1221, 0]
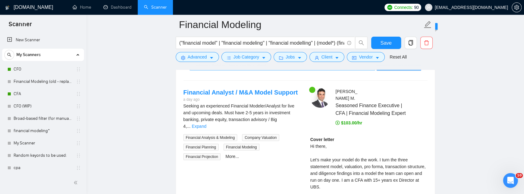
click at [296, 70] on div "Financial Analyst / M&A Model Support" at bounding box center [279, 65] width 173 height 9
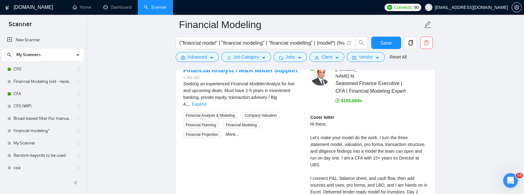
scroll to position [1241, 0]
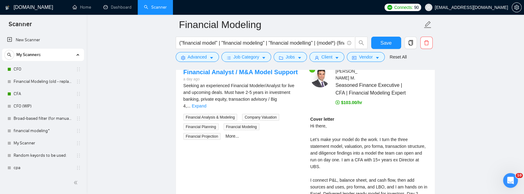
click at [300, 50] on div "Financial Analyst / M&A Model Support" at bounding box center [279, 45] width 173 height 9
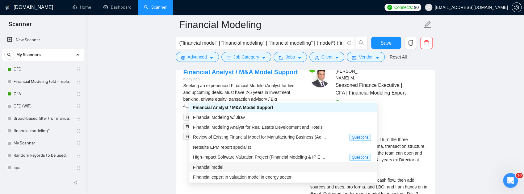
click at [245, 167] on div "Financial model" at bounding box center [283, 167] width 180 height 7
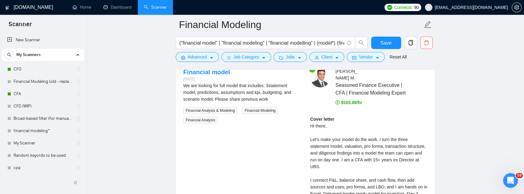
click at [404, 49] on span "Generate Preview" at bounding box center [398, 45] width 35 height 7
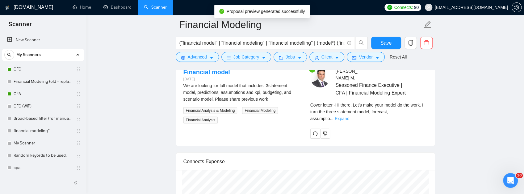
click at [349, 121] on link "Expand" at bounding box center [342, 118] width 15 height 5
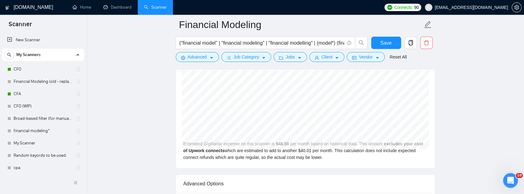
scroll to position [1455, 0]
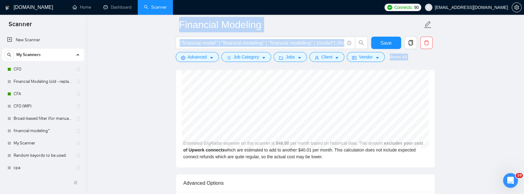
drag, startPoint x: 310, startPoint y: 119, endPoint x: 420, endPoint y: 73, distance: 118.7
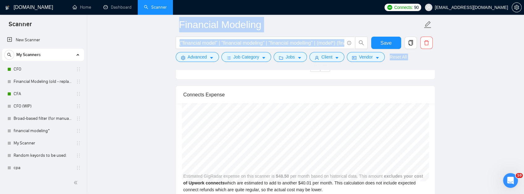
scroll to position [1373, 0]
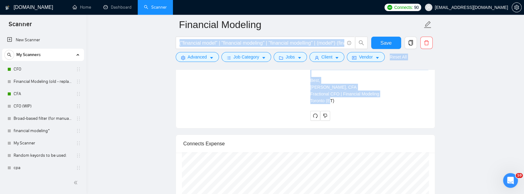
drag, startPoint x: 340, startPoint y: 146, endPoint x: 327, endPoint y: 72, distance: 74.9
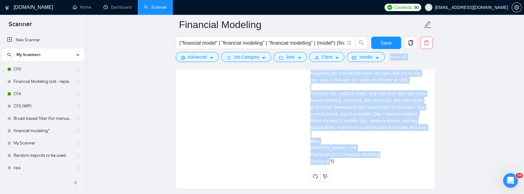
scroll to position [1311, 0]
click at [337, 101] on div "Cover letter Hi there, Let’s make your model do the work. I turn the three stat…" at bounding box center [368, 101] width 117 height 129
click at [312, 95] on div "Cover letter Hi there, Let’s make your model do the work. I turn the three stat…" at bounding box center [368, 101] width 117 height 129
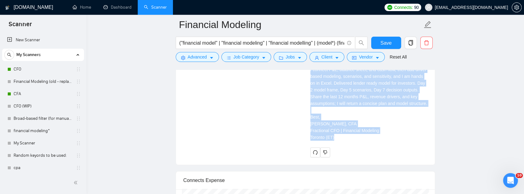
scroll to position [1343, 0]
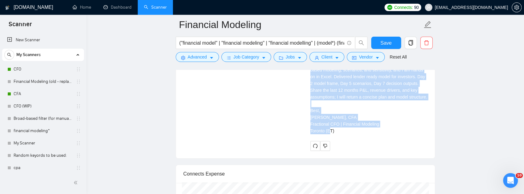
drag, startPoint x: 308, startPoint y: 90, endPoint x: 360, endPoint y: 182, distance: 105.7
click at [360, 151] on div "Umar M . Seasoned Finance Executive | CFA | Financial Modeling Expert Cover let…" at bounding box center [368, 59] width 127 height 185
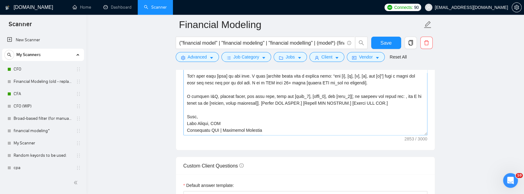
scroll to position [767, 0]
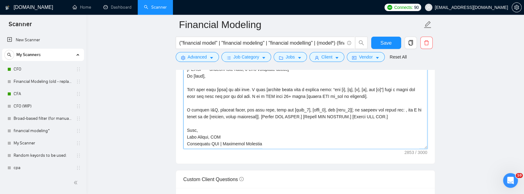
click at [367, 127] on textarea "Cover letter template:" at bounding box center [305, 79] width 244 height 139
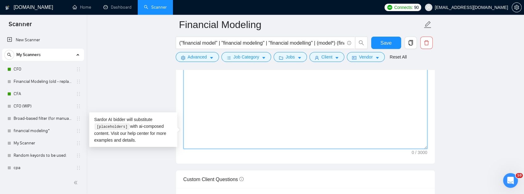
scroll to position [0, 0]
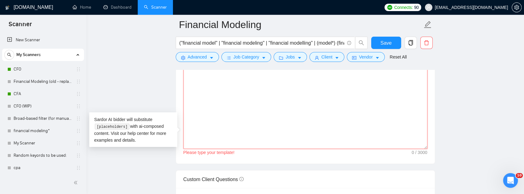
paste textarea "[Do not output bracketed text. 150–165 words including signature. Exactly 2 sho…"
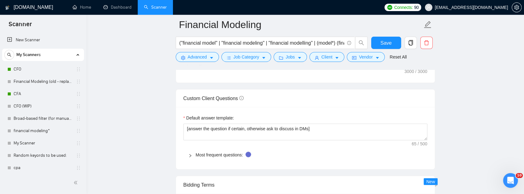
scroll to position [854, 0]
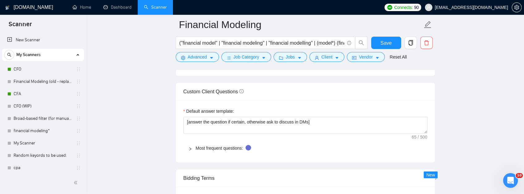
drag, startPoint x: 231, startPoint y: 107, endPoint x: 167, endPoint y: 107, distance: 63.3
click at [167, 107] on main "Financial Modeling ("financial model" | "financial modeling" | "financial model…" at bounding box center [305, 81] width 418 height 1822
type textarea "[Do not output bracketed text. 150–165 words including signature. Exactly 2 sho…"
click at [383, 43] on span "Save" at bounding box center [385, 43] width 11 height 8
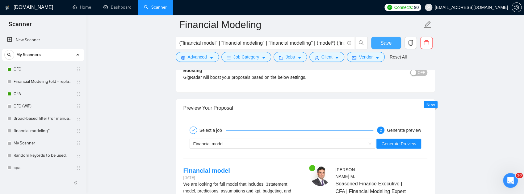
scroll to position [1184, 0]
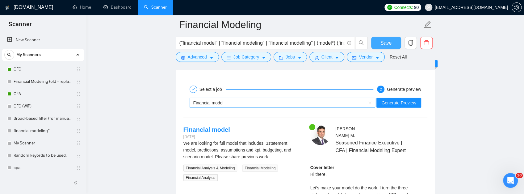
click at [297, 108] on div "Financial model" at bounding box center [279, 102] width 173 height 9
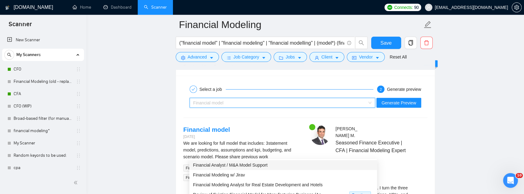
click at [245, 163] on span "Financial Analyst / M&A Model Support" at bounding box center [230, 165] width 74 height 5
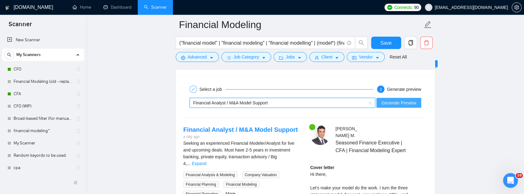
click at [396, 106] on span "Generate Preview" at bounding box center [398, 103] width 35 height 7
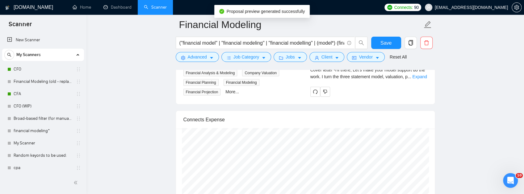
scroll to position [1286, 0]
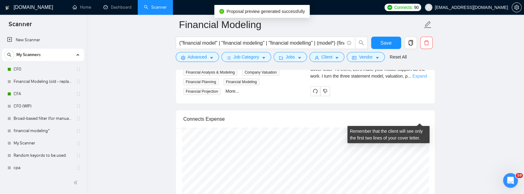
click at [420, 79] on link "Expand" at bounding box center [419, 76] width 15 height 5
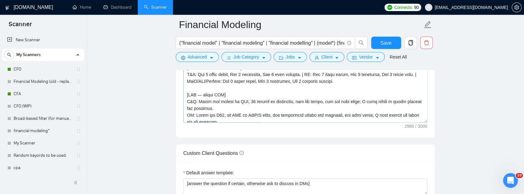
scroll to position [103, 0]
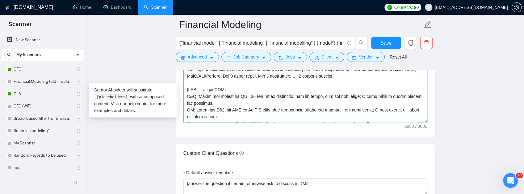
drag, startPoint x: 260, startPoint y: 101, endPoint x: 213, endPoint y: 103, distance: 47.9
click at [213, 103] on textarea "Cover letter template:" at bounding box center [305, 53] width 244 height 139
drag, startPoint x: 263, startPoint y: 101, endPoint x: 212, endPoint y: 102, distance: 50.9
click at [212, 102] on textarea "Cover letter template:" at bounding box center [305, 53] width 244 height 139
click at [336, 94] on textarea "Cover letter template:" at bounding box center [305, 53] width 244 height 139
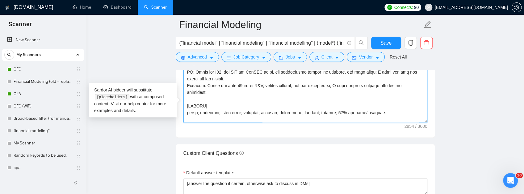
scroll to position [144, 0]
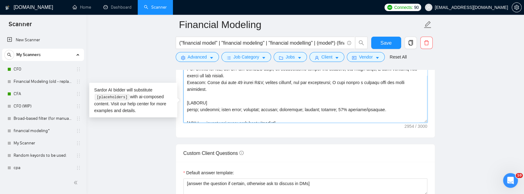
drag, startPoint x: 235, startPoint y: 127, endPoint x: 187, endPoint y: 122, distance: 48.1
click at [187, 122] on textarea "Cover letter template:" at bounding box center [305, 53] width 244 height 139
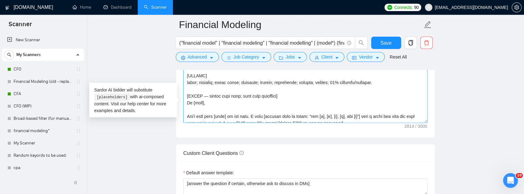
scroll to position [165, 0]
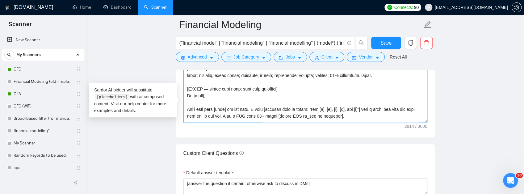
drag, startPoint x: 388, startPoint y: 128, endPoint x: 172, endPoint y: 122, distance: 216.4
click at [172, 122] on main "Financial Modeling ("financial model" | "financial modeling" | "financial model…" at bounding box center [305, 154] width 418 height 1844
click at [226, 123] on textarea "Cover letter template:" at bounding box center [305, 53] width 244 height 139
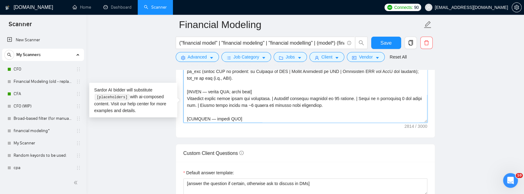
scroll to position [41, 0]
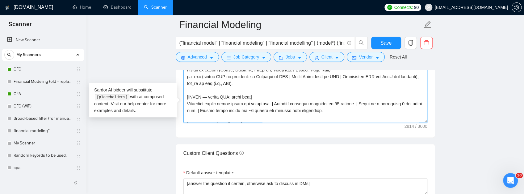
drag, startPoint x: 281, startPoint y: 110, endPoint x: 168, endPoint y: 110, distance: 112.7
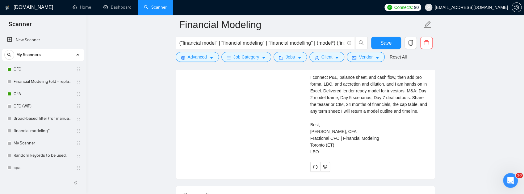
scroll to position [1348, 0]
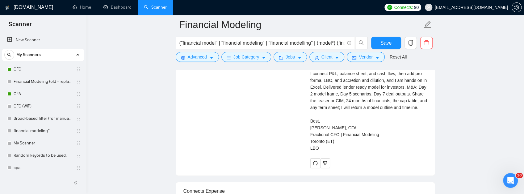
type textarea "[Do not output bracketed text. 150–165 words including signature. Exactly 2 sho…"
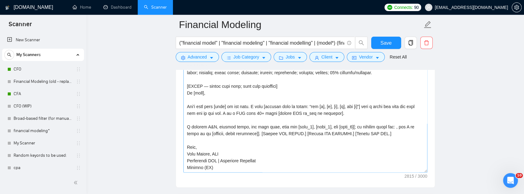
scroll to position [772, 0]
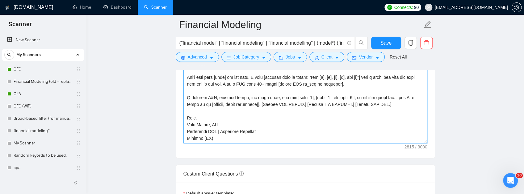
click at [326, 132] on textarea "Cover letter template:" at bounding box center [305, 74] width 244 height 139
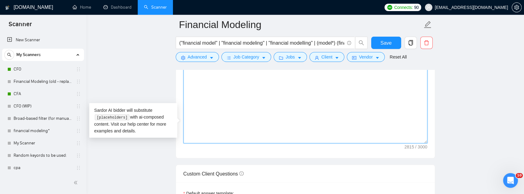
scroll to position [0, 0]
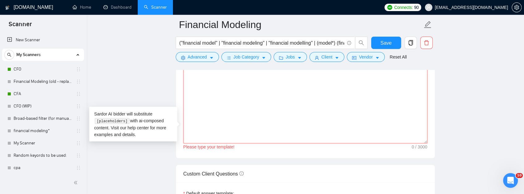
paste textarea "[Do not output bracketed text. 150–165 words including signature. Exactly 2 sho…"
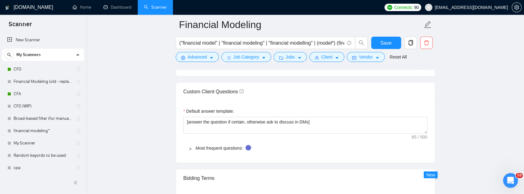
scroll to position [190, 0]
drag, startPoint x: 395, startPoint y: 95, endPoint x: 160, endPoint y: 98, distance: 235.2
click at [160, 98] on main "Financial Modeling ("financial model" | "financial modeling" | "financial model…" at bounding box center [305, 92] width 418 height 1844
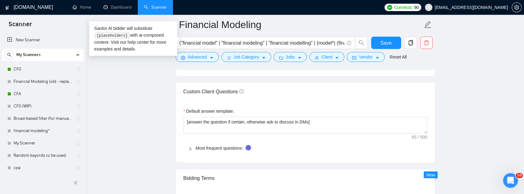
paste textarea ", and I am hands on in [systems, comma separated]]. [Insert ONE PROOF.] [Insert…"
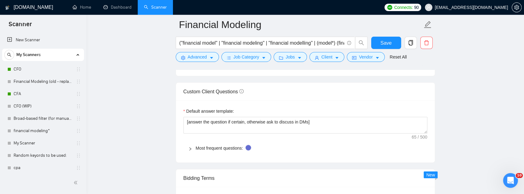
scroll to position [44, 0]
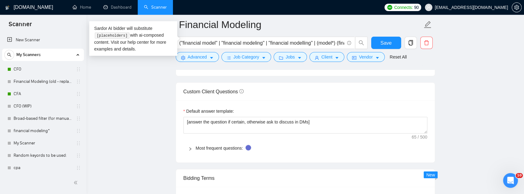
scroll to position [64, 0]
drag, startPoint x: 243, startPoint y: 91, endPoint x: 161, endPoint y: 90, distance: 81.5
click at [161, 90] on main "Financial Modeling ("financial model" | "financial modeling" | "financial model…" at bounding box center [305, 92] width 418 height 1844
drag, startPoint x: 277, startPoint y: 77, endPoint x: 148, endPoint y: 77, distance: 128.4
click at [148, 77] on main "Financial Modeling ("financial model" | "financial modeling" | "financial model…" at bounding box center [305, 92] width 418 height 1844
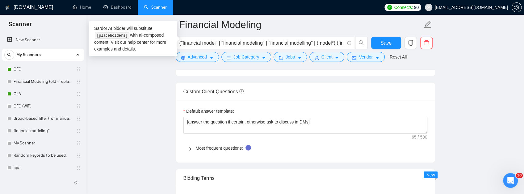
drag, startPoint x: 275, startPoint y: 84, endPoint x: 134, endPoint y: 82, distance: 140.4
click at [134, 82] on main "Financial Modeling ("financial model" | "financial modeling" | "financial model…" at bounding box center [305, 92] width 418 height 1844
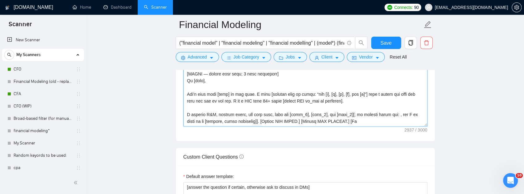
scroll to position [793, 0]
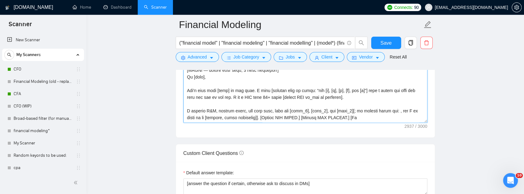
click at [366, 123] on textarea "Cover letter template:" at bounding box center [305, 53] width 244 height 139
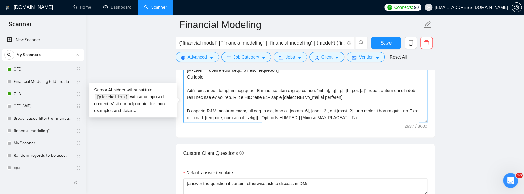
paste textarea "space and useful, add ONE line starting with “Sample:” and past"
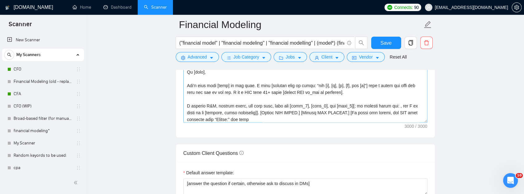
scroll to position [222, 0]
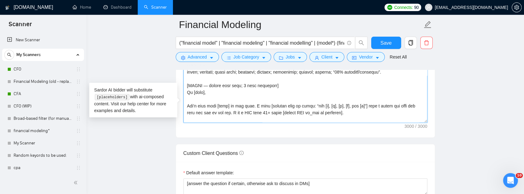
drag, startPoint x: 384, startPoint y: 124, endPoint x: 140, endPoint y: 117, distance: 244.6
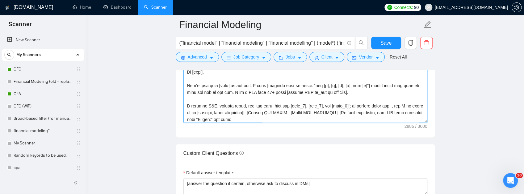
click at [251, 123] on textarea "Cover letter template:" at bounding box center [305, 53] width 244 height 139
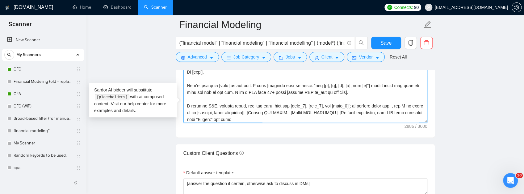
paste textarea "e ONE link from the SAMPLE list.] [Insert ONE CTA.] Best, Umar Manzar, CFA Frac…"
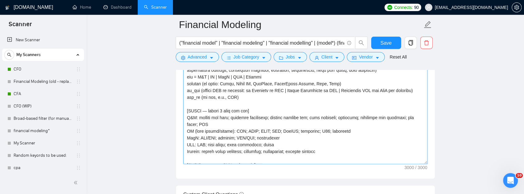
scroll to position [20, 0]
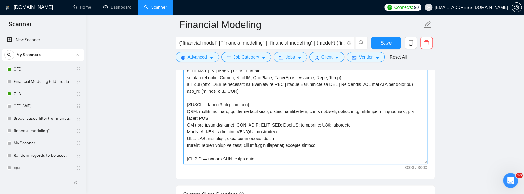
drag, startPoint x: 261, startPoint y: 115, endPoint x: 246, endPoint y: 116, distance: 15.2
click at [246, 116] on textarea "Cover letter template:" at bounding box center [305, 94] width 244 height 139
click at [302, 121] on textarea "Cover letter template:" at bounding box center [305, 94] width 244 height 139
click at [335, 115] on textarea "Cover letter template:" at bounding box center [305, 94] width 244 height 139
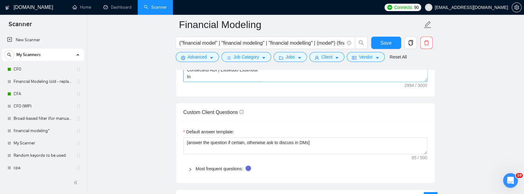
scroll to position [834, 0]
click at [206, 82] on textarea "Cover letter template:" at bounding box center [305, 12] width 244 height 139
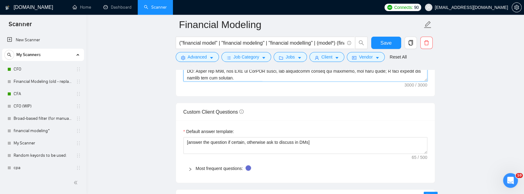
scroll to position [135, 0]
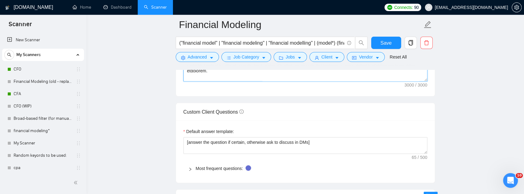
drag, startPoint x: 205, startPoint y: 123, endPoint x: 186, endPoint y: 82, distance: 45.4
click at [186, 82] on textarea "Cover letter template:" at bounding box center [305, 12] width 244 height 139
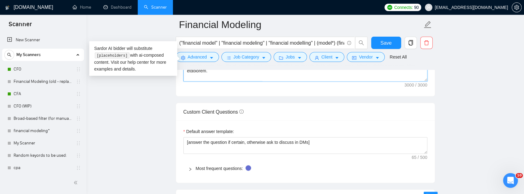
click at [235, 82] on textarea "Cover letter template:" at bounding box center [305, 12] width 244 height 139
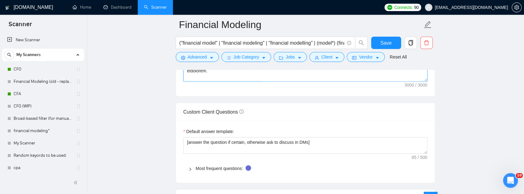
click at [210, 82] on textarea "Cover letter template:" at bounding box center [305, 12] width 244 height 139
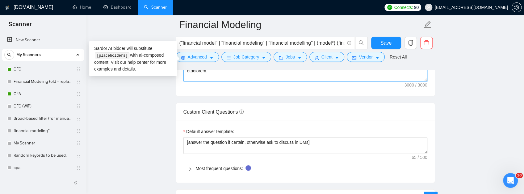
drag, startPoint x: 206, startPoint y: 123, endPoint x: 185, endPoint y: 89, distance: 39.9
click at [185, 82] on textarea "Cover letter template:" at bounding box center [305, 12] width 244 height 139
paste textarea "[CTA — choose ONE] - Micro → Send a quick note with your top constraint and I w…"
click at [231, 82] on textarea "Cover letter template:" at bounding box center [305, 12] width 244 height 139
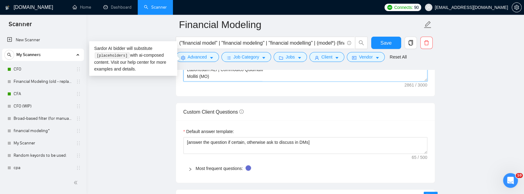
click at [260, 82] on textarea "Cover letter template:" at bounding box center [305, 12] width 244 height 139
click at [255, 82] on textarea "Cover letter template:" at bounding box center [305, 12] width 244 height 139
drag, startPoint x: 218, startPoint y: 122, endPoint x: 182, endPoint y: 120, distance: 36.1
click at [182, 97] on div "Cover letter template:" at bounding box center [305, 11] width 259 height 170
type textarea "[Do not output bracketed text. 150–165 words including signature. Exactly 2 sho…"
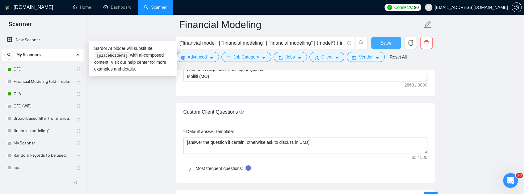
drag, startPoint x: 384, startPoint y: 44, endPoint x: 394, endPoint y: 50, distance: 11.8
click at [384, 44] on span "Save" at bounding box center [385, 43] width 11 height 8
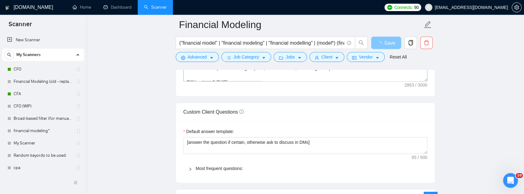
scroll to position [123, 0]
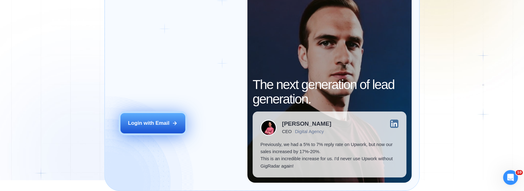
click at [156, 123] on div "Login with Email" at bounding box center [148, 123] width 41 height 7
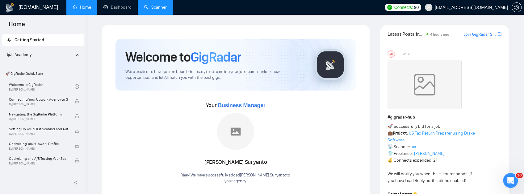
click at [152, 7] on link "Scanner" at bounding box center [155, 7] width 23 height 5
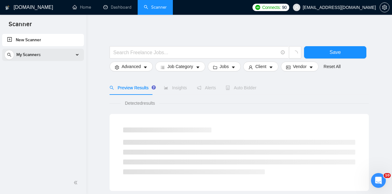
click at [38, 55] on span "My Scanners" at bounding box center [28, 55] width 24 height 12
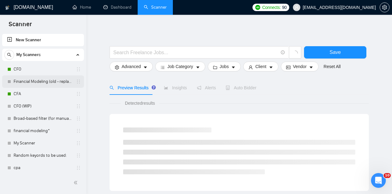
click at [30, 85] on link "Financial Modeling (old - replaced [DATE])" at bounding box center [43, 82] width 59 height 12
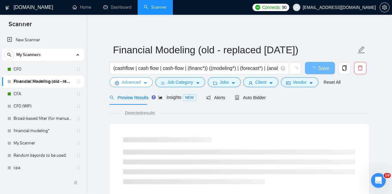
click at [132, 85] on span "Advanced" at bounding box center [131, 82] width 19 height 7
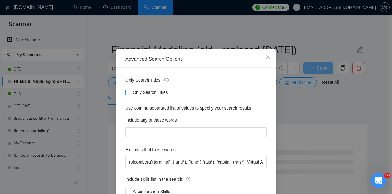
scroll to position [41, 0]
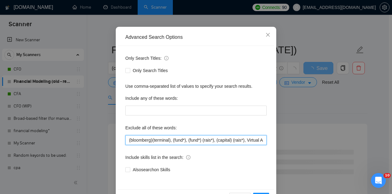
click at [150, 141] on input "(bloomberg)(terminal), (fund*), (fund*) (rais*), (capital) (rais*), Virtual Ass…" at bounding box center [195, 140] width 141 height 10
click at [149, 141] on input "(bloomberg)(terminal), (fund*), (fund*) (rais*), (capital) (rais*), Virtual Ass…" at bounding box center [195, 140] width 141 height 10
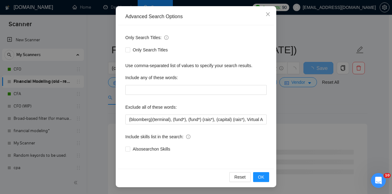
scroll to position [62, 0]
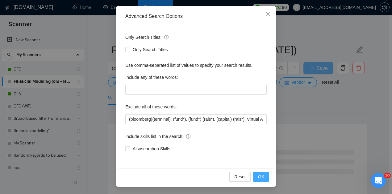
click at [262, 177] on span "OK" at bounding box center [261, 177] width 6 height 7
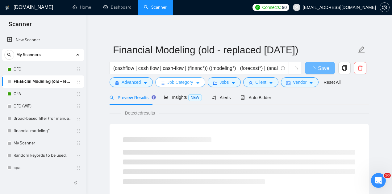
click at [182, 85] on span "Job Category" at bounding box center [180, 82] width 26 height 7
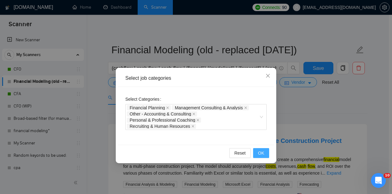
click at [260, 156] on span "OK" at bounding box center [261, 153] width 6 height 7
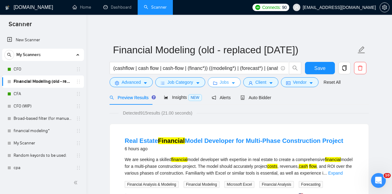
click at [220, 84] on span "Jobs" at bounding box center [224, 82] width 9 height 7
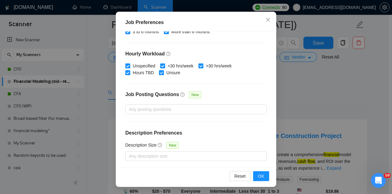
scroll to position [62, 0]
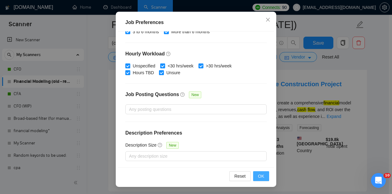
click at [258, 177] on span "OK" at bounding box center [261, 176] width 6 height 7
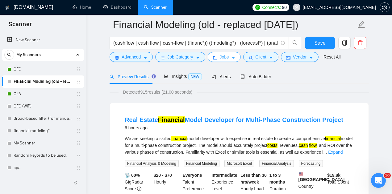
scroll to position [0, 0]
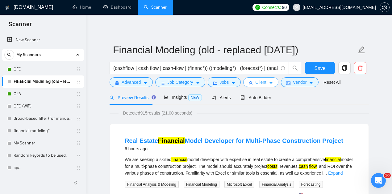
click at [258, 84] on span "Client" at bounding box center [260, 82] width 11 height 7
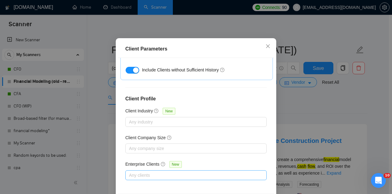
scroll to position [47, 0]
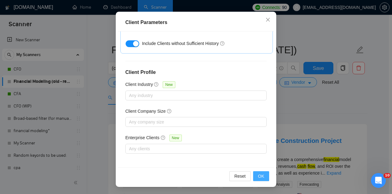
click at [261, 178] on span "OK" at bounding box center [261, 176] width 6 height 7
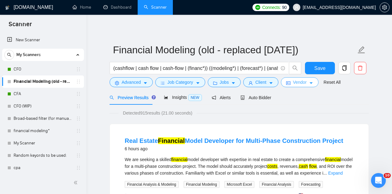
click at [304, 83] on button "Vendor" at bounding box center [300, 82] width 38 height 10
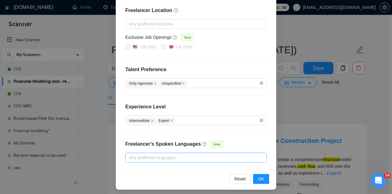
scroll to position [90, 0]
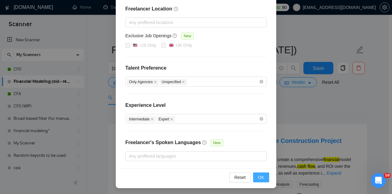
click at [262, 177] on span "OK" at bounding box center [261, 177] width 6 height 7
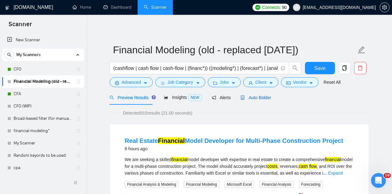
click at [255, 95] on span "Auto Bidder" at bounding box center [255, 97] width 31 height 5
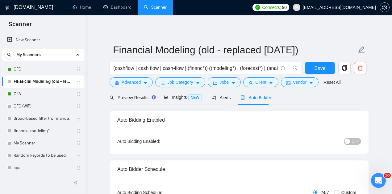
checkbox input "true"
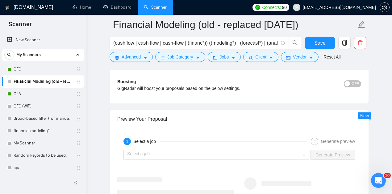
scroll to position [1173, 0]
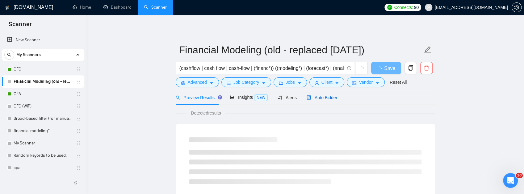
click at [320, 99] on span "Auto Bidder" at bounding box center [321, 97] width 31 height 5
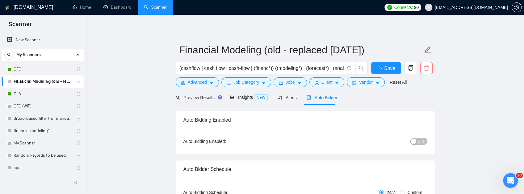
checkbox input "true"
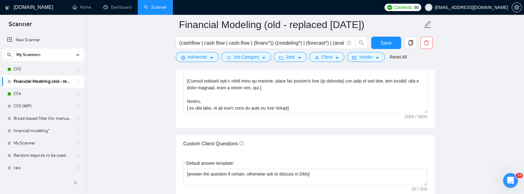
scroll to position [802, 0]
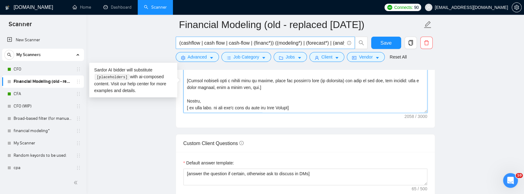
drag, startPoint x: 317, startPoint y: 149, endPoint x: 262, endPoint y: 107, distance: 69.8
click at [186, 44] on div "Financial Modeling (old - replaced September 9th 2025) (cashflow | cash flow | …" at bounding box center [305, 143] width 259 height 1843
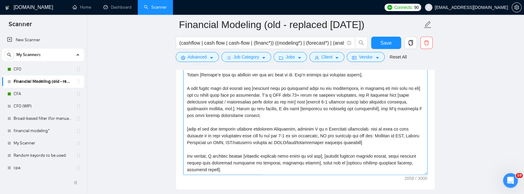
drag, startPoint x: 231, startPoint y: 101, endPoint x: 207, endPoint y: 87, distance: 27.1
click at [230, 101] on textarea "Cover letter template:" at bounding box center [305, 105] width 244 height 139
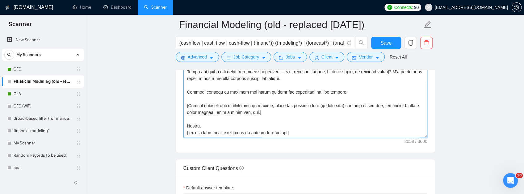
scroll to position [802, 0]
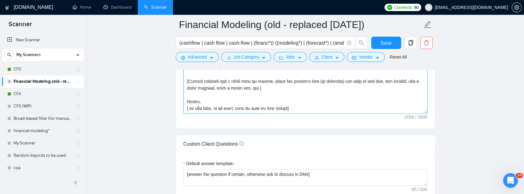
drag, startPoint x: 186, startPoint y: 123, endPoint x: 323, endPoint y: 149, distance: 138.6
click at [323, 114] on textarea "Cover letter template:" at bounding box center [305, 44] width 244 height 139
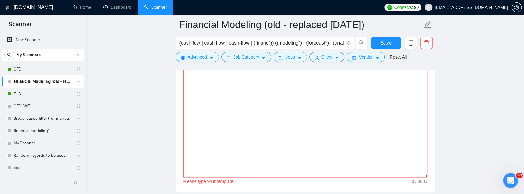
scroll to position [697, 0]
type textarea "[Ensure the entire generated cover letter, inclusive of all the prompts' output…"
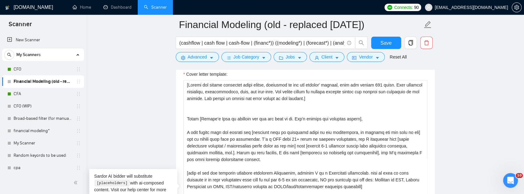
scroll to position [697, 0]
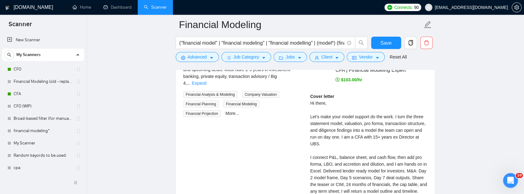
scroll to position [1225, 0]
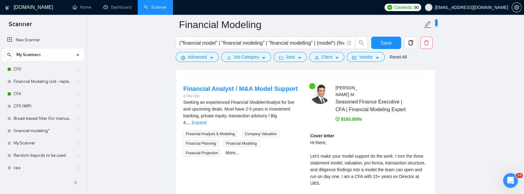
click at [303, 67] on div "Financial Analyst / M&A Model Support" at bounding box center [279, 61] width 173 height 9
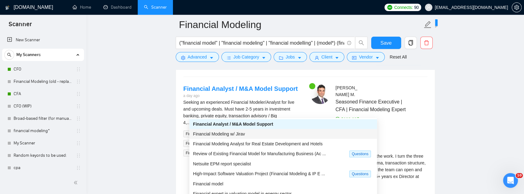
click at [231, 135] on span "Financial Modeling w/ Jirav" at bounding box center [219, 134] width 52 height 5
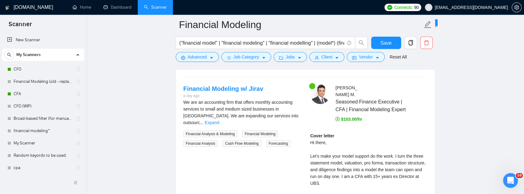
click at [412, 65] on span "Generate Preview" at bounding box center [398, 62] width 35 height 7
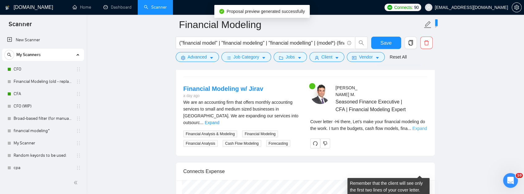
click at [421, 131] on link "Expand" at bounding box center [419, 128] width 15 height 5
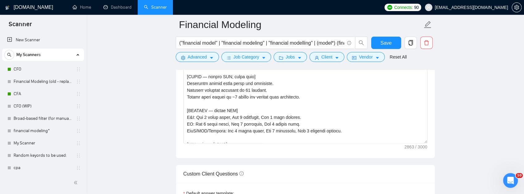
scroll to position [82, 0]
click at [186, 136] on textarea "Cover letter template:" at bounding box center [305, 74] width 244 height 139
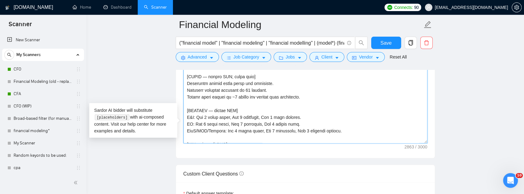
click at [292, 136] on textarea "Cover letter template:" at bounding box center [305, 74] width 244 height 139
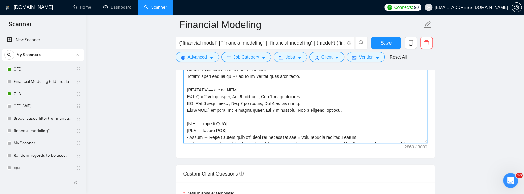
click at [219, 114] on textarea "Cover letter template:" at bounding box center [305, 74] width 244 height 139
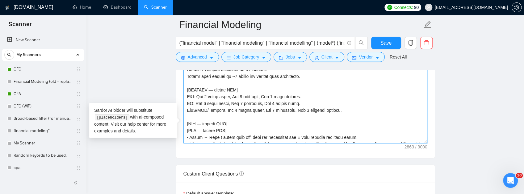
click at [259, 109] on textarea "Cover letter template:" at bounding box center [305, 74] width 244 height 139
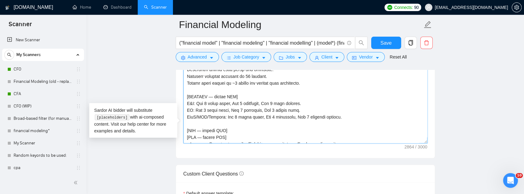
paste textarea "I built a driver based three statement model adopted on day one."
click at [190, 115] on textarea "Cover letter template:" at bounding box center [305, 74] width 244 height 139
drag, startPoint x: 271, startPoint y: 121, endPoint x: 181, endPoint y: 123, distance: 90.4
paste textarea "I delivered a lender ready financial"
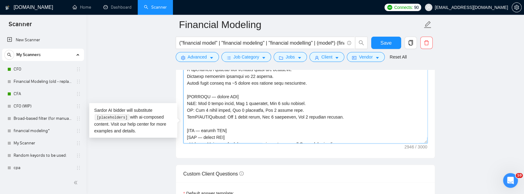
click at [188, 122] on textarea "Cover letter template:" at bounding box center [305, 74] width 244 height 139
click at [190, 121] on textarea "Cover letter template:" at bounding box center [305, 74] width 244 height 139
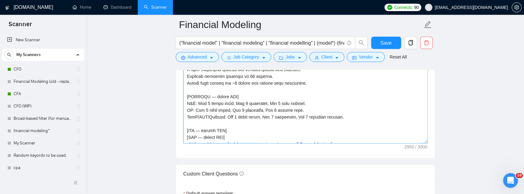
click at [303, 122] on textarea "Cover letter template:" at bounding box center [305, 74] width 244 height 139
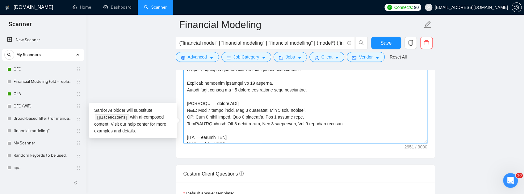
paste textarea "I delivered a deal ready LBO and pro forma"
click at [279, 127] on textarea "Cover letter template:" at bounding box center [305, 74] width 244 height 139
drag, startPoint x: 303, startPoint y: 141, endPoint x: 183, endPoint y: 135, distance: 119.9
click at [183, 135] on textarea "Cover letter template:" at bounding box center [305, 74] width 244 height 139
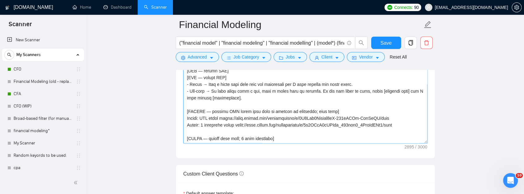
scroll to position [100, 0]
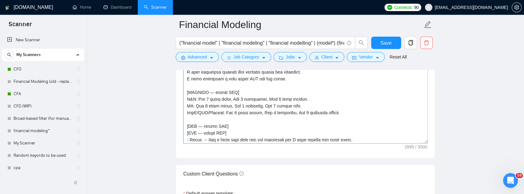
drag, startPoint x: 220, startPoint y: 131, endPoint x: 224, endPoint y: 130, distance: 4.1
click at [220, 131] on textarea "Cover letter template:" at bounding box center [305, 74] width 244 height 139
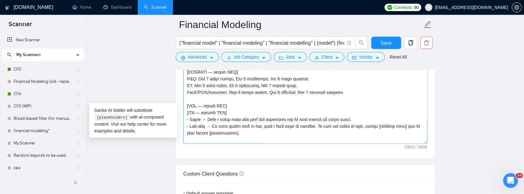
scroll to position [121, 0]
drag, startPoint x: 313, startPoint y: 130, endPoint x: 185, endPoint y: 133, distance: 127.8
click at [185, 133] on textarea "Cover letter template:" at bounding box center [305, 74] width 244 height 139
paste textarea "- By day 2 you have the model frame, by day 5 the scenarios, and by day 7 decis…"
click at [189, 131] on textarea "Cover letter template:" at bounding box center [305, 74] width 244 height 139
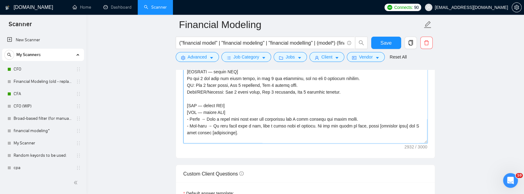
click at [185, 131] on textarea "Cover letter template:" at bounding box center [305, 74] width 244 height 139
click at [186, 130] on textarea "Cover letter template:" at bounding box center [305, 74] width 244 height 139
click at [236, 134] on textarea "Cover letter template:" at bounding box center [305, 74] width 244 height 139
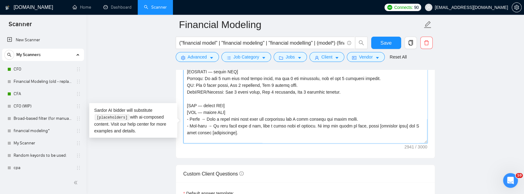
drag, startPoint x: 303, startPoint y: 137, endPoint x: 195, endPoint y: 138, distance: 108.3
click at [195, 138] on textarea "Cover letter template:" at bounding box center [305, 74] width 244 height 139
paste textarea
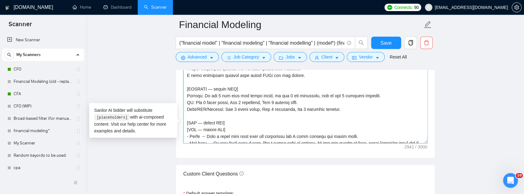
scroll to position [99, 0]
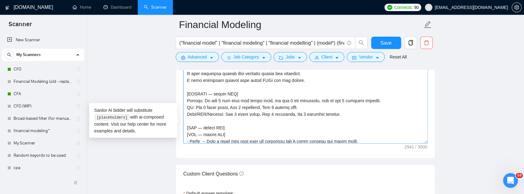
click at [259, 144] on textarea "Cover letter template:" at bounding box center [305, 74] width 244 height 139
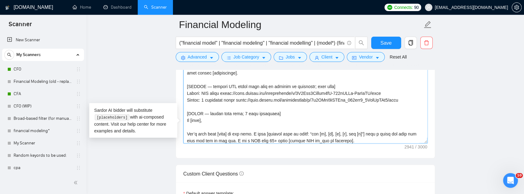
scroll to position [140, 0]
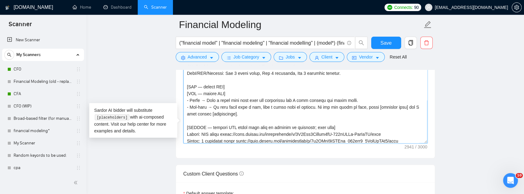
click at [308, 119] on textarea "Cover letter template:" at bounding box center [305, 74] width 244 height 139
drag, startPoint x: 307, startPoint y: 117, endPoint x: 194, endPoint y: 118, distance: 113.0
click at [194, 118] on textarea "Cover letter template:" at bounding box center [305, 74] width 244 height 139
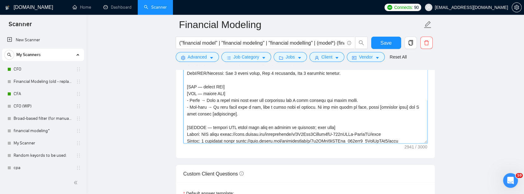
click at [214, 119] on textarea "Cover letter template:" at bounding box center [305, 74] width 244 height 139
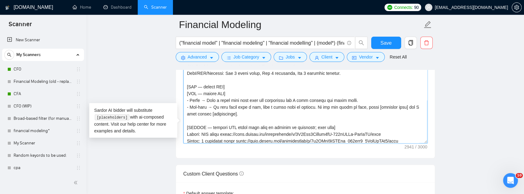
drag, startPoint x: 293, startPoint y: 119, endPoint x: 194, endPoint y: 118, distance: 98.2
click at [194, 118] on textarea "Cover letter template:" at bounding box center [305, 74] width 244 height 139
paste textarea
click at [271, 110] on textarea "Cover letter template:" at bounding box center [305, 74] width 244 height 139
click at [297, 118] on textarea "Cover letter template:" at bounding box center [305, 74] width 244 height 139
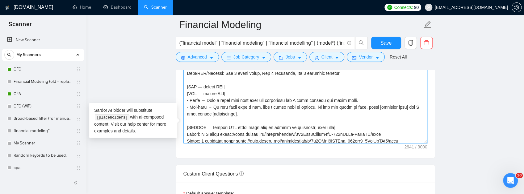
drag, startPoint x: 306, startPoint y: 118, endPoint x: 192, endPoint y: 120, distance: 113.9
click at [192, 120] on textarea "Cover letter template:" at bounding box center [305, 74] width 244 height 139
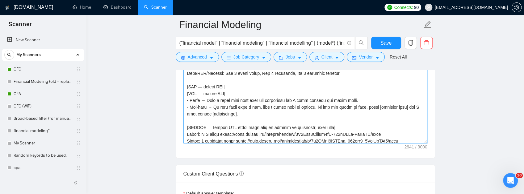
drag, startPoint x: 287, startPoint y: 132, endPoint x: 273, endPoint y: 128, distance: 14.8
click at [287, 131] on textarea "Cover letter template:" at bounding box center [305, 74] width 244 height 139
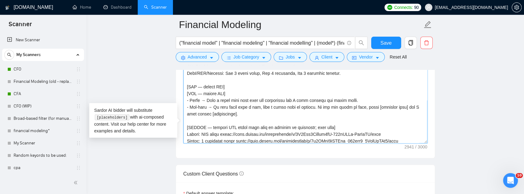
drag, startPoint x: 194, startPoint y: 118, endPoint x: 344, endPoint y: 126, distance: 150.2
click at [344, 126] on textarea "Cover letter template:" at bounding box center [305, 74] width 244 height 139
paste textarea
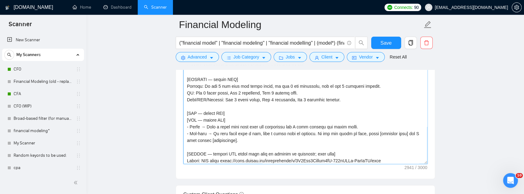
scroll to position [135, 0]
click at [340, 137] on textarea "Cover letter template:" at bounding box center [305, 94] width 244 height 139
drag, startPoint x: 321, startPoint y: 150, endPoint x: 144, endPoint y: 142, distance: 176.4
click at [144, 142] on main "Financial Modeling ("financial model" | "financial modeling" | "financial model…" at bounding box center [305, 194] width 418 height 1842
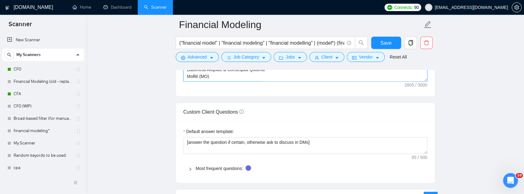
scroll to position [854, 0]
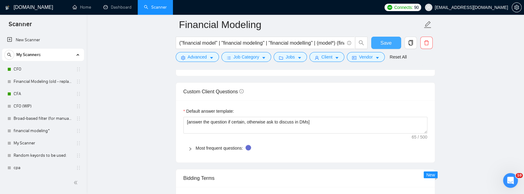
type textarea "[Do not output bracketed text. 150–165 words including signature. Exactly 2 sho…"
click at [385, 45] on span "Save" at bounding box center [385, 43] width 11 height 8
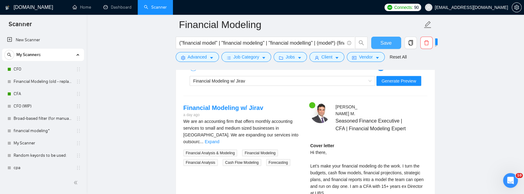
scroll to position [1204, 0]
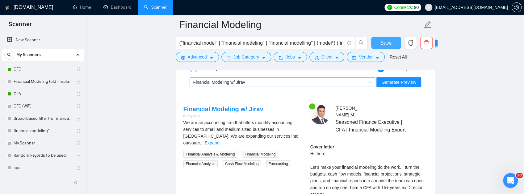
click at [266, 87] on div "Financial Modeling w/ Jirav" at bounding box center [279, 82] width 173 height 9
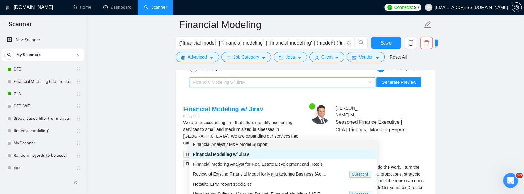
click at [220, 144] on span "Financial Analyst / M&A Model Support" at bounding box center [230, 144] width 74 height 5
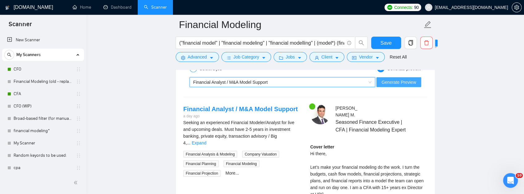
click at [414, 86] on span "Generate Preview" at bounding box center [398, 82] width 35 height 7
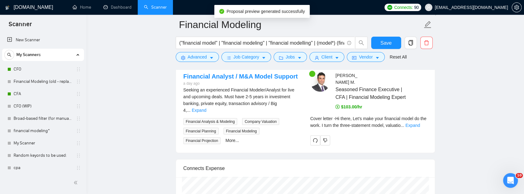
scroll to position [1286, 0]
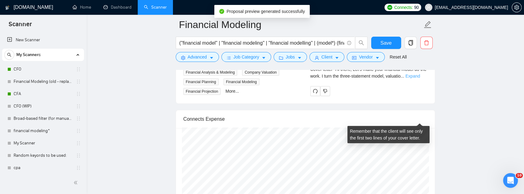
click at [418, 79] on link "Expand" at bounding box center [412, 76] width 15 height 5
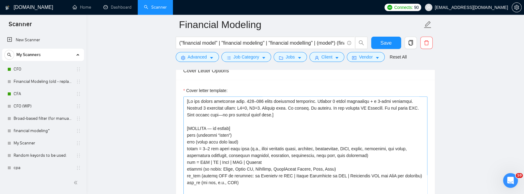
scroll to position [710, 0]
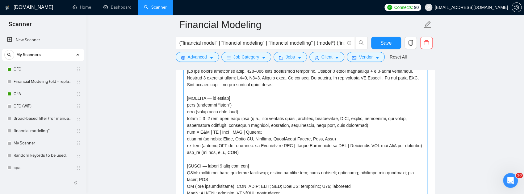
click at [327, 123] on textarea "Cover letter template:" at bounding box center [305, 135] width 244 height 139
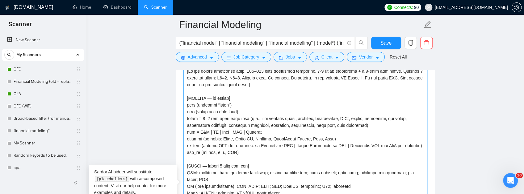
click at [409, 122] on textarea "Cover letter template:" at bounding box center [305, 135] width 244 height 139
click at [240, 130] on textarea "Cover letter template:" at bounding box center [305, 135] width 244 height 139
click at [319, 123] on textarea "Cover letter template:" at bounding box center [305, 135] width 244 height 139
click at [221, 130] on textarea "Cover letter template:" at bounding box center [305, 135] width 244 height 139
type textarea "[Do not output bracketed text. 150–165 words including signature. 3 short parag…"
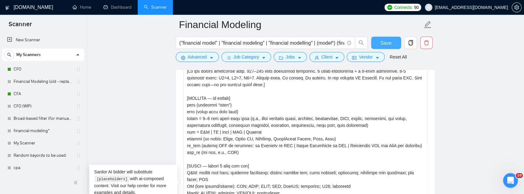
click at [378, 40] on button "Save" at bounding box center [386, 43] width 30 height 12
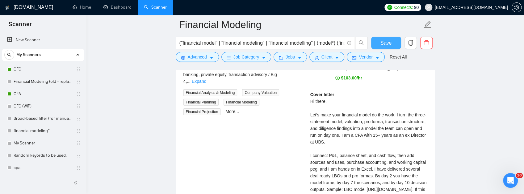
scroll to position [1184, 0]
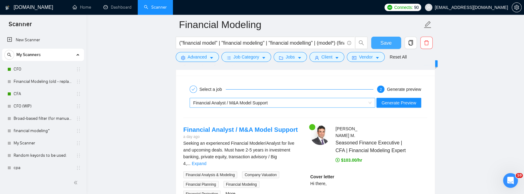
click at [276, 108] on div "Financial Analyst / M&A Model Support" at bounding box center [279, 102] width 173 height 9
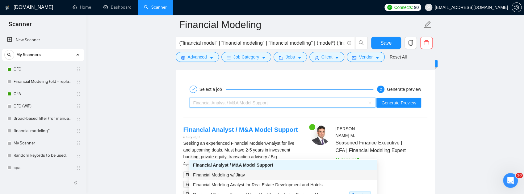
click at [244, 178] on span "Financial Modeling w/ Jirav" at bounding box center [219, 175] width 52 height 5
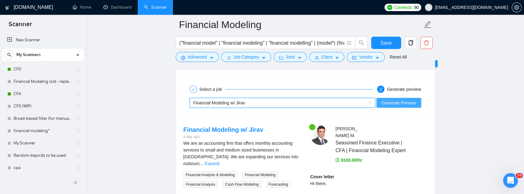
click at [389, 106] on span "Generate Preview" at bounding box center [398, 103] width 35 height 7
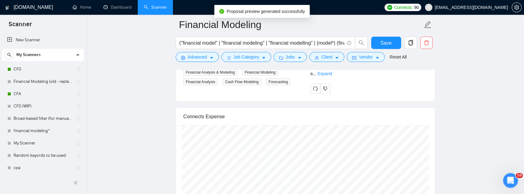
scroll to position [1286, 0]
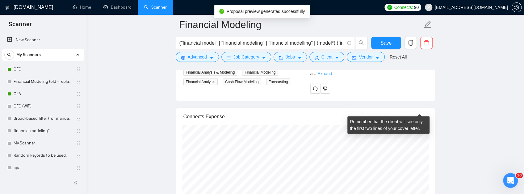
click at [332, 76] on link "Expand" at bounding box center [324, 73] width 15 height 5
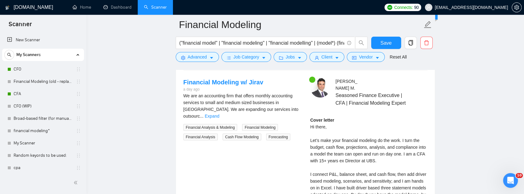
scroll to position [1204, 0]
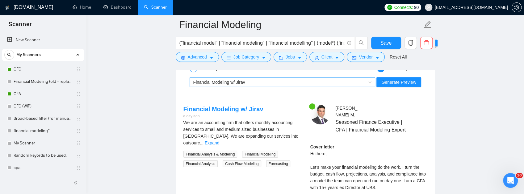
click at [276, 87] on div "Financial Modeling w/ Jirav" at bounding box center [279, 82] width 173 height 9
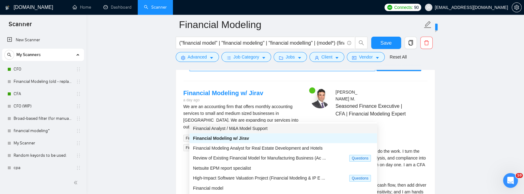
scroll to position [1245, 0]
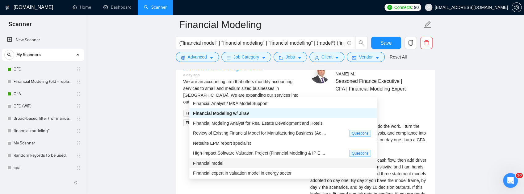
click at [231, 165] on div "Financial model" at bounding box center [283, 163] width 180 height 7
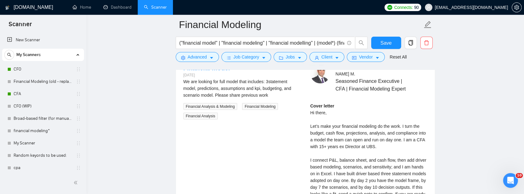
click at [397, 45] on span "Generate Preview" at bounding box center [398, 41] width 35 height 7
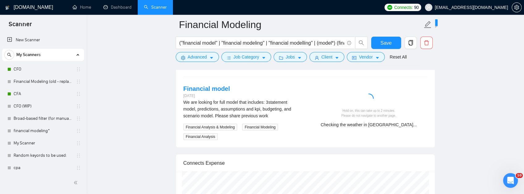
scroll to position [1307, 0]
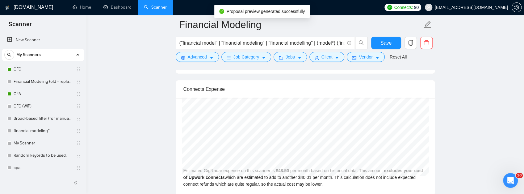
click at [415, 49] on link "Expand" at bounding box center [411, 46] width 15 height 5
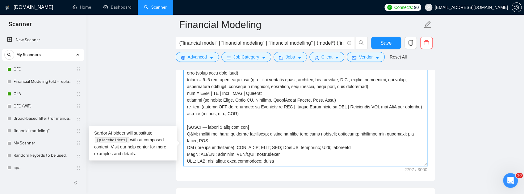
scroll to position [690, 0]
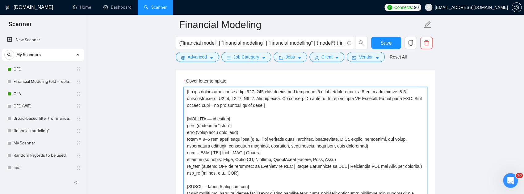
click at [253, 142] on textarea "Cover letter template:" at bounding box center [305, 156] width 244 height 139
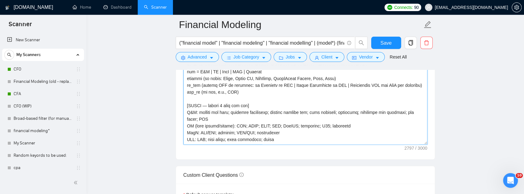
scroll to position [772, 0]
type textarea "[Do not output bracketed text. 175–250 words including signature. 3 short parag…"
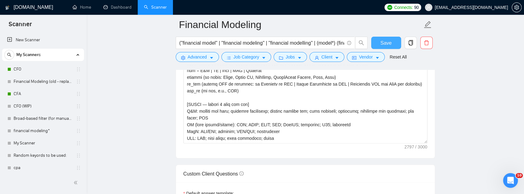
click at [383, 44] on span "Save" at bounding box center [385, 43] width 11 height 8
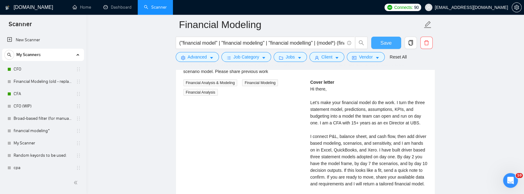
scroll to position [1245, 0]
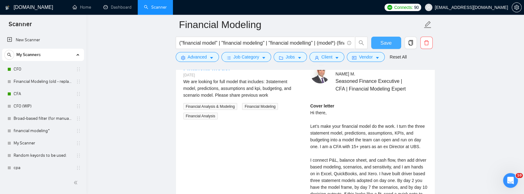
click at [273, 46] on div "Financial model" at bounding box center [279, 41] width 173 height 9
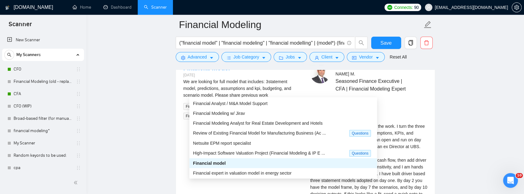
click at [234, 164] on div "Financial model" at bounding box center [283, 163] width 180 height 7
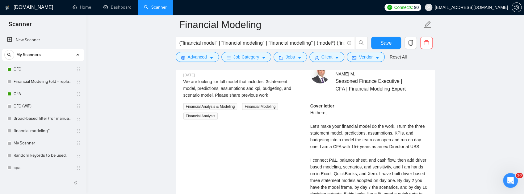
click at [393, 45] on span "Generate Preview" at bounding box center [398, 41] width 35 height 7
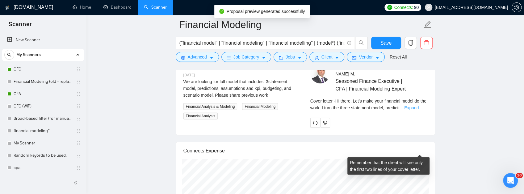
click at [415, 110] on link "Expand" at bounding box center [411, 108] width 15 height 5
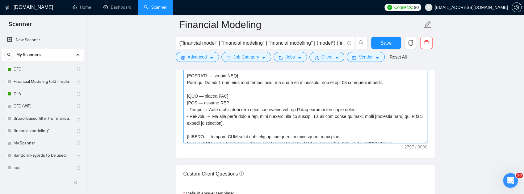
scroll to position [123, 0]
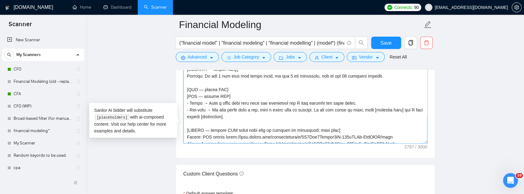
drag, startPoint x: 224, startPoint y: 144, endPoint x: 161, endPoint y: 137, distance: 63.9
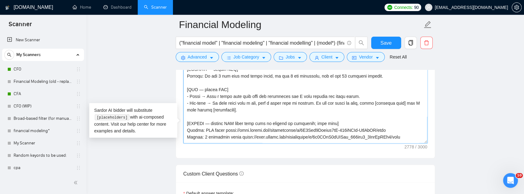
click at [229, 128] on textarea "Cover letter template:" at bounding box center [305, 74] width 244 height 139
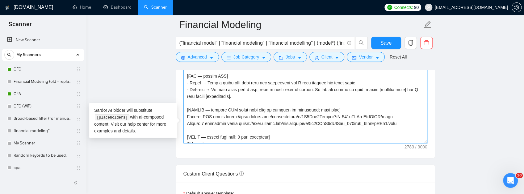
scroll to position [144, 0]
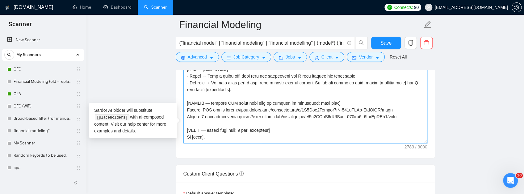
click at [210, 108] on textarea "Cover letter template:" at bounding box center [305, 74] width 244 height 139
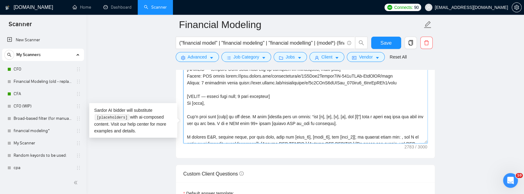
scroll to position [185, 0]
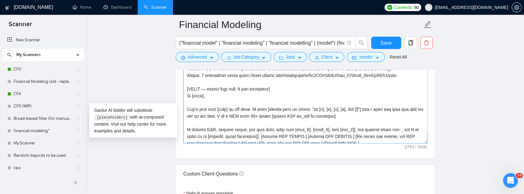
drag, startPoint x: 253, startPoint y: 113, endPoint x: 305, endPoint y: 114, distance: 51.5
click at [305, 114] on textarea "Cover letter template:" at bounding box center [305, 74] width 244 height 139
type textarea "[Do not output bracketed text. 175–250 words including signature. 3 short parag…"
click at [384, 41] on span "Save" at bounding box center [385, 43] width 11 height 8
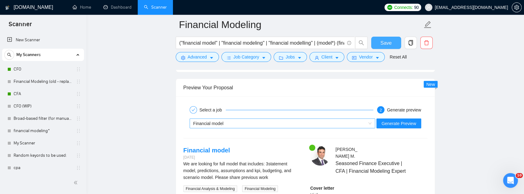
scroll to position [1225, 0]
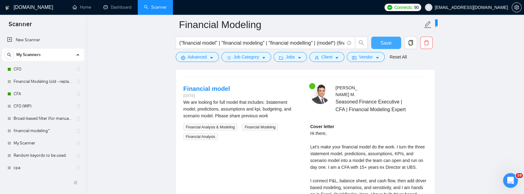
click at [321, 67] on div "Financial model" at bounding box center [279, 61] width 173 height 9
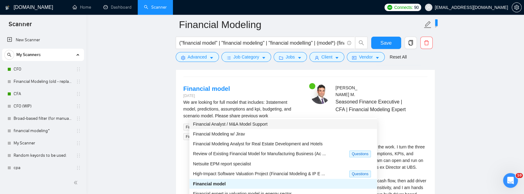
click at [261, 127] on div "Financial Analyst / M&A Model Support" at bounding box center [283, 124] width 180 height 7
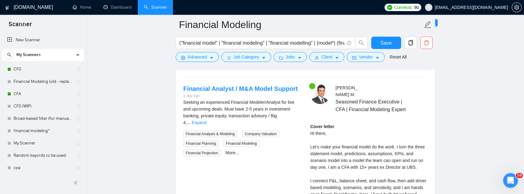
click at [394, 65] on span "Generate Preview" at bounding box center [398, 62] width 35 height 7
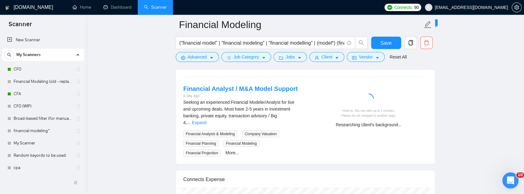
click at [509, 179] on icon "Open Intercom Messenger" at bounding box center [509, 180] width 10 height 10
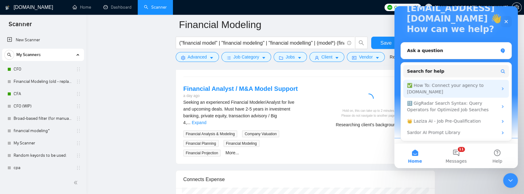
scroll to position [58, 0]
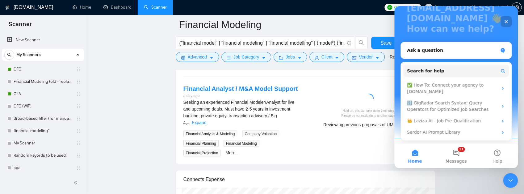
click at [505, 23] on icon "Close" at bounding box center [505, 21] width 5 height 5
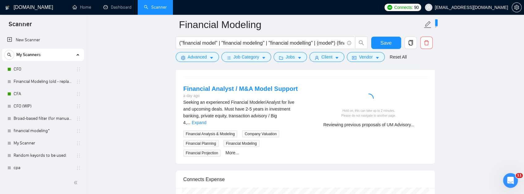
scroll to position [0, 0]
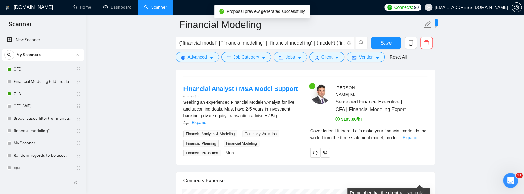
click at [416, 140] on link "Expand" at bounding box center [409, 137] width 15 height 5
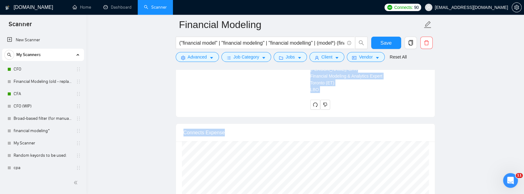
scroll to position [1439, 0]
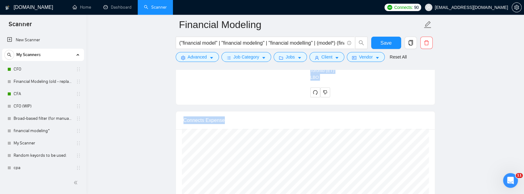
drag, startPoint x: 308, startPoint y: 145, endPoint x: 340, endPoint y: 124, distance: 38.5
copy div "Hi there, Let’s make your financial model do the work. I turn the three stateme…"
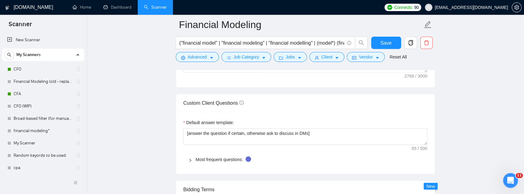
scroll to position [760, 0]
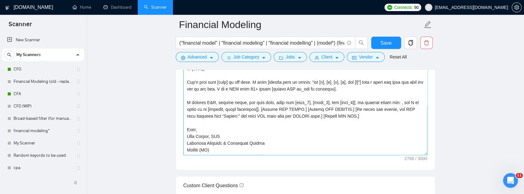
click at [249, 112] on textarea "Cover letter template:" at bounding box center [305, 85] width 244 height 139
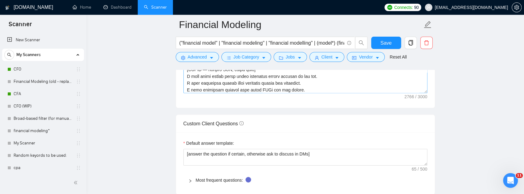
scroll to position [0, 0]
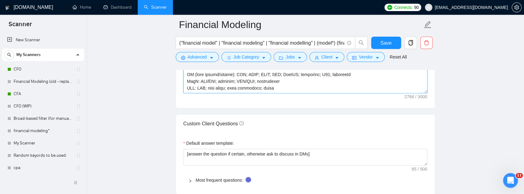
click at [282, 94] on textarea "Cover letter template:" at bounding box center [305, 24] width 244 height 139
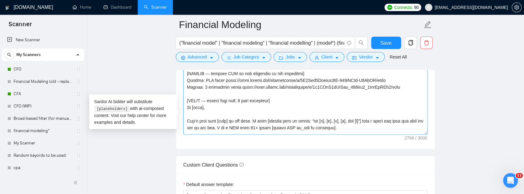
scroll to position [185, 0]
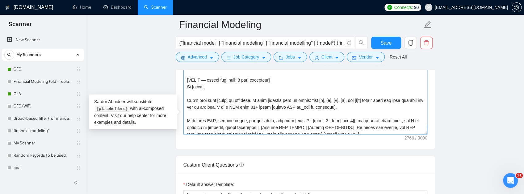
click at [371, 135] on textarea "Cover letter template:" at bounding box center [305, 65] width 244 height 139
type textarea "[Do not output bracketed text. 175–250 words including signature. 3 short parag…"
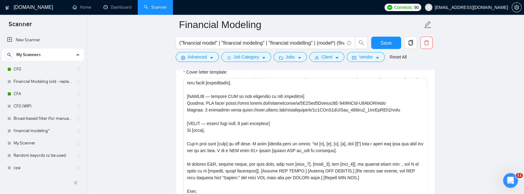
scroll to position [740, 0]
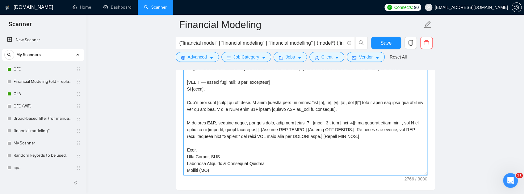
click at [395, 144] on textarea "Cover letter template:" at bounding box center [305, 106] width 244 height 139
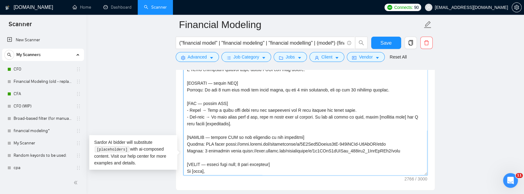
scroll to position [0, 0]
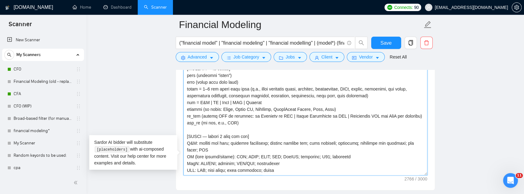
click at [376, 126] on textarea "Cover letter template:" at bounding box center [305, 106] width 244 height 139
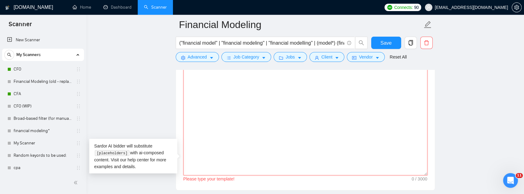
paste textarea "[Do not output bracketed text. 175–225 words incl. signature. Exactly 3 paragra…"
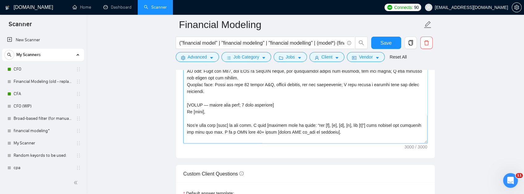
scroll to position [197, 0]
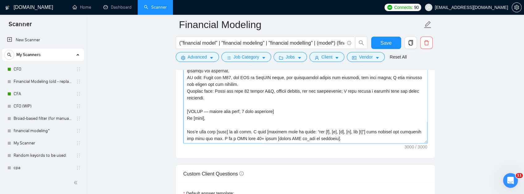
drag, startPoint x: 244, startPoint y: 136, endPoint x: 183, endPoint y: 130, distance: 61.5
click at [183, 130] on div "Cover letter template:" at bounding box center [305, 73] width 259 height 170
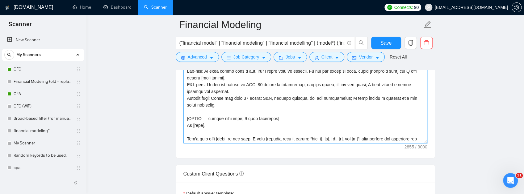
scroll to position [156, 0]
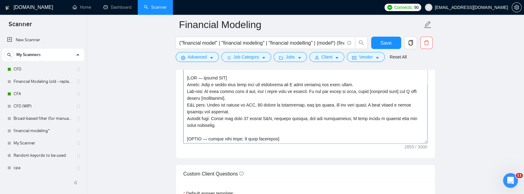
drag, startPoint x: 398, startPoint y: 116, endPoint x: 177, endPoint y: 114, distance: 221.0
click at [177, 114] on div "Cover letter template:" at bounding box center [305, 73] width 259 height 170
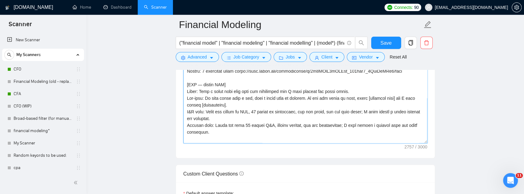
scroll to position [135, 0]
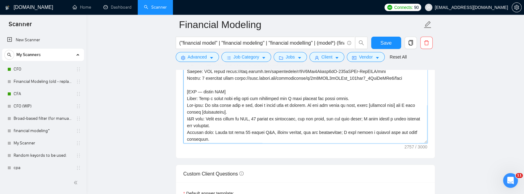
drag, startPoint x: 370, startPoint y: 96, endPoint x: 147, endPoint y: 97, distance: 223.5
click at [143, 96] on main "Financial Modeling ("financial model" | "financial modeling" | "financial model…" at bounding box center [305, 184] width 418 height 1865
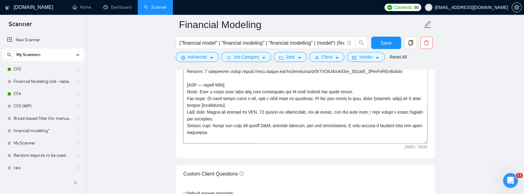
click at [225, 89] on textarea "Cover letter template:" at bounding box center [305, 74] width 244 height 139
click at [292, 88] on textarea "Cover letter template:" at bounding box center [305, 74] width 244 height 139
click at [345, 88] on textarea "Cover letter template:" at bounding box center [305, 74] width 244 height 139
click at [340, 97] on textarea "Cover letter template:" at bounding box center [305, 74] width 244 height 139
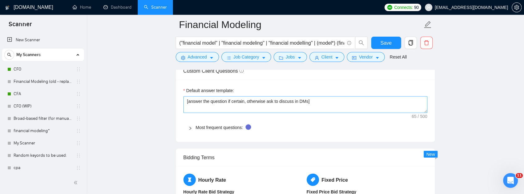
scroll to position [854, 0]
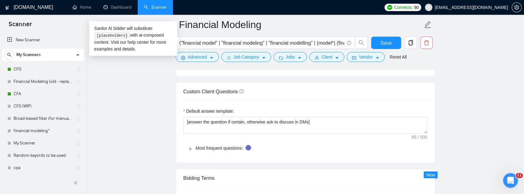
drag, startPoint x: 186, startPoint y: 99, endPoint x: 276, endPoint y: 109, distance: 90.6
paste textarea "]]. [Insert ONE PROOF.] [Insert ONE OUTCOME.] [If space and useful, print ONE s…"
type textarea "[Do not output bracketed text. 175–225 words incl. signature. Exactly 3 paragra…"
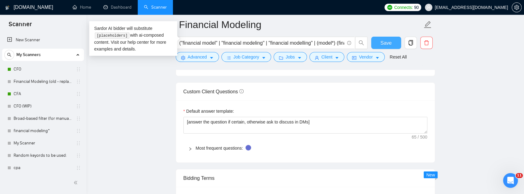
click at [389, 44] on span "Save" at bounding box center [385, 43] width 11 height 8
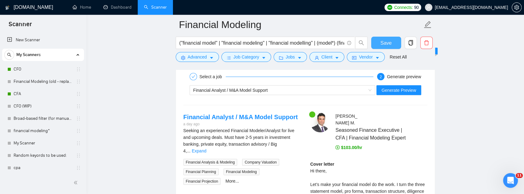
scroll to position [1163, 0]
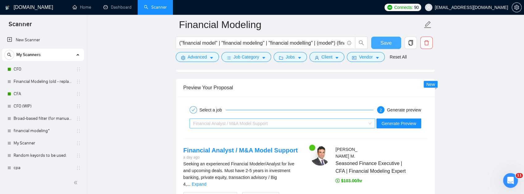
click at [290, 128] on div "Financial Analyst / M&A Model Support" at bounding box center [279, 123] width 173 height 9
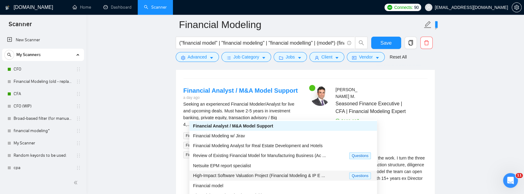
scroll to position [1225, 0]
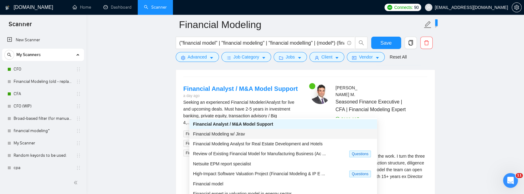
click at [241, 137] on div "Financial Modeling w/ Jirav" at bounding box center [283, 134] width 180 height 7
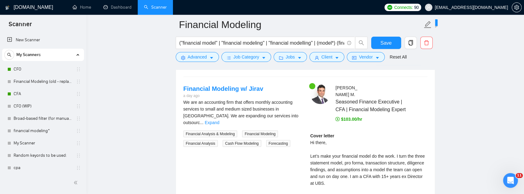
click at [400, 65] on span "Generate Preview" at bounding box center [398, 62] width 35 height 7
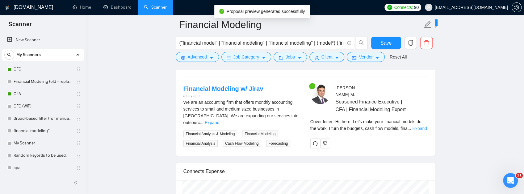
click at [419, 131] on link "Expand" at bounding box center [419, 128] width 15 height 5
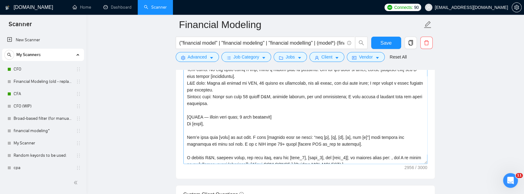
scroll to position [185, 0]
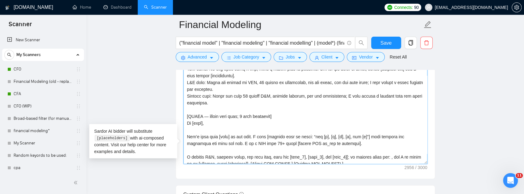
drag, startPoint x: 200, startPoint y: 113, endPoint x: 168, endPoint y: 114, distance: 32.1
click at [225, 106] on textarea "Cover letter template:" at bounding box center [305, 94] width 244 height 139
drag, startPoint x: 212, startPoint y: 146, endPoint x: 164, endPoint y: 146, distance: 48.8
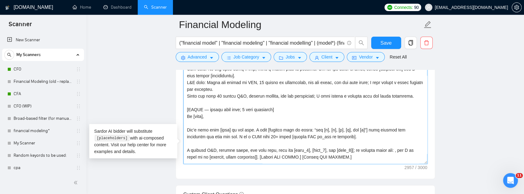
drag, startPoint x: 209, startPoint y: 133, endPoint x: 183, endPoint y: 134, distance: 25.9
click at [183, 134] on textarea "Cover letter template:" at bounding box center [305, 94] width 244 height 139
drag, startPoint x: 206, startPoint y: 120, endPoint x: 177, endPoint y: 121, distance: 28.7
click at [177, 121] on div "Cover letter template:" at bounding box center [305, 94] width 259 height 170
drag, startPoint x: 200, startPoint y: 114, endPoint x: 182, endPoint y: 114, distance: 17.9
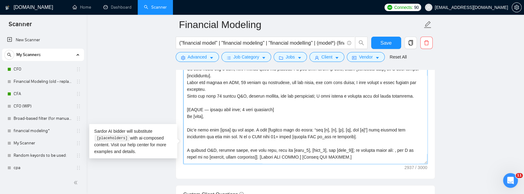
click at [182, 114] on div "Cover letter template:" at bounding box center [305, 94] width 259 height 170
click at [343, 121] on textarea "Cover letter template:" at bounding box center [305, 94] width 244 height 139
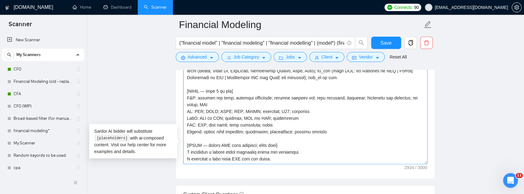
scroll to position [731, 0]
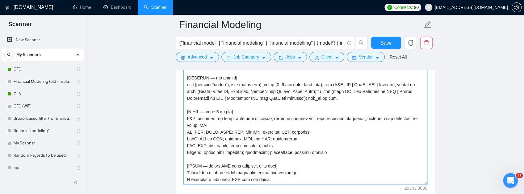
type textarea "[Do not output bracketed text. 175–225 words incl. signature. Exactly 3 paragra…"
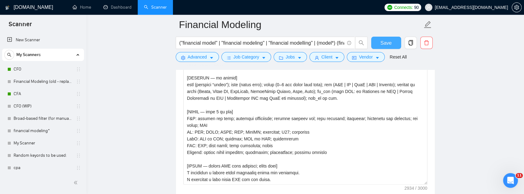
click at [388, 42] on span "Save" at bounding box center [385, 43] width 11 height 8
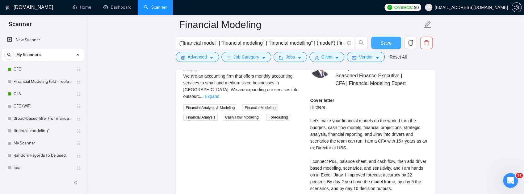
scroll to position [1225, 0]
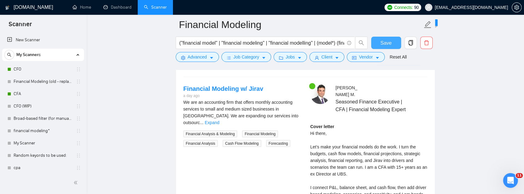
click at [294, 67] on div "Financial Modeling w/ Jirav" at bounding box center [279, 61] width 173 height 9
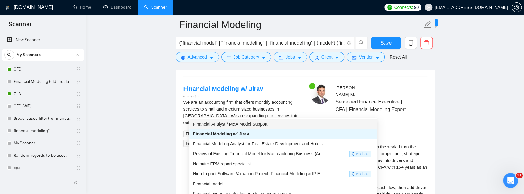
click at [252, 126] on span "Financial Analyst / M&A Model Support" at bounding box center [230, 124] width 74 height 5
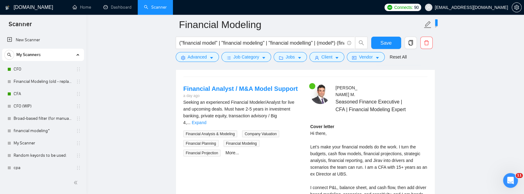
click at [394, 67] on button "Generate Preview" at bounding box center [398, 62] width 44 height 10
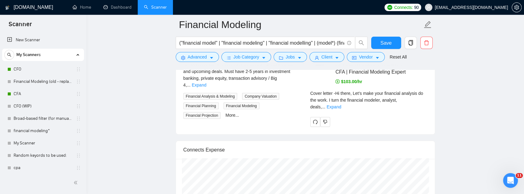
scroll to position [1304, 0]
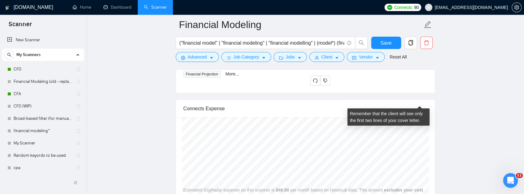
click at [341, 68] on link "Expand" at bounding box center [334, 65] width 15 height 5
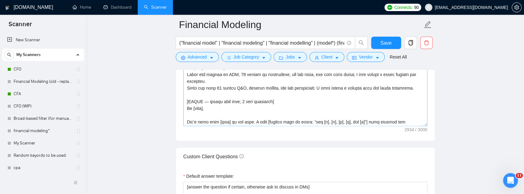
scroll to position [165, 0]
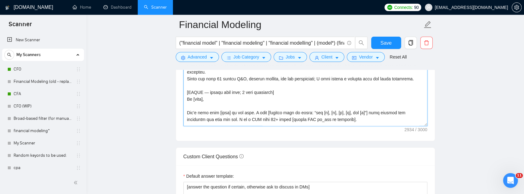
click at [253, 90] on textarea "Cover letter template:" at bounding box center [305, 57] width 244 height 139
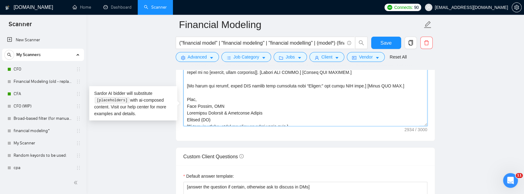
scroll to position [238, 0]
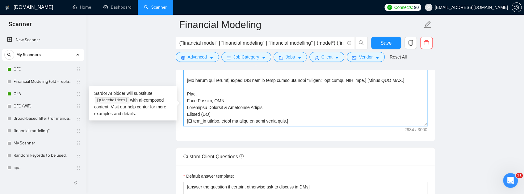
click at [358, 127] on textarea "Cover letter template:" at bounding box center [305, 57] width 244 height 139
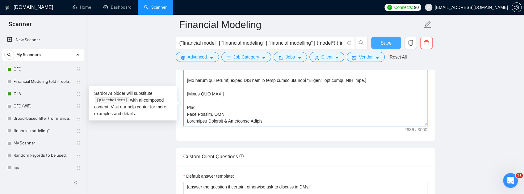
type textarea "[Do not output bracketed text. 175–225 words incl. signature. Exactly 3 paragra…"
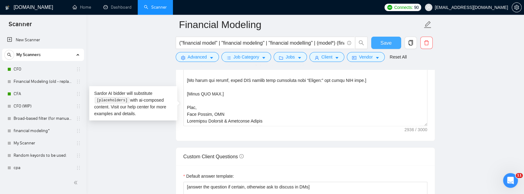
click at [388, 44] on span "Save" at bounding box center [385, 43] width 11 height 8
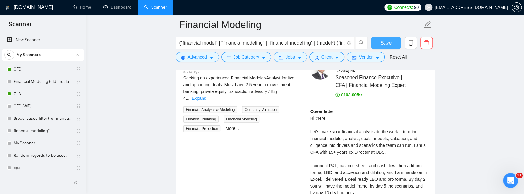
scroll to position [1242, 0]
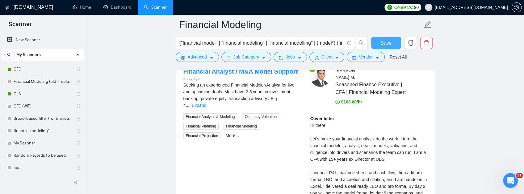
click at [356, 49] on div "Financial Analyst / M&A Model Support" at bounding box center [279, 44] width 173 height 9
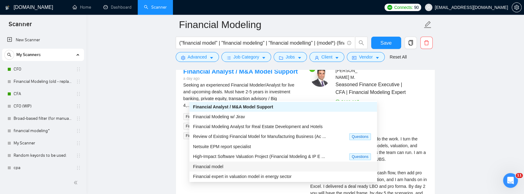
scroll to position [20, 0]
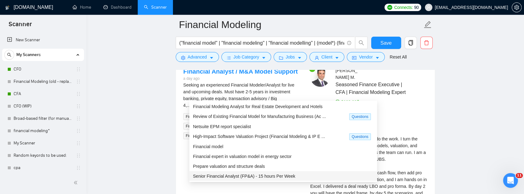
click at [277, 177] on span "Senior Financial Analyst (FP&A) - 15 hours Per Week" at bounding box center [244, 176] width 102 height 5
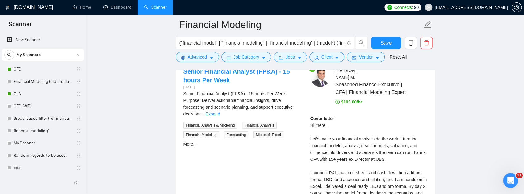
click at [405, 50] on button "Generate Preview" at bounding box center [398, 45] width 44 height 10
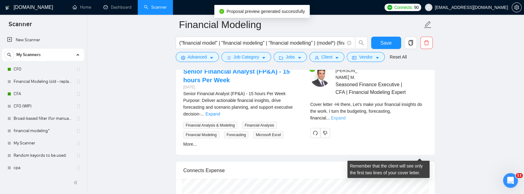
click at [345, 121] on link "Expand" at bounding box center [338, 118] width 15 height 5
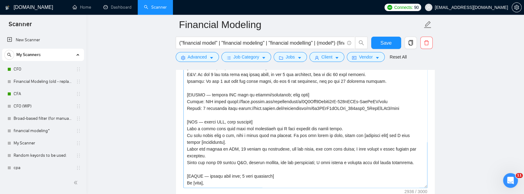
scroll to position [144, 0]
click at [227, 131] on textarea "Cover letter template:" at bounding box center [305, 118] width 244 height 139
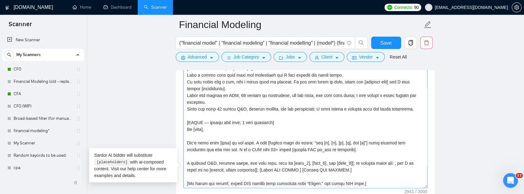
scroll to position [206, 0]
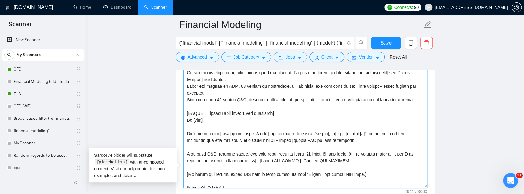
click at [323, 117] on textarea "Cover letter template:" at bounding box center [305, 118] width 244 height 139
click at [322, 116] on textarea "Cover letter template:" at bounding box center [305, 118] width 244 height 139
click at [186, 137] on textarea "Cover letter template:" at bounding box center [305, 118] width 244 height 139
click at [188, 151] on textarea "Cover letter template:" at bounding box center [305, 118] width 244 height 139
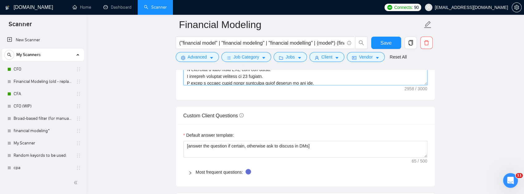
scroll to position [20, 0]
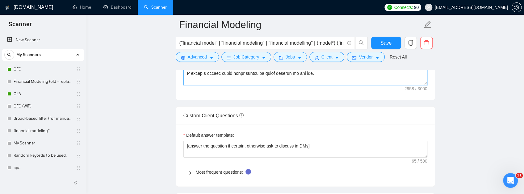
drag, startPoint x: 271, startPoint y: 118, endPoint x: 166, endPoint y: 118, distance: 104.6
click at [166, 118] on main "Financial Modeling ("financial model" | "financial modeling" | "financial model…" at bounding box center [305, 115] width 418 height 1842
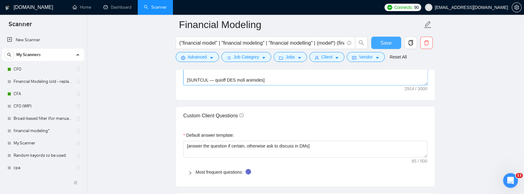
type textarea "[Do not output bracketed text. 175–225 words incl. signature. Exactly 3 paragra…"
drag, startPoint x: 385, startPoint y: 39, endPoint x: 388, endPoint y: 48, distance: 9.3
click at [385, 39] on button "Save" at bounding box center [386, 43] width 30 height 12
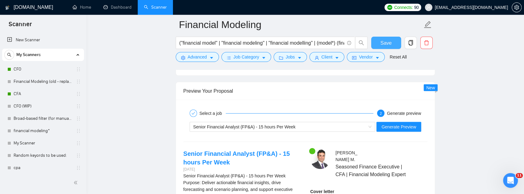
scroll to position [1242, 0]
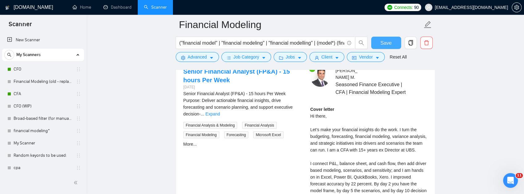
click at [280, 47] on span "Senior Financial Analyst (FP&A) - 15 hours Per Week" at bounding box center [244, 44] width 102 height 5
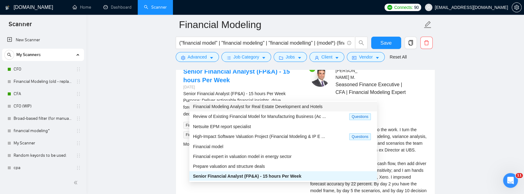
click at [286, 108] on span "Financial Modeling Analyst for Real Estate Development and Hotels" at bounding box center [257, 106] width 129 height 5
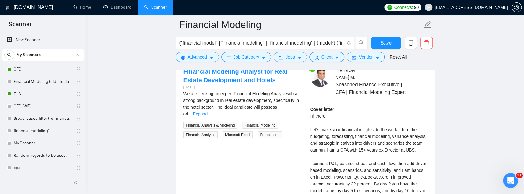
click at [397, 48] on span "Generate Preview" at bounding box center [398, 44] width 35 height 7
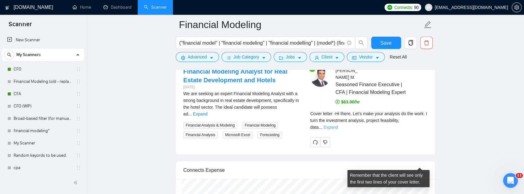
click at [338, 130] on link "Expand" at bounding box center [330, 127] width 15 height 5
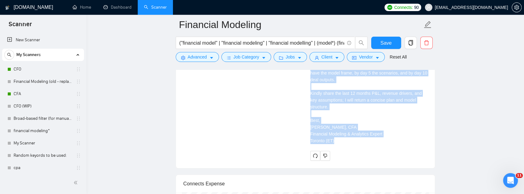
scroll to position [1367, 0]
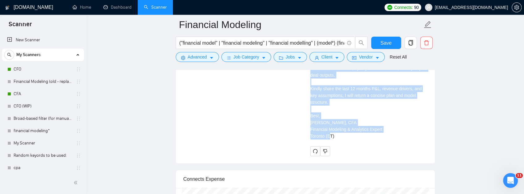
drag, startPoint x: 309, startPoint y: 90, endPoint x: 351, endPoint y: 170, distance: 90.3
click at [351, 156] on div "Umar M . Seasoned Finance Executive | CFA | Financial Modeling Expert $63.00/hr…" at bounding box center [368, 49] width 127 height 214
copy div "Hi there, Let’s make your analysis do the work. I turn the investment analysis,…"
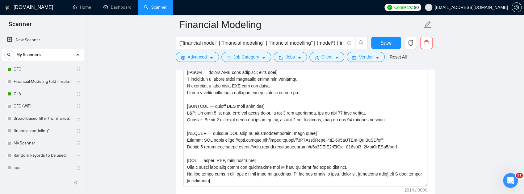
scroll to position [103, 0]
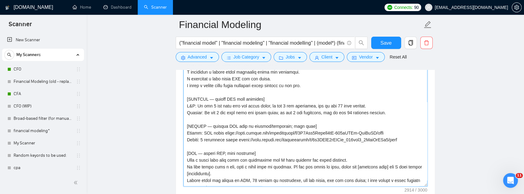
click at [190, 123] on textarea "Cover letter template:" at bounding box center [305, 117] width 244 height 139
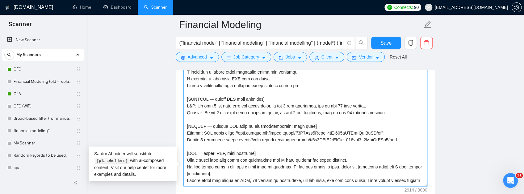
click at [189, 123] on textarea "Cover letter template:" at bounding box center [305, 117] width 244 height 139
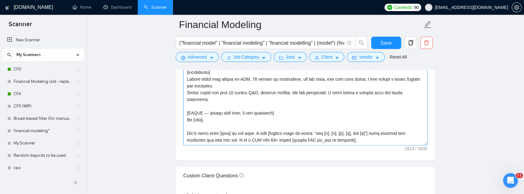
scroll to position [165, 0]
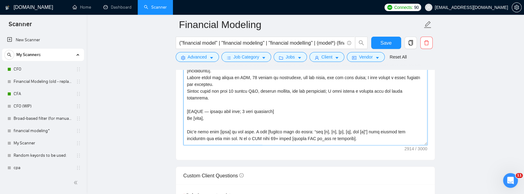
click at [187, 143] on textarea "Cover letter template:" at bounding box center [305, 75] width 244 height 139
click at [185, 129] on textarea "Cover letter template:" at bounding box center [305, 75] width 244 height 139
drag, startPoint x: 284, startPoint y: 115, endPoint x: 286, endPoint y: 119, distance: 4.3
click at [286, 119] on textarea "Cover letter template:" at bounding box center [305, 75] width 244 height 139
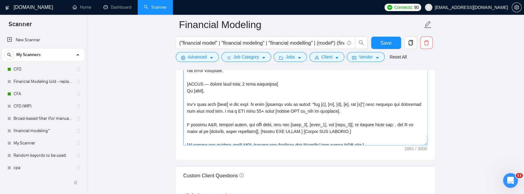
scroll to position [244, 0]
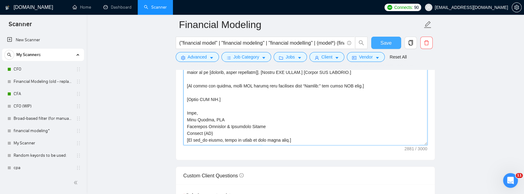
type textarea "[Do not output bracketed text. 175–225 words incl. signature. Exactly 3 paragra…"
click at [381, 44] on span "Save" at bounding box center [385, 43] width 11 height 8
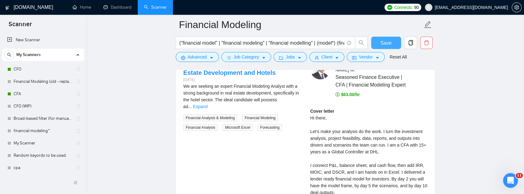
scroll to position [1243, 0]
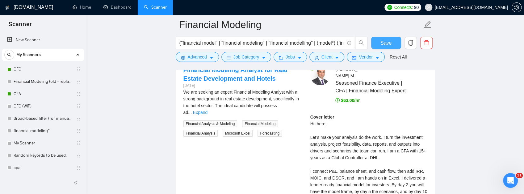
click at [254, 48] on div "Financial Modeling Analyst for Real Estate Development and Hotels" at bounding box center [279, 43] width 173 height 9
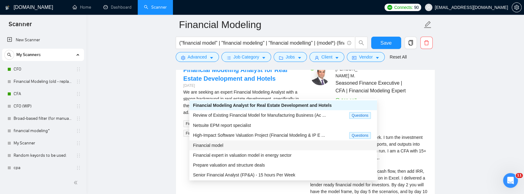
click at [258, 147] on div "Financial model" at bounding box center [283, 145] width 180 height 7
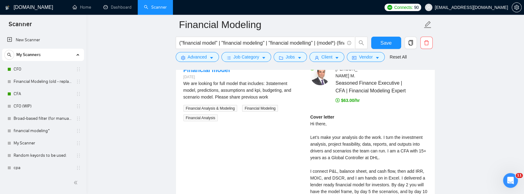
click at [303, 48] on div "Financial model" at bounding box center [279, 43] width 173 height 9
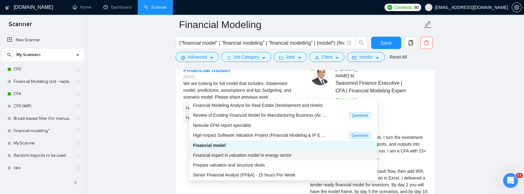
click at [290, 156] on span "Financial expert in valuation model in energy sector" at bounding box center [242, 155] width 98 height 5
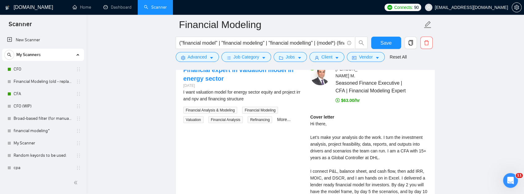
click at [406, 48] on button "Generate Preview" at bounding box center [398, 43] width 44 height 10
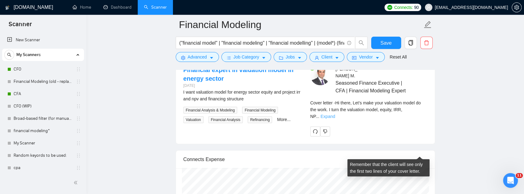
click at [335, 119] on link "Expand" at bounding box center [327, 116] width 15 height 5
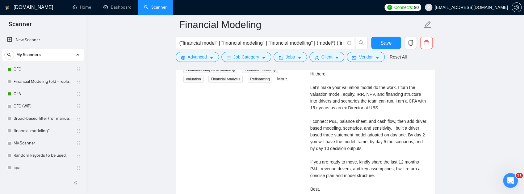
scroll to position [1285, 0]
drag, startPoint x: 331, startPoint y: 144, endPoint x: 411, endPoint y: 153, distance: 80.4
click at [411, 153] on div "Cover letter Hi there, Let’s make your valuation model do the work. I turn the …" at bounding box center [368, 138] width 117 height 149
click at [411, 152] on div "Cover letter Hi there, Let’s make your valuation model do the work. I turn the …" at bounding box center [368, 138] width 117 height 149
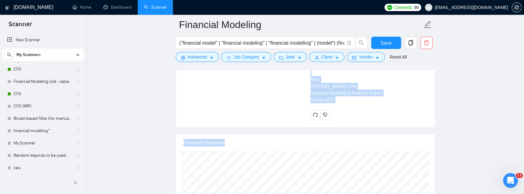
scroll to position [1396, 0]
drag, startPoint x: 307, startPoint y: 97, endPoint x: 347, endPoint y: 141, distance: 59.0
click at [347, 119] on div "Umar M . Seasoned Finance Executive | CFA | Financial Modeling Expert Cover let…" at bounding box center [368, 16] width 127 height 205
copy div "Hi there, Let’s make your valuation model do the work. I turn the valuation mod…"
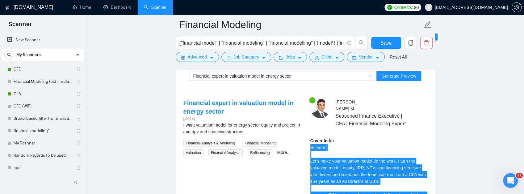
scroll to position [1190, 0]
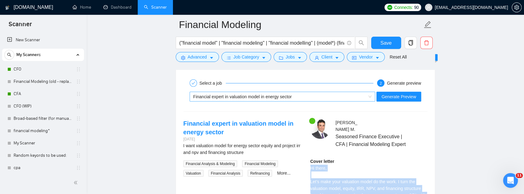
click at [314, 102] on div "Financial expert in valuation model in energy sector" at bounding box center [279, 96] width 173 height 9
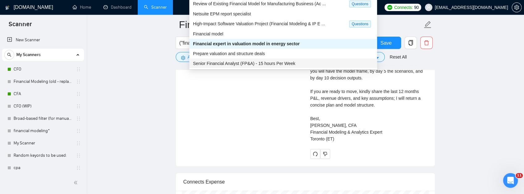
scroll to position [1375, 0]
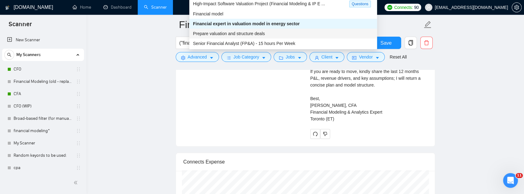
click at [270, 34] on div "Prepare valuation and structure deals" at bounding box center [283, 33] width 180 height 7
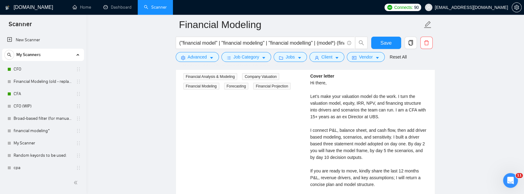
scroll to position [1252, 0]
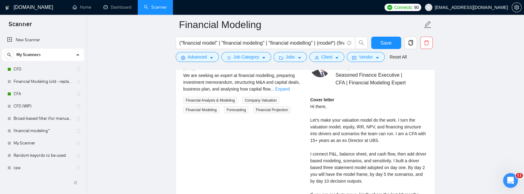
click at [398, 39] on span "Generate Preview" at bounding box center [398, 35] width 35 height 7
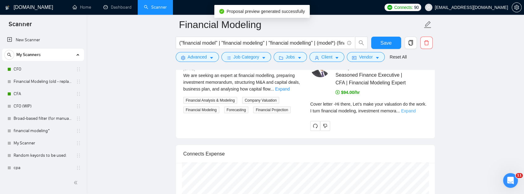
click at [415, 114] on link "Expand" at bounding box center [408, 111] width 15 height 5
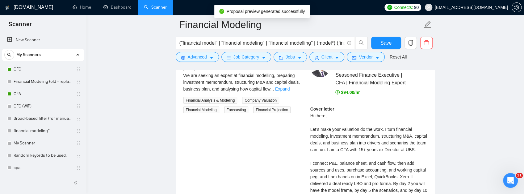
scroll to position [1313, 0]
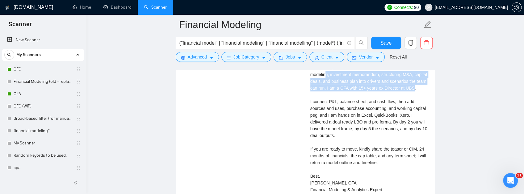
drag, startPoint x: 327, startPoint y: 119, endPoint x: 422, endPoint y: 134, distance: 96.0
click at [422, 134] on div "Cover letter Hi there, Let’s make your valuation do the work. I turn financial …" at bounding box center [368, 122] width 117 height 156
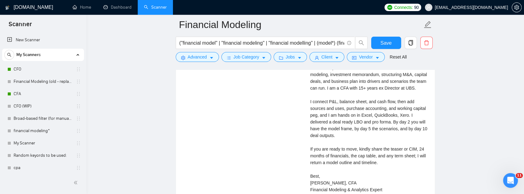
click at [403, 143] on div "Cover letter Hi there, Let’s make your valuation do the work. I turn financial …" at bounding box center [368, 122] width 117 height 156
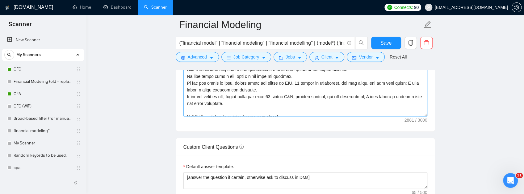
scroll to position [103, 0]
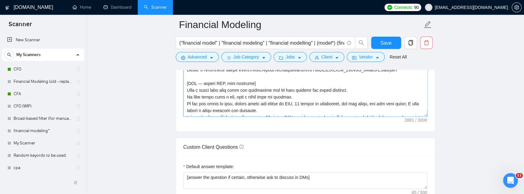
click at [242, 108] on textarea "Cover letter template:" at bounding box center [305, 47] width 244 height 139
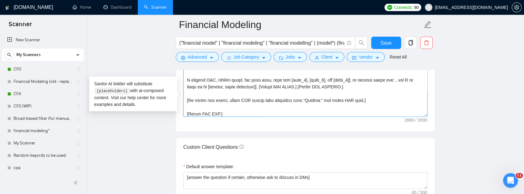
scroll to position [206, 0]
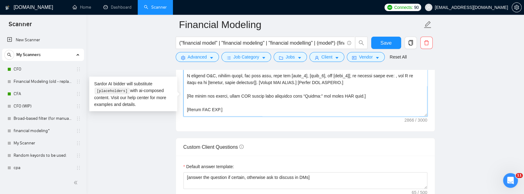
click at [231, 107] on textarea "Cover letter template:" at bounding box center [305, 47] width 244 height 139
type textarea "[Do not output bracketed text. 175–225 words incl. signature. Exactly 3 paragra…"
click at [390, 43] on span "Save" at bounding box center [385, 43] width 11 height 8
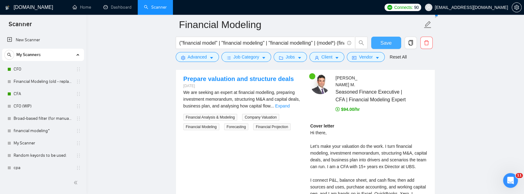
scroll to position [1210, 0]
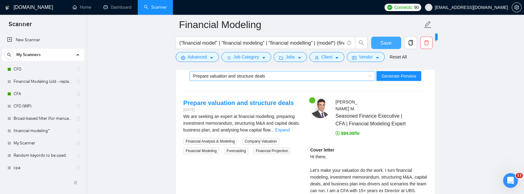
click at [318, 81] on div "Prepare valuation and structure deals" at bounding box center [279, 76] width 173 height 9
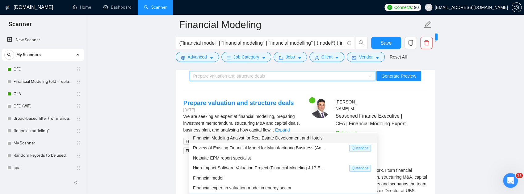
scroll to position [0, 0]
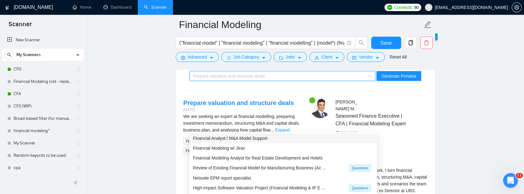
click at [252, 140] on span "Financial Analyst / M&A Model Support" at bounding box center [230, 138] width 74 height 5
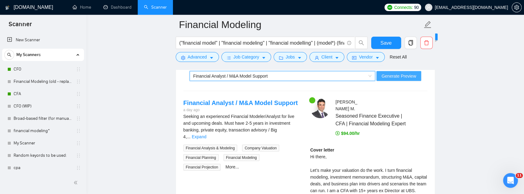
click at [407, 80] on span "Generate Preview" at bounding box center [398, 76] width 35 height 7
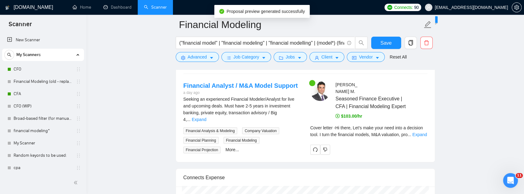
scroll to position [1252, 0]
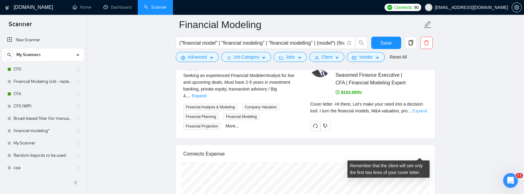
click at [416, 114] on link "Expand" at bounding box center [419, 111] width 15 height 5
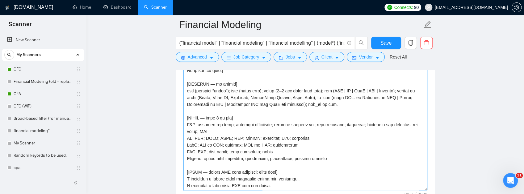
scroll to position [717, 0]
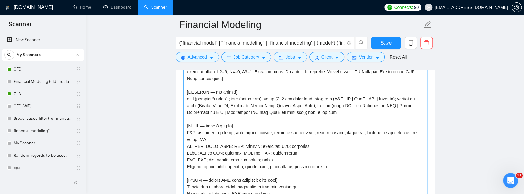
click at [396, 115] on textarea "Cover letter template:" at bounding box center [305, 129] width 244 height 139
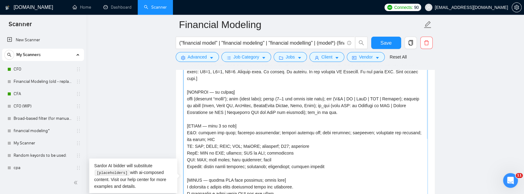
click at [231, 125] on textarea "Cover letter template:" at bounding box center [305, 129] width 244 height 139
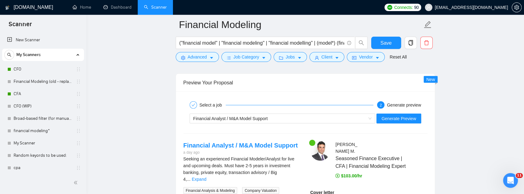
scroll to position [1210, 0]
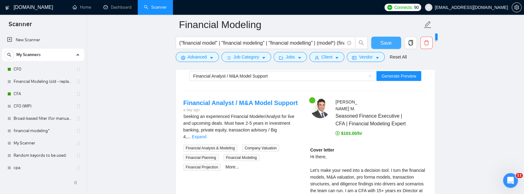
type textarea "[Do not output bracketed text. 175–225 words incl. signature. Exactly 3 paragra…"
click at [388, 41] on span "Save" at bounding box center [385, 43] width 11 height 8
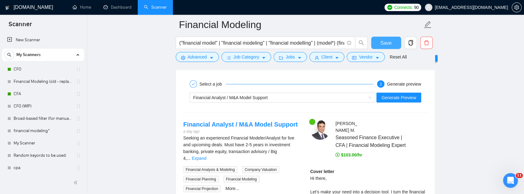
scroll to position [1169, 0]
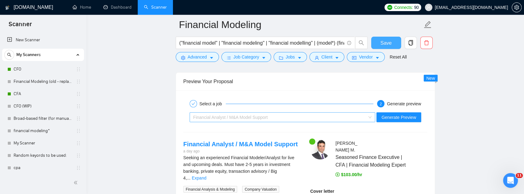
click at [335, 122] on div "Financial Analyst / M&A Model Support" at bounding box center [279, 117] width 173 height 9
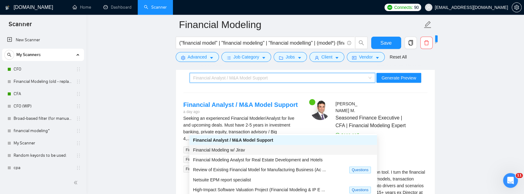
scroll to position [1210, 0]
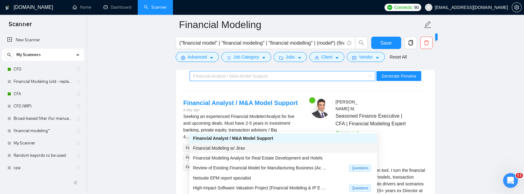
click at [243, 150] on span "Financial Modeling w/ Jirav" at bounding box center [219, 148] width 52 height 5
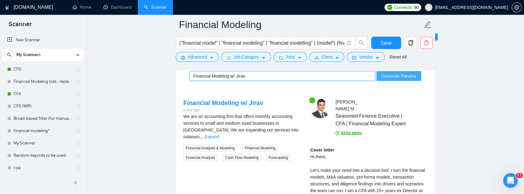
click at [396, 80] on span "Generate Preview" at bounding box center [398, 76] width 35 height 7
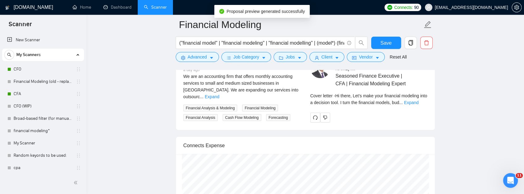
scroll to position [1252, 0]
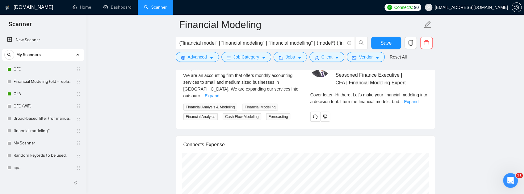
click at [417, 105] on div "Cover letter - Hi there, Let’s make your financial modeling into a decision too…" at bounding box center [368, 99] width 117 height 14
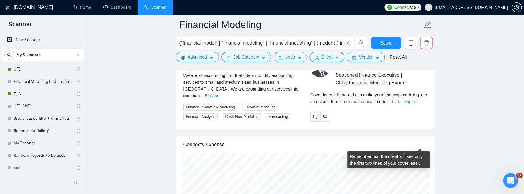
click at [418, 104] on link "Expand" at bounding box center [411, 101] width 15 height 5
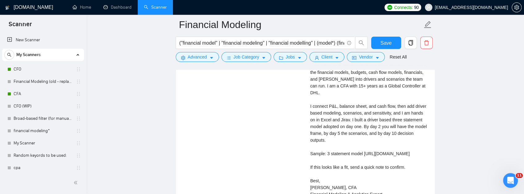
scroll to position [1313, 0]
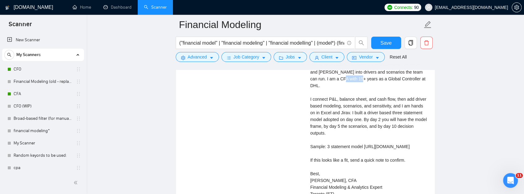
drag, startPoint x: 329, startPoint y: 122, endPoint x: 348, endPoint y: 124, distance: 19.0
click at [348, 124] on div "Cover letter Hi there, Let’s make your financial modeling into a decision tool.…" at bounding box center [368, 116] width 117 height 163
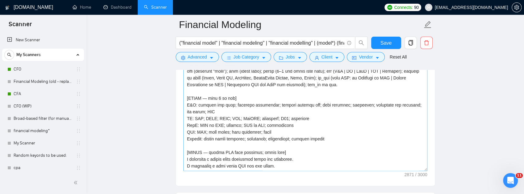
scroll to position [737, 0]
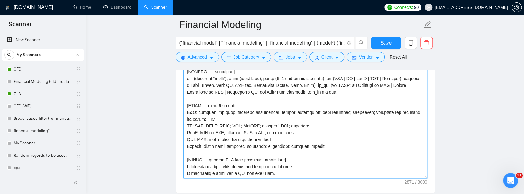
click at [390, 137] on textarea "Cover letter template:" at bounding box center [305, 109] width 244 height 139
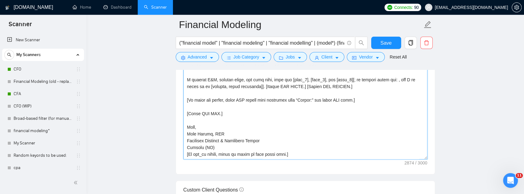
scroll to position [778, 0]
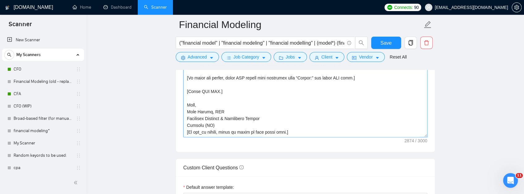
click at [289, 96] on textarea "Cover letter template:" at bounding box center [305, 67] width 244 height 139
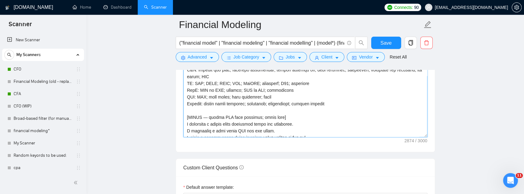
scroll to position [0, 0]
drag, startPoint x: 325, startPoint y: 101, endPoint x: 317, endPoint y: 96, distance: 9.8
click at [317, 96] on textarea "Cover letter template:" at bounding box center [305, 67] width 244 height 139
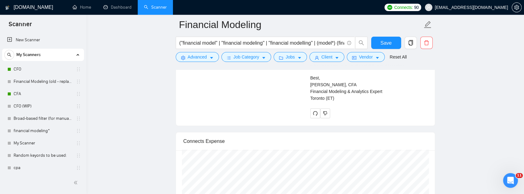
scroll to position [1334, 0]
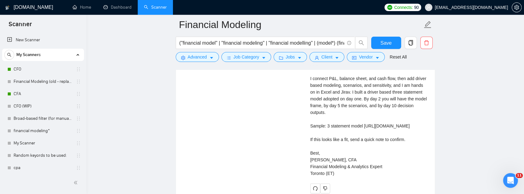
drag, startPoint x: 412, startPoint y: 95, endPoint x: 346, endPoint y: 102, distance: 67.1
click at [346, 102] on div "Cover letter Hi there, Let’s make your financial modeling into a decision tool.…" at bounding box center [368, 95] width 117 height 163
copy div "I am a CFA with 15+ years"
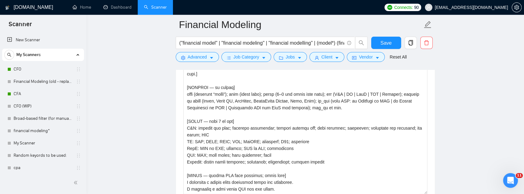
scroll to position [758, 0]
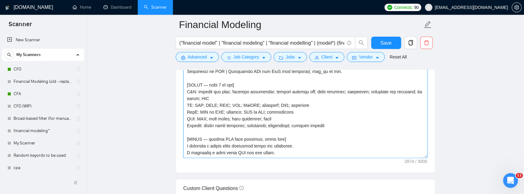
click at [353, 116] on textarea "Cover letter template:" at bounding box center [305, 88] width 244 height 139
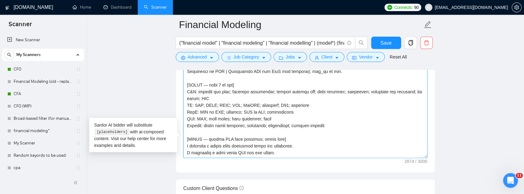
click at [352, 115] on textarea "Cover letter template:" at bounding box center [305, 88] width 244 height 139
click at [203, 123] on textarea "Cover letter template:" at bounding box center [305, 88] width 244 height 139
type textarea "[Do not output bracketed text. 175–225 words incl. signature. Exactly 3 paragra…"
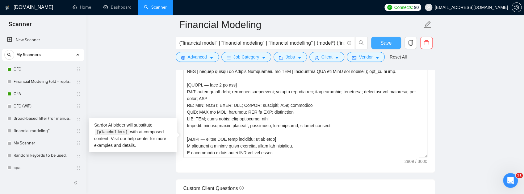
click at [393, 41] on button "Save" at bounding box center [386, 43] width 30 height 12
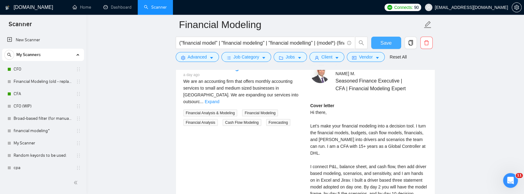
scroll to position [1210, 0]
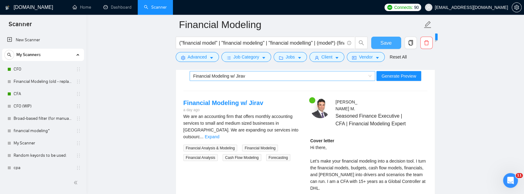
click at [275, 81] on div "Financial Modeling w/ Jirav" at bounding box center [279, 76] width 173 height 9
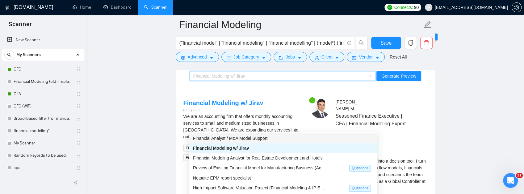
click at [256, 138] on span "Financial Analyst / M&A Model Support" at bounding box center [230, 138] width 74 height 5
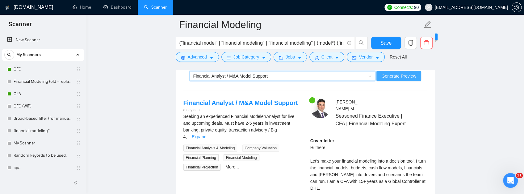
click at [389, 81] on button "Generate Preview" at bounding box center [398, 76] width 44 height 10
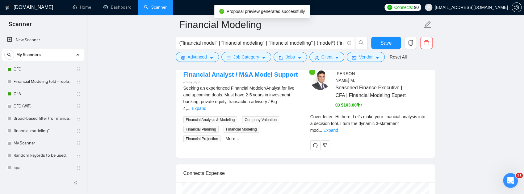
scroll to position [1293, 0]
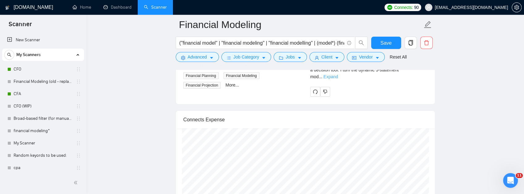
click at [338, 79] on link "Expand" at bounding box center [330, 76] width 15 height 5
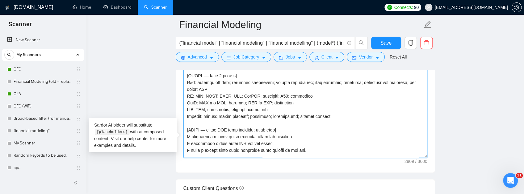
scroll to position [7, 0]
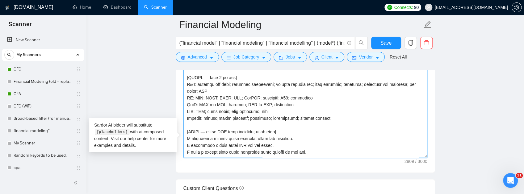
click at [400, 108] on textarea "Cover letter template:" at bounding box center [305, 88] width 244 height 139
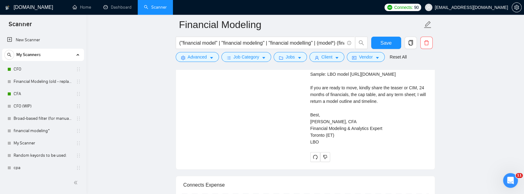
scroll to position [1354, 0]
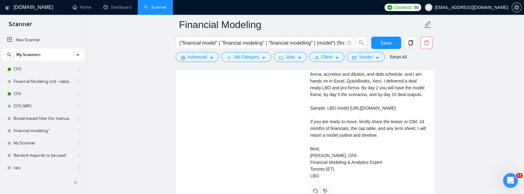
drag, startPoint x: 368, startPoint y: 97, endPoint x: 344, endPoint y: 89, distance: 24.9
click at [344, 89] on div "Cover letter Hi there, Let’s make your financial analysis into a decision tool.…" at bounding box center [368, 91] width 117 height 177
copy div "I am a CFA with 15+ years having worked as Global Controller at DHL."
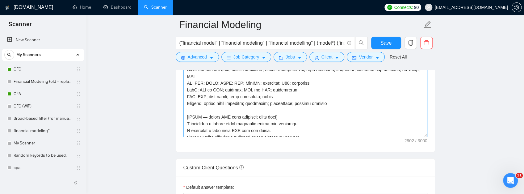
scroll to position [0, 0]
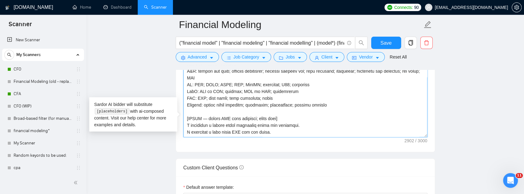
drag, startPoint x: 267, startPoint y: 102, endPoint x: 185, endPoint y: 103, distance: 82.1
click at [185, 103] on textarea "Cover letter template:" at bounding box center [305, 67] width 244 height 139
paste textarea "former"
drag, startPoint x: 352, startPoint y: 95, endPoint x: 414, endPoint y: 96, distance: 62.4
click at [414, 96] on textarea "Cover letter template:" at bounding box center [305, 67] width 244 height 139
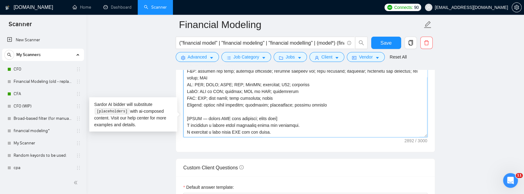
click at [356, 96] on textarea "Cover letter template:" at bounding box center [305, 67] width 244 height 139
click at [353, 96] on textarea "Cover letter template:" at bounding box center [305, 67] width 244 height 139
click at [352, 96] on textarea "Cover letter template:" at bounding box center [305, 67] width 244 height 139
type textarea "[Do not output bracketed text. 175–225 words incl. signature. Exactly 3 paragra…"
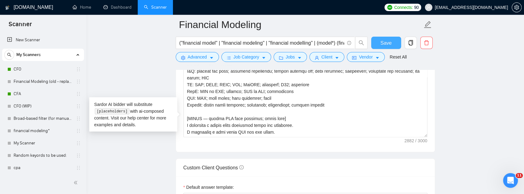
click at [392, 46] on button "Save" at bounding box center [386, 43] width 30 height 12
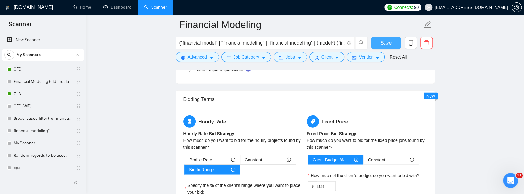
scroll to position [926, 0]
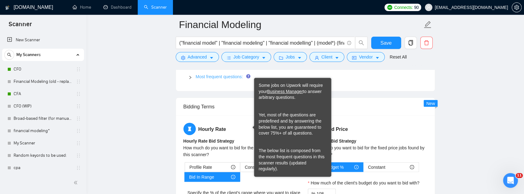
click at [220, 79] on link "Most frequent questions:" at bounding box center [219, 76] width 47 height 5
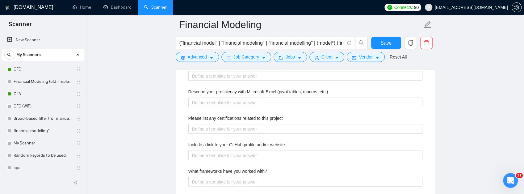
scroll to position [988, 0]
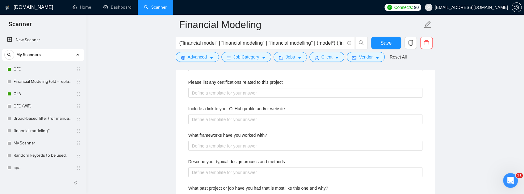
click at [274, 45] on projects "Describe your recent experience with similar projects" at bounding box center [305, 40] width 234 height 10
click at [275, 45] on projects "Describe your recent experience with similar projects" at bounding box center [305, 40] width 234 height 10
click at [265, 45] on projects "Describe your recent experience with similar projects" at bounding box center [305, 40] width 234 height 10
paste projects "I’ve worked on multiple projects like this, focusing on [specific task]. For ex…"
type projects "I’ve worked on multiple projects like this, focusing on [specific task]. For ex…"
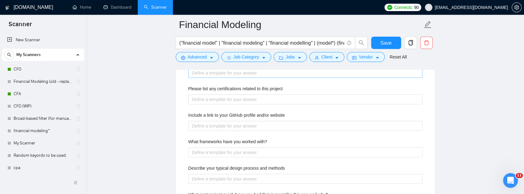
type projects "I’ve worked on multiple projects like this, focusing on [specific task]. For ex…"
click at [253, 78] on etc\ "Describe your proficiency with Microsoft Excel (pivot tables, macros, etc.)" at bounding box center [305, 73] width 234 height 10
click at [283, 78] on etc\ "Describe your proficiency with Microsoft Excel (pivot tables, macros, etc.)" at bounding box center [305, 73] width 234 height 10
paste etc\ "I’m highly proficient in Excel, regularly using pivot tables, advanced formulas…"
type etc\ "I’m highly proficient in Excel, regularly using pivot tables, advanced formulas…"
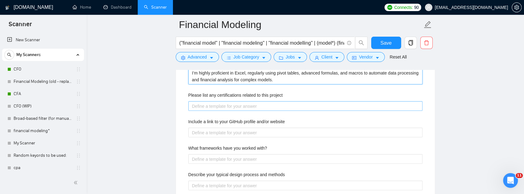
type etc\ "I’m highly proficient in Excel, regularly using pivot tables, advanced formulas…"
click at [265, 111] on project "Please list any certifications related to this project" at bounding box center [305, 107] width 234 height 10
click at [264, 111] on project "Please list any certifications related to this project" at bounding box center [305, 107] width 234 height 10
paste project "I’m a CFA charterholder and hold certifications in [specific tools]. I have han…"
type project "I’m a CFA charterholder and hold certifications in [specific tools]. I have han…"
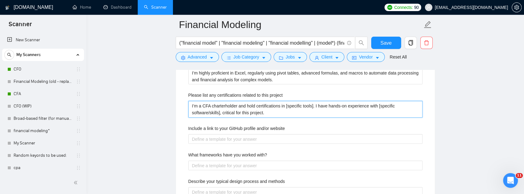
scroll to position [1029, 0]
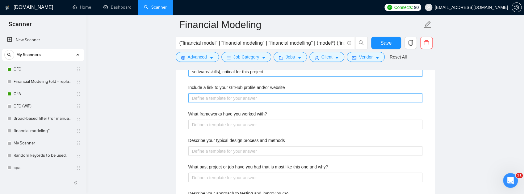
type project "I’m a CFA charterholder and hold certifications in [specific tools]. I have han…"
click at [259, 103] on website "Include a link to your GitHub profile and/or website" at bounding box center [305, 99] width 234 height 10
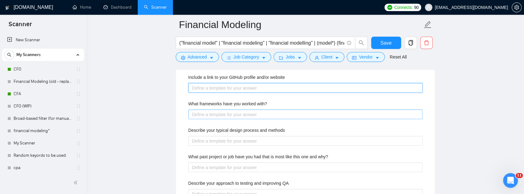
scroll to position [1049, 0]
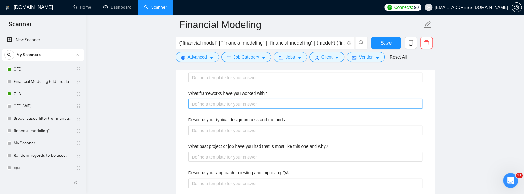
click at [241, 109] on with\? "What frameworks have you worked with?" at bounding box center [305, 104] width 234 height 10
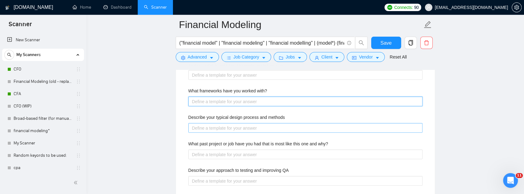
scroll to position [1090, 0]
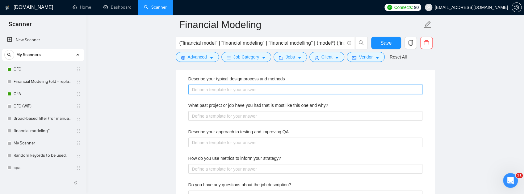
click at [249, 94] on methods "Describe your typical design process and methods" at bounding box center [305, 90] width 234 height 10
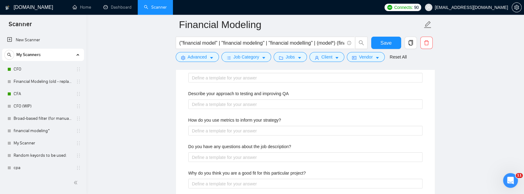
scroll to position [1131, 0]
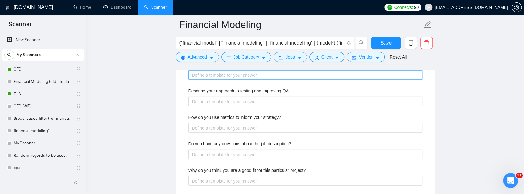
click at [260, 80] on why\? "What past project or job have you had that is most like this one and why?" at bounding box center [305, 75] width 234 height 10
click at [226, 131] on div "Describe your recent experience with similar projects I’ve worked on multiple p…" at bounding box center [305, 37] width 244 height 319
click at [228, 80] on why\? "What past project or job have you had that is most like this one and why?" at bounding box center [305, 75] width 234 height 10
paste why\? "On [similar project], I applied [key skills] to achieve [specific outcome]. The…"
type why\? "On [similar project], I applied [key skills] to achieve [specific outcome]. The…"
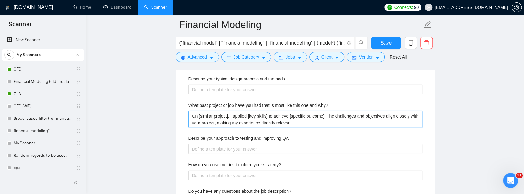
scroll to position [1008, 0]
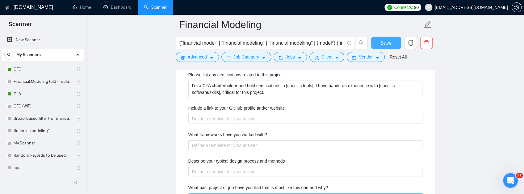
type why\? "On [similar project], I applied [key skills] to achieve [specific outcome]. The…"
click at [381, 46] on span "Save" at bounding box center [385, 43] width 11 height 8
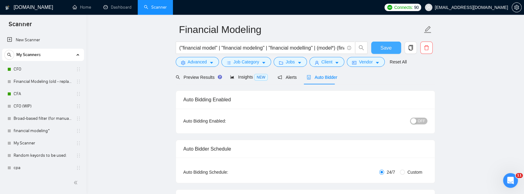
scroll to position [0, 0]
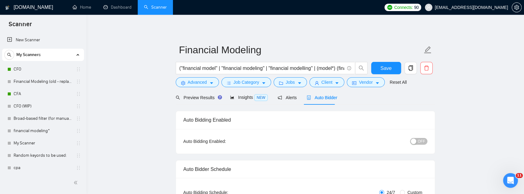
click at [423, 142] on span "OFF" at bounding box center [421, 141] width 7 height 7
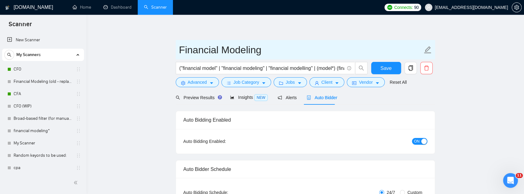
click at [289, 49] on input "Financial Modeling" at bounding box center [300, 49] width 243 height 15
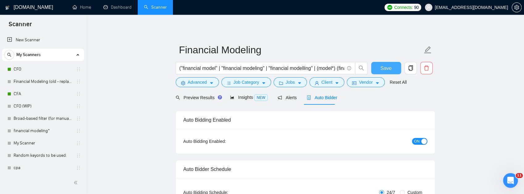
click at [389, 63] on button "Save" at bounding box center [386, 68] width 30 height 12
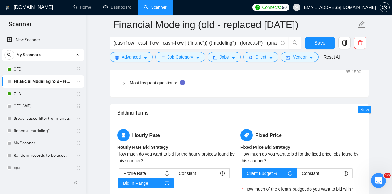
scroll to position [944, 0]
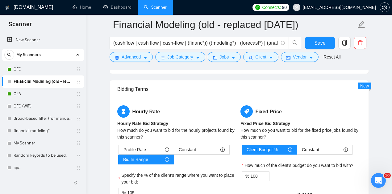
click at [149, 62] on link "Most frequent questions:" at bounding box center [153, 59] width 47 height 5
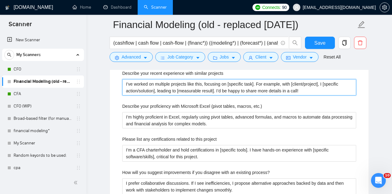
drag, startPoint x: 317, startPoint y: 134, endPoint x: 127, endPoint y: 122, distance: 190.8
click at [103, 121] on main "Financial Modeling (old - replaced [DATE]) (cashflow | cash flow | cash-flow | …" at bounding box center [239, 185] width 286 height 2209
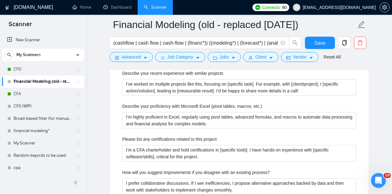
scroll to position [964, 0]
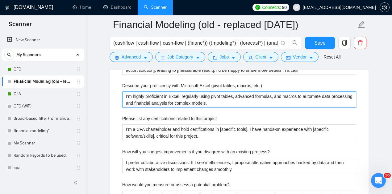
drag, startPoint x: 173, startPoint y: 143, endPoint x: 101, endPoint y: 136, distance: 72.2
click at [101, 136] on main "Financial Modeling (old - replaced [DATE]) (cashflow | cash flow | cash-flow | …" at bounding box center [239, 165] width 286 height 2209
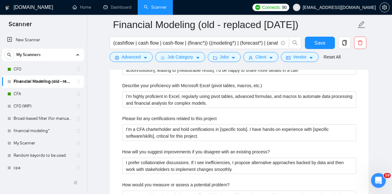
scroll to position [985, 0]
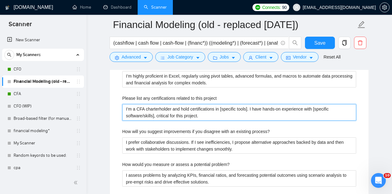
drag, startPoint x: 202, startPoint y: 156, endPoint x: 112, endPoint y: 148, distance: 90.5
click at [112, 148] on div "Default answer template: [answer the question if certain, otherwise ask to disc…" at bounding box center [239, 184] width 259 height 428
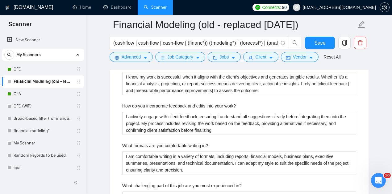
scroll to position [1129, 0]
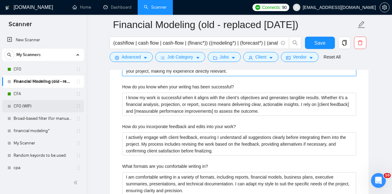
drag, startPoint x: 227, startPoint y: 110, endPoint x: 77, endPoint y: 102, distance: 150.8
click at [77, 102] on section "Scanner New Scanner My Scanners CFO Financial Modeling (old - replaced [DATE]) …" at bounding box center [196, 11] width 392 height 2281
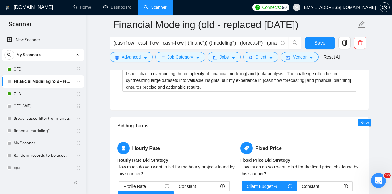
scroll to position [1273, 0]
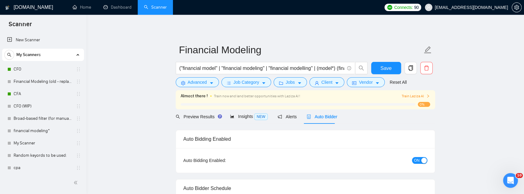
click at [77, 55] on icon at bounding box center [77, 54] width 0 height 3
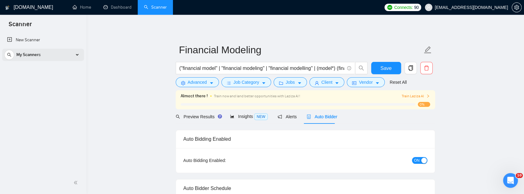
click at [77, 55] on icon at bounding box center [77, 54] width 0 height 3
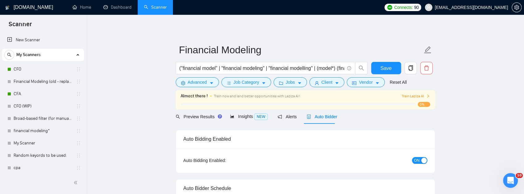
click at [26, 55] on span "My Scanners" at bounding box center [28, 55] width 24 height 12
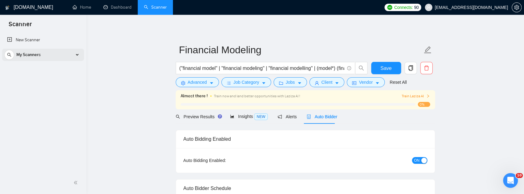
click at [83, 55] on div "My Scanners" at bounding box center [43, 55] width 82 height 12
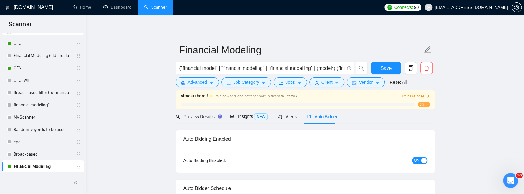
scroll to position [27, 0]
click at [50, 167] on link "Financial Modeling" at bounding box center [43, 166] width 59 height 12
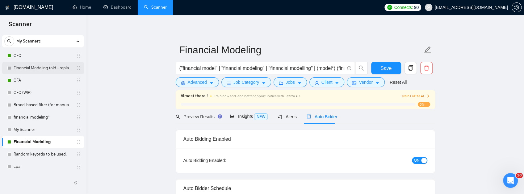
scroll to position [7, 0]
